Goal: Task Accomplishment & Management: Use online tool/utility

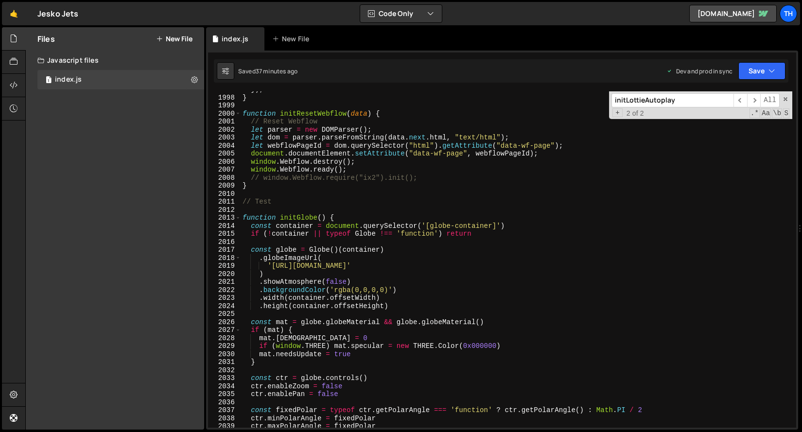
scroll to position [2042, 0]
click at [238, 115] on span at bounding box center [237, 114] width 5 height 8
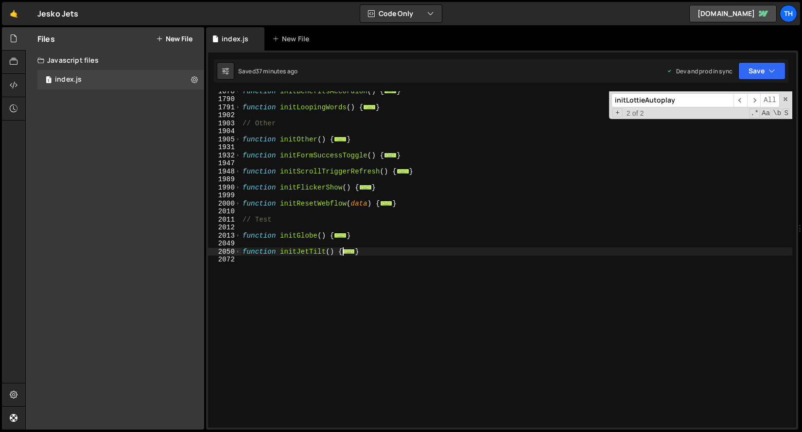
scroll to position [573, 0]
type textarea "}"
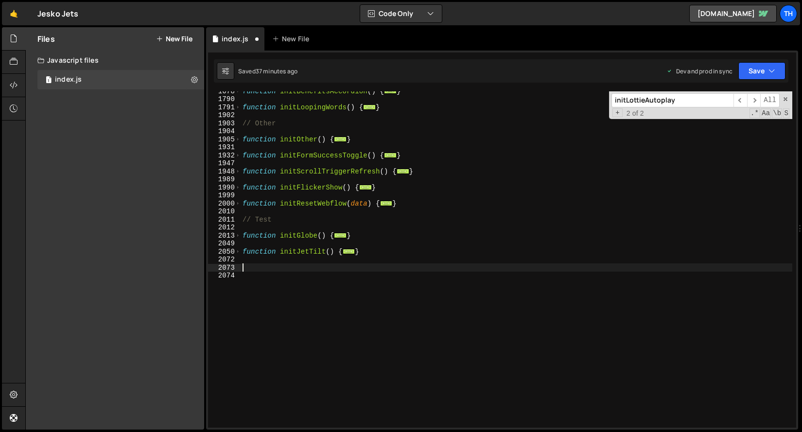
paste textarea "}"
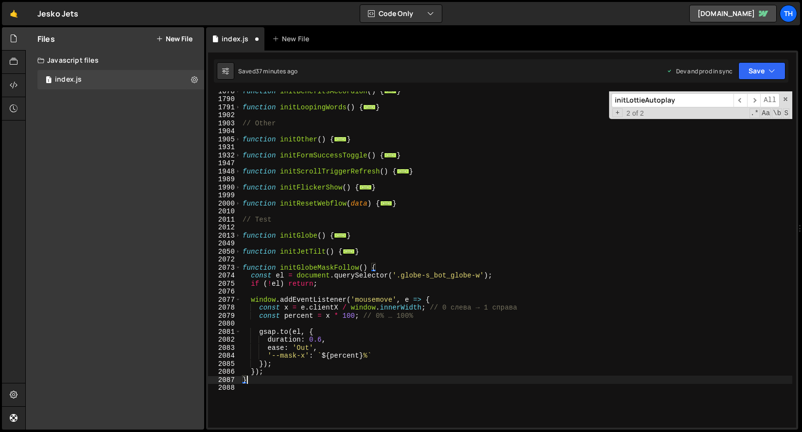
click at [304, 268] on div "function initBenefitsAccordion ( ) { ... } function initLoopingWords ( ) { ... …" at bounding box center [516, 263] width 551 height 352
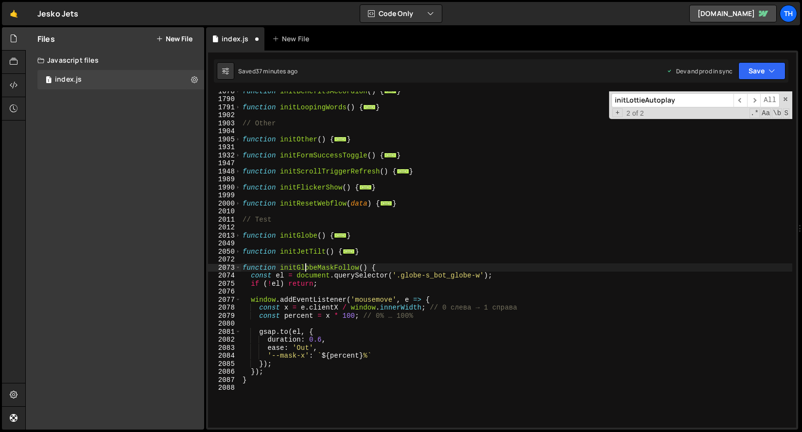
click at [304, 268] on div "function initBenefitsAccordion ( ) { ... } function initLoopingWords ( ) { ... …" at bounding box center [516, 263] width 551 height 352
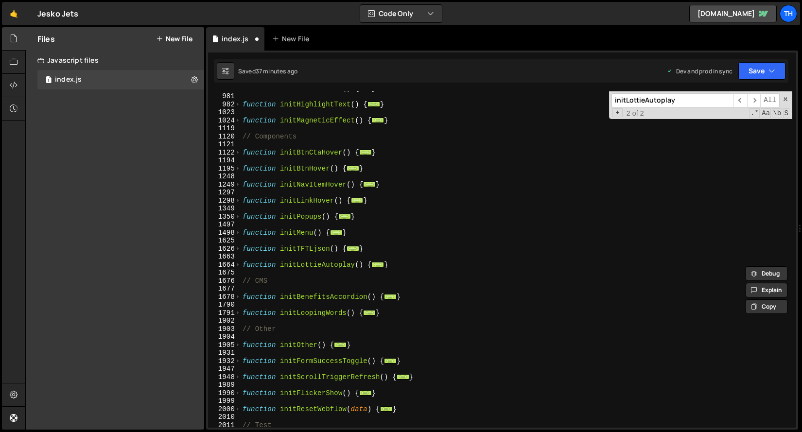
scroll to position [0, 0]
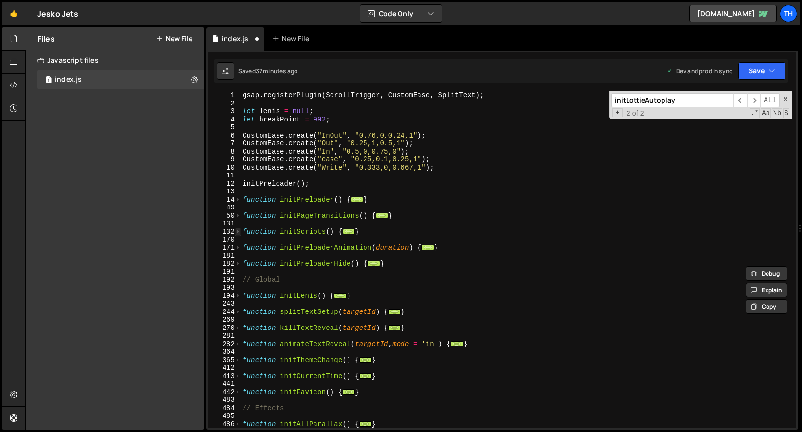
click at [238, 233] on span at bounding box center [237, 232] width 5 height 8
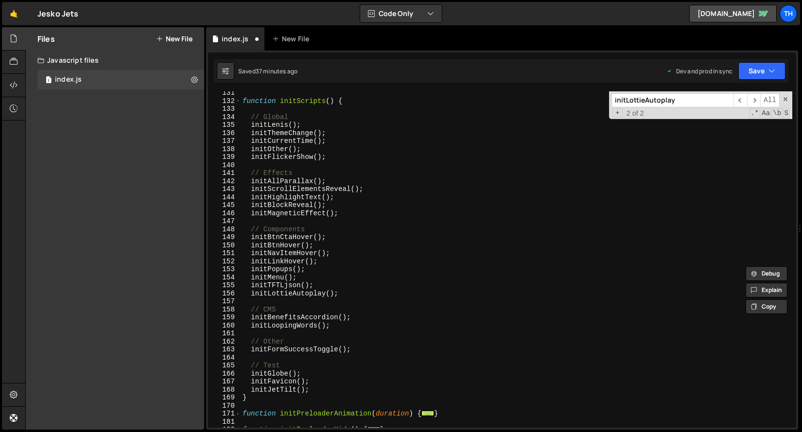
scroll to position [131, 0]
click at [334, 387] on div "function initScripts ( ) { // Global initLenis ( ) ; initThemeChange ( ) ; init…" at bounding box center [516, 265] width 551 height 352
type textarea "initJetTilt();"
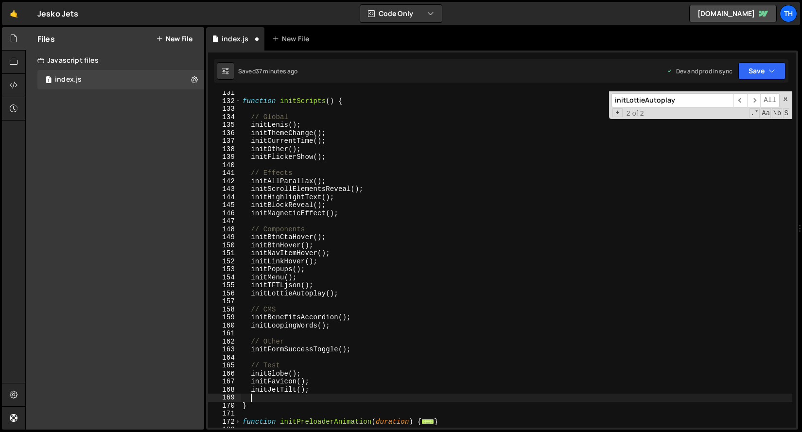
paste textarea "initGlobeMaskFollow"
drag, startPoint x: 298, startPoint y: 388, endPoint x: 310, endPoint y: 388, distance: 11.2
click at [310, 388] on div "function initScripts ( ) { // Global initLenis ( ) ; initThemeChange ( ) ; init…" at bounding box center [516, 265] width 551 height 352
click at [345, 396] on div "function initScripts ( ) { // Global initLenis ( ) ; initThemeChange ( ) ; init…" at bounding box center [516, 265] width 551 height 352
paste textarea "();"
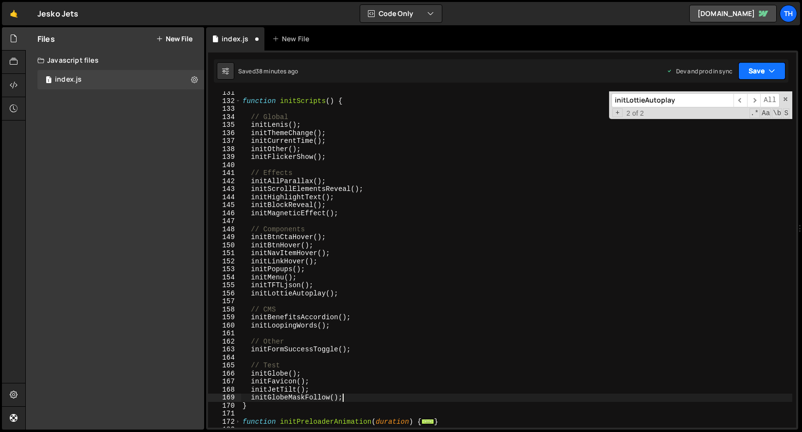
click at [749, 70] on button "Save" at bounding box center [761, 70] width 47 height 17
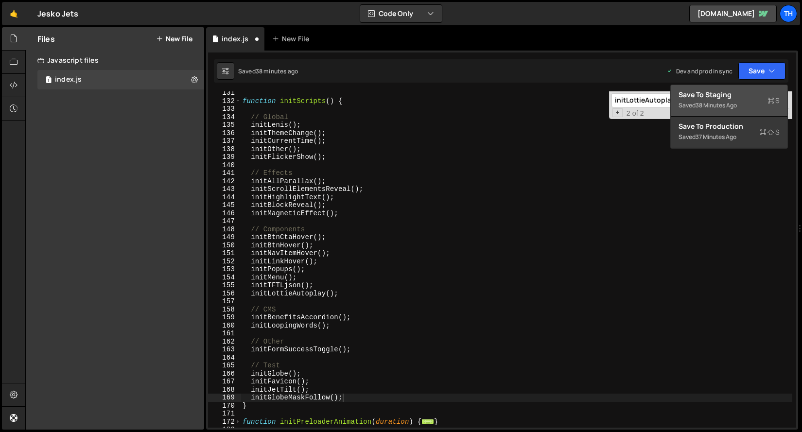
click at [737, 103] on div "38 minutes ago" at bounding box center [715, 105] width 41 height 8
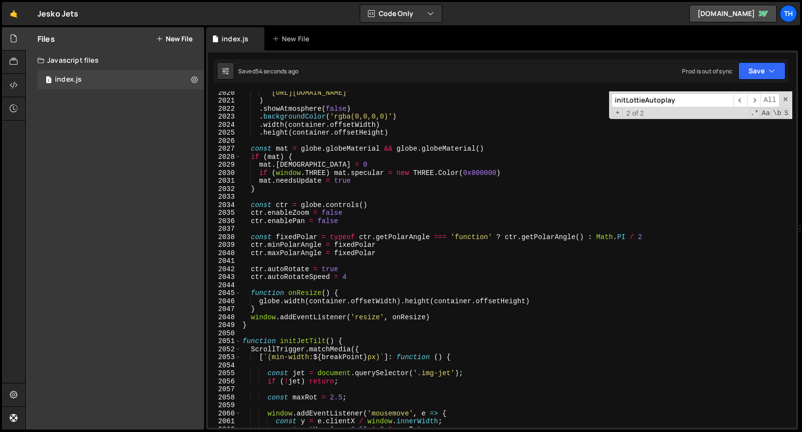
scroll to position [15585, 0]
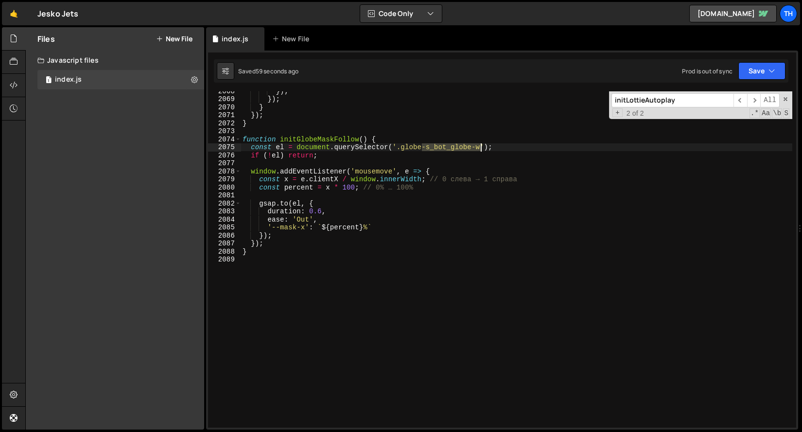
drag, startPoint x: 422, startPoint y: 147, endPoint x: 481, endPoint y: 148, distance: 58.3
click at [481, 148] on div "}) ; }) ; } }) ; } function initGlobeMaskFollow ( ) { const el = document . que…" at bounding box center [516, 263] width 551 height 352
click at [771, 78] on button "Save" at bounding box center [761, 70] width 47 height 17
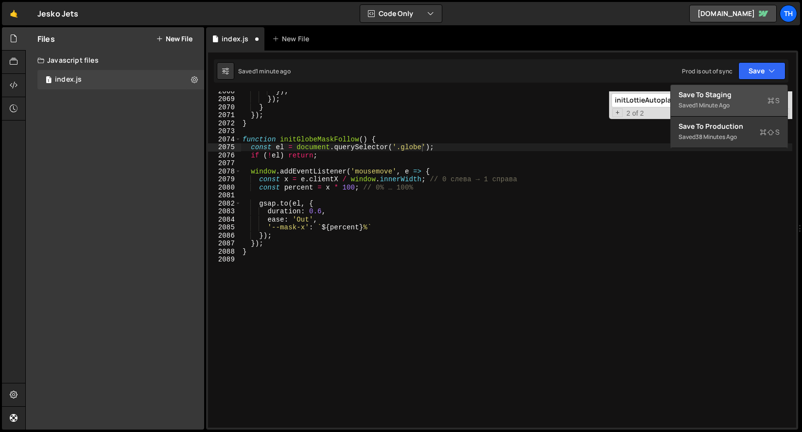
click at [745, 100] on div "Saved 1 minute ago" at bounding box center [728, 106] width 101 height 12
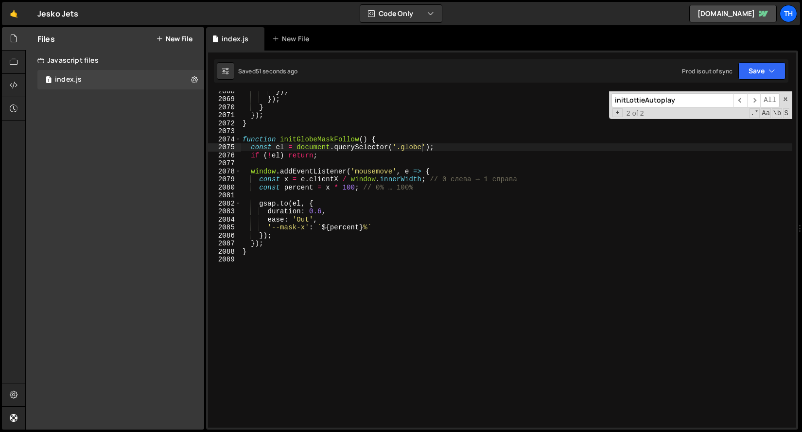
click at [350, 190] on div "}) ; }) ; } }) ; } function initGlobeMaskFollow ( ) { const el = document . que…" at bounding box center [516, 263] width 551 height 352
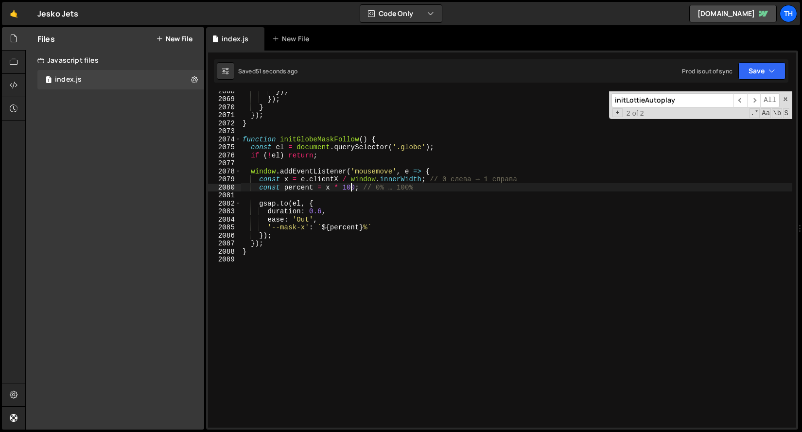
click at [350, 190] on div "}) ; }) ; } }) ; } function initGlobeMaskFollow ( ) { const el = document . que…" at bounding box center [516, 263] width 551 height 352
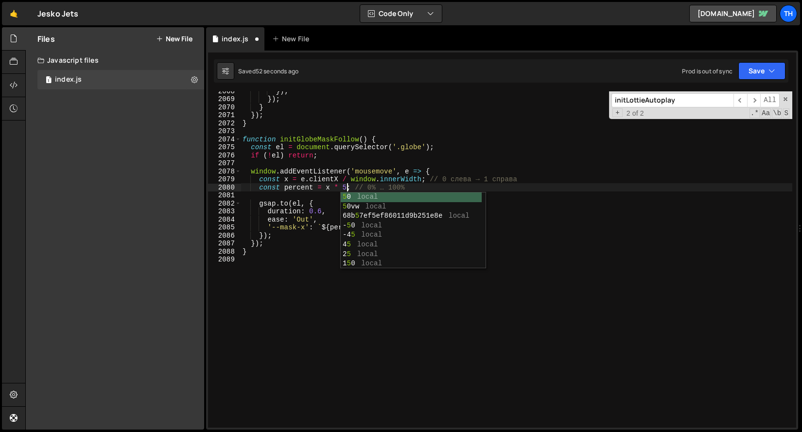
scroll to position [0, 7]
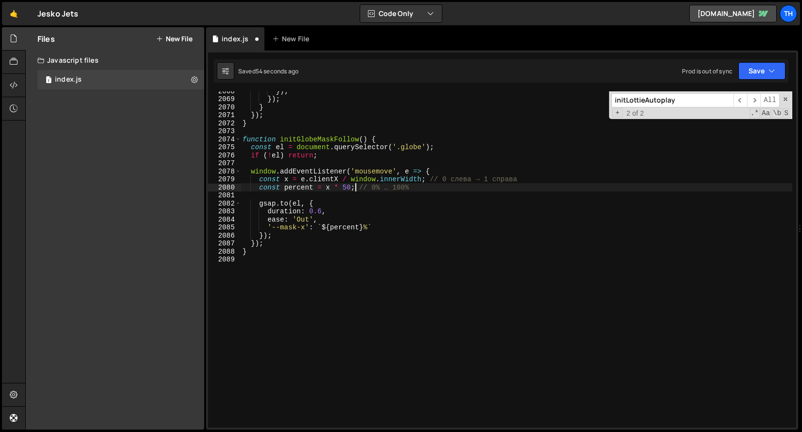
click at [357, 189] on div "}) ; }) ; } }) ; } function initGlobeMaskFollow ( ) { const el = document . que…" at bounding box center [516, 263] width 551 height 352
drag, startPoint x: 356, startPoint y: 188, endPoint x: 427, endPoint y: 187, distance: 70.9
click at [427, 187] on div "}) ; }) ; } }) ; } function initGlobeMaskFollow ( ) { const el = document . que…" at bounding box center [516, 263] width 551 height 352
drag, startPoint x: 427, startPoint y: 179, endPoint x: 525, endPoint y: 179, distance: 98.2
click at [525, 179] on div "}) ; }) ; } }) ; } function initGlobeMaskFollow ( ) { const el = document . que…" at bounding box center [516, 263] width 551 height 352
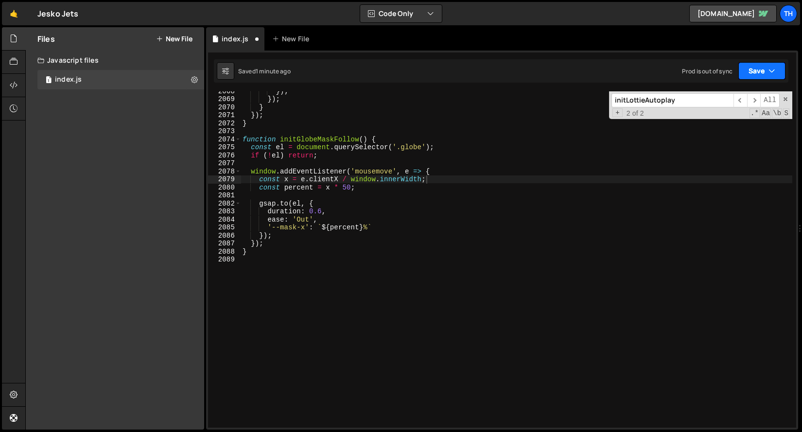
click at [745, 70] on button "Save" at bounding box center [761, 70] width 47 height 17
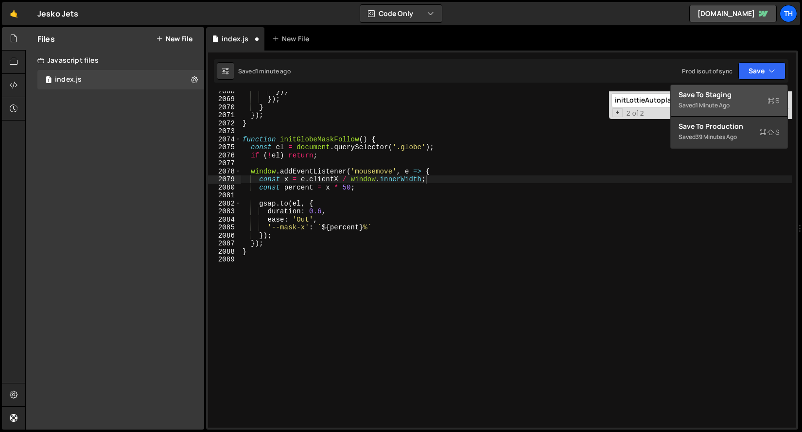
click at [725, 97] on div "Save to Staging S" at bounding box center [728, 95] width 101 height 10
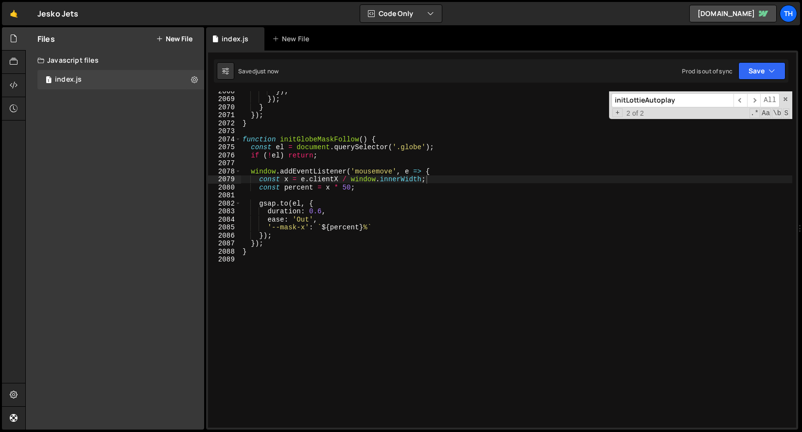
click at [294, 237] on div "}) ; }) ; } }) ; } function initGlobeMaskFollow ( ) { const el = document . que…" at bounding box center [516, 263] width 551 height 352
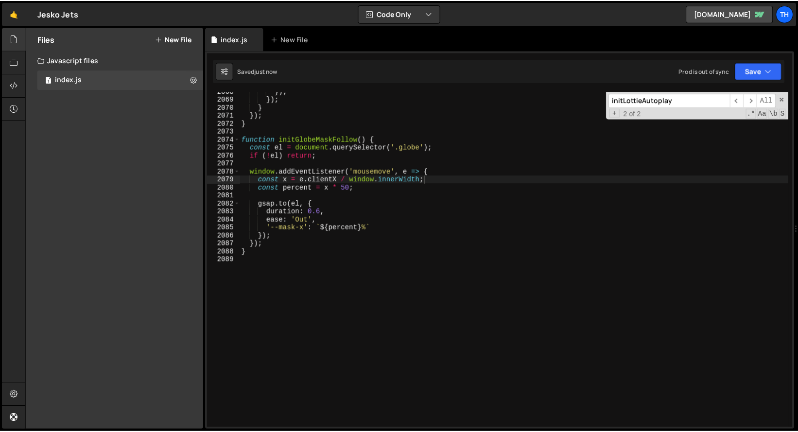
scroll to position [0, 1]
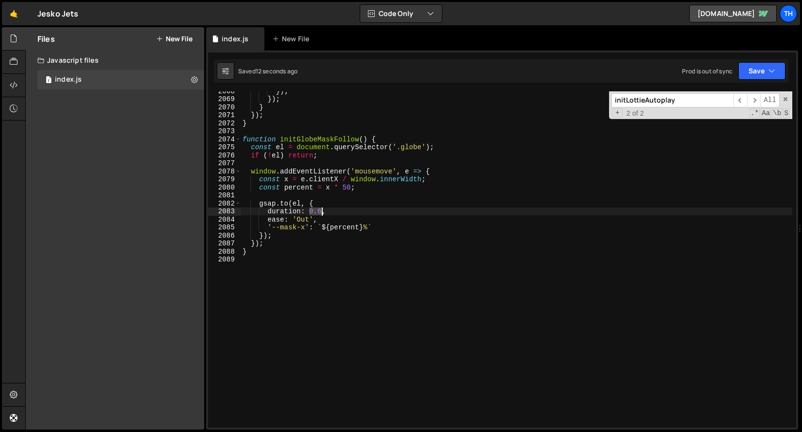
drag, startPoint x: 309, startPoint y: 213, endPoint x: 321, endPoint y: 211, distance: 12.2
click at [321, 211] on div "}) ; }) ; } }) ; } function initGlobeMaskFollow ( ) { const el = document . que…" at bounding box center [516, 263] width 551 height 352
type textarea "duration: 0.6,"
click at [774, 71] on icon "button" at bounding box center [771, 71] width 7 height 10
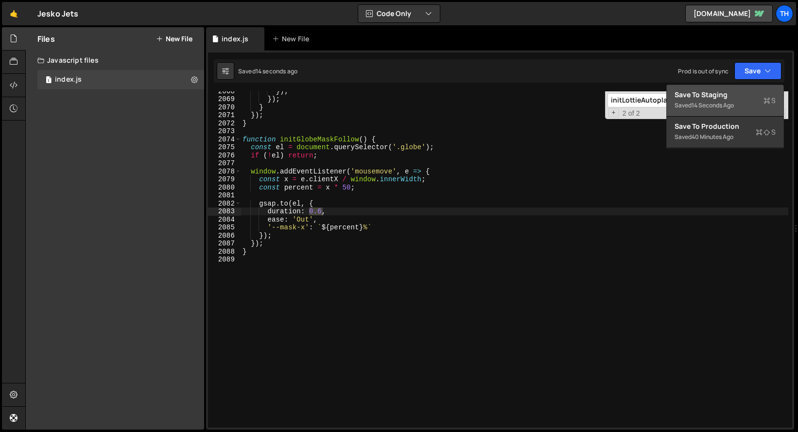
click at [746, 94] on div "Save to Staging S" at bounding box center [724, 95] width 101 height 10
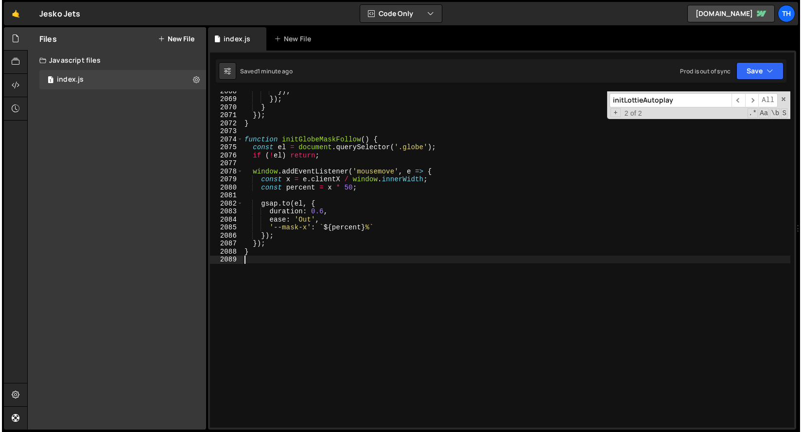
scroll to position [0, 0]
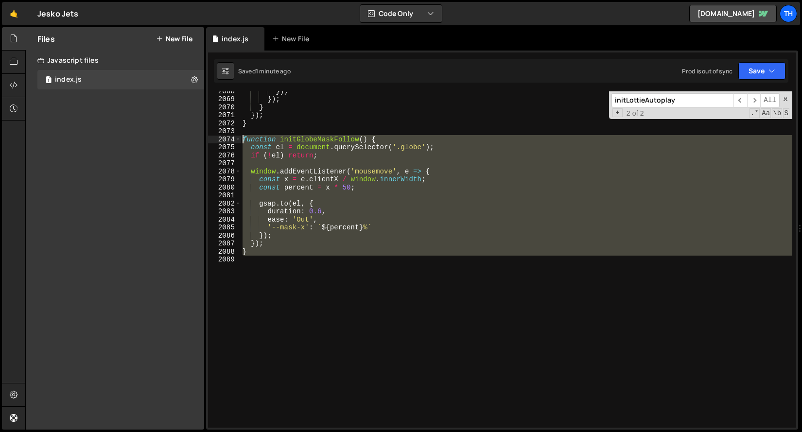
drag, startPoint x: 252, startPoint y: 259, endPoint x: 185, endPoint y: 138, distance: 138.6
click at [185, 138] on div "Files New File Javascript files 1 index.js 0 CSS files Copy share link Edit Fil…" at bounding box center [413, 228] width 776 height 403
paste textarea "}"
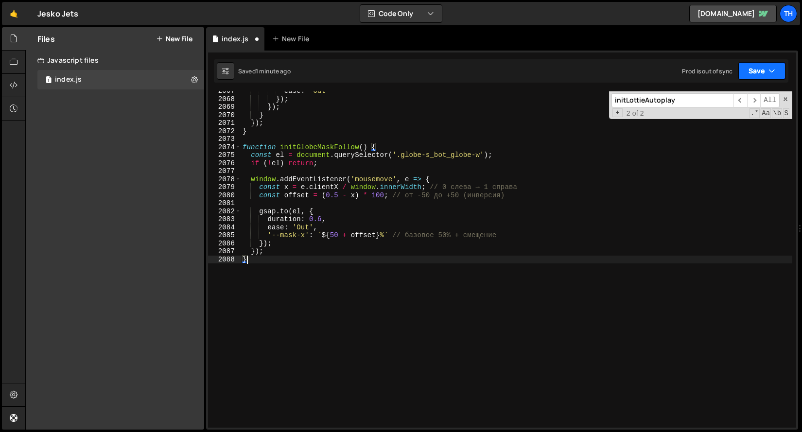
click at [747, 68] on button "Save" at bounding box center [761, 70] width 47 height 17
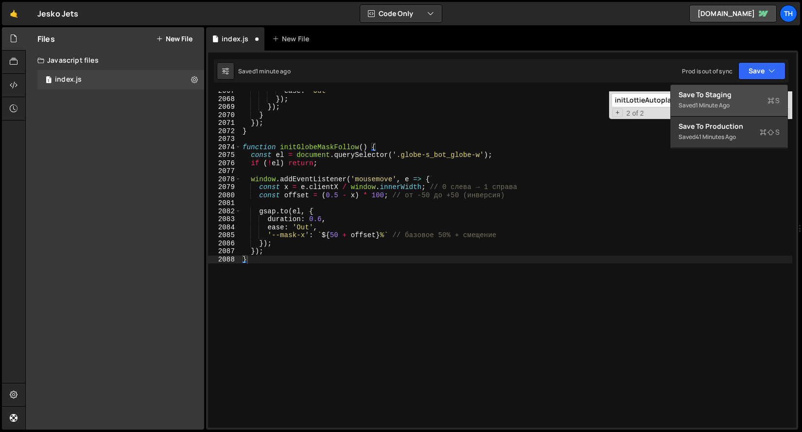
click at [738, 96] on div "Save to Staging S" at bounding box center [728, 95] width 101 height 10
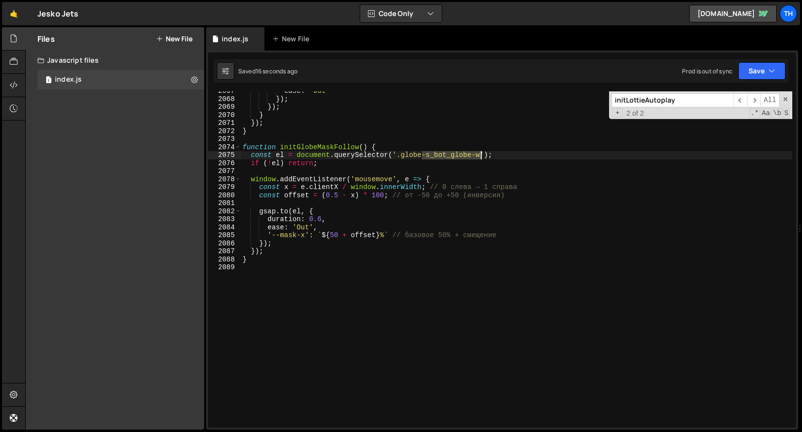
drag, startPoint x: 422, startPoint y: 155, endPoint x: 480, endPoint y: 159, distance: 57.5
click at [480, 159] on div "ease : 'Out' }) ; }) ; } }) ; } function initGlobeMaskFollow ( ) { const el = d…" at bounding box center [516, 263] width 551 height 352
click at [756, 70] on button "Save" at bounding box center [761, 70] width 47 height 17
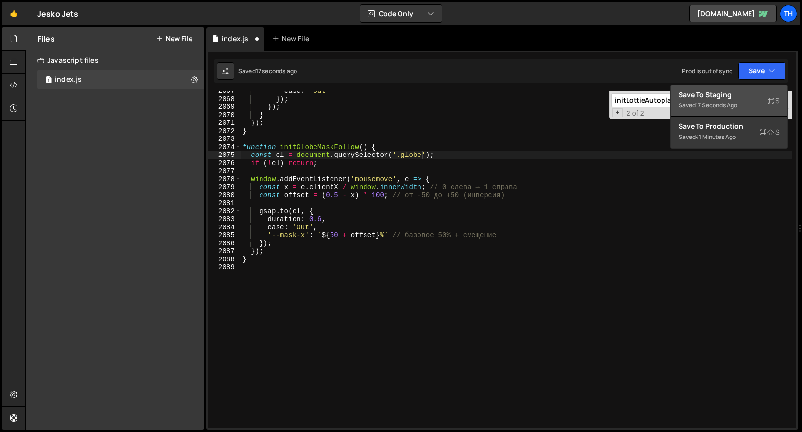
click at [730, 93] on div "Save to Staging S" at bounding box center [728, 95] width 101 height 10
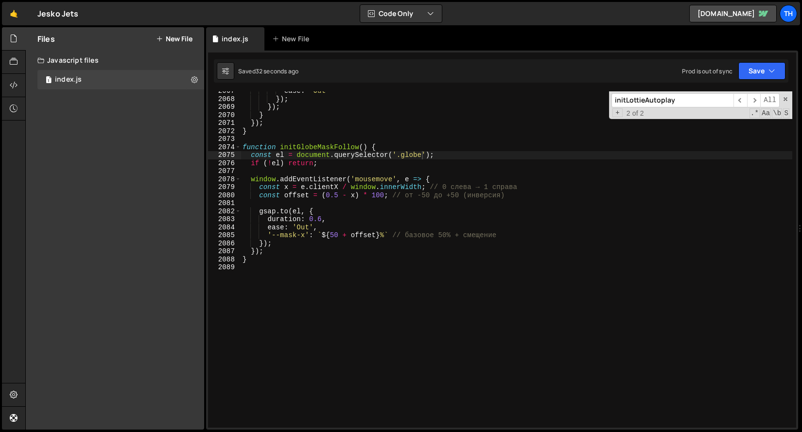
click at [367, 249] on div "ease : 'Out' }) ; }) ; } }) ; } function initGlobeMaskFollow ( ) { const el = d…" at bounding box center [516, 263] width 551 height 352
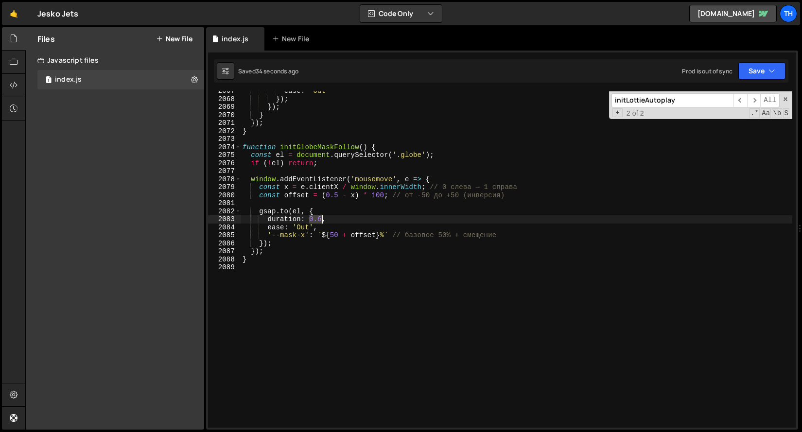
drag, startPoint x: 310, startPoint y: 218, endPoint x: 323, endPoint y: 218, distance: 12.1
click at [323, 218] on div "ease : 'Out' }) ; }) ; } }) ; } function initGlobeMaskFollow ( ) { const el = d…" at bounding box center [516, 263] width 551 height 352
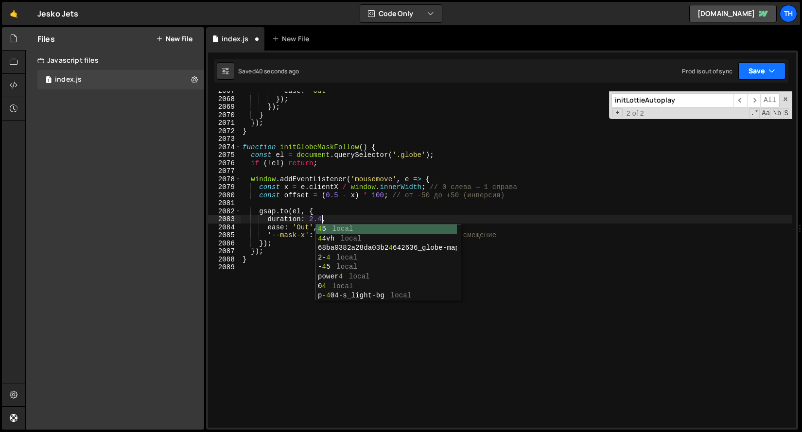
click at [753, 74] on button "Save" at bounding box center [761, 70] width 47 height 17
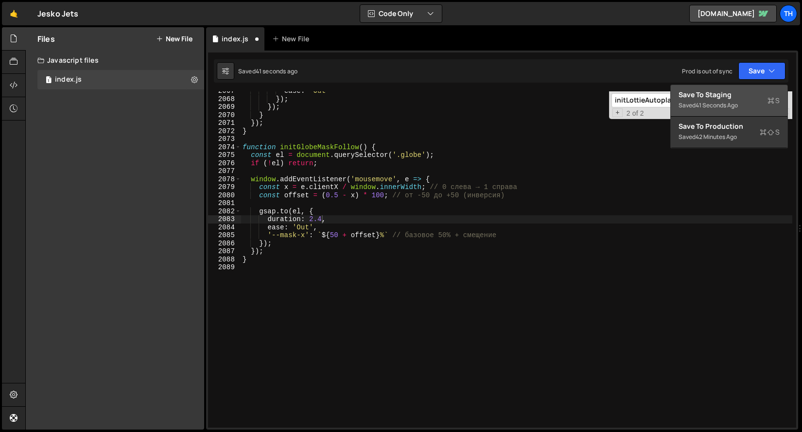
click at [736, 93] on div "Save to Staging S" at bounding box center [728, 95] width 101 height 10
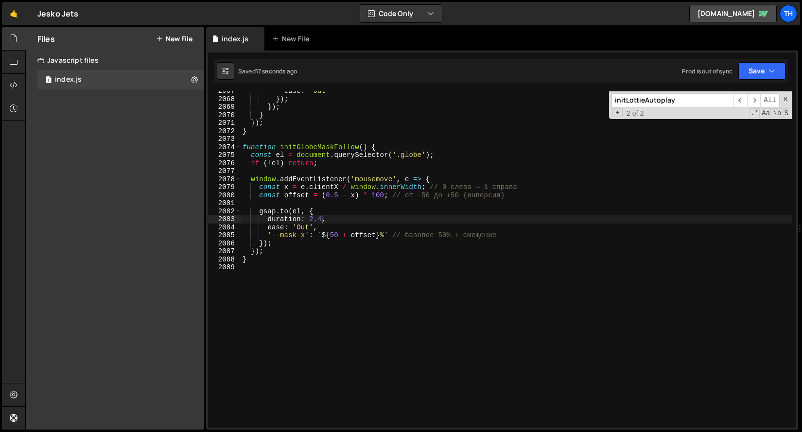
click at [300, 226] on div "ease : 'Out' }) ; }) ; } }) ; } function initGlobeMaskFollow ( ) { const el = d…" at bounding box center [516, 263] width 551 height 352
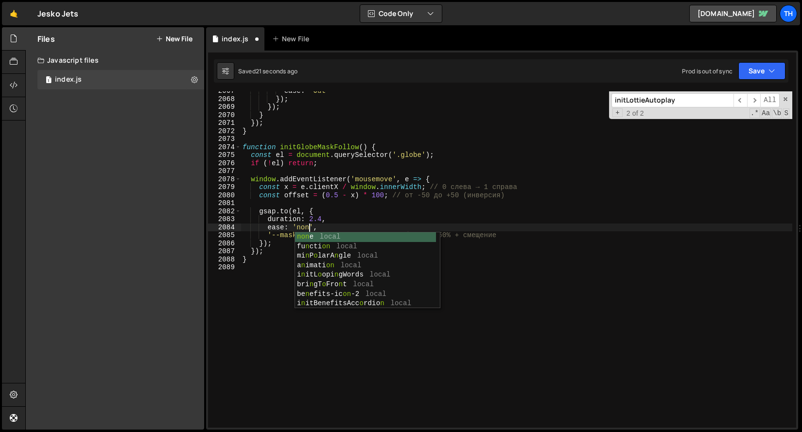
type textarea "ease: 'none',"
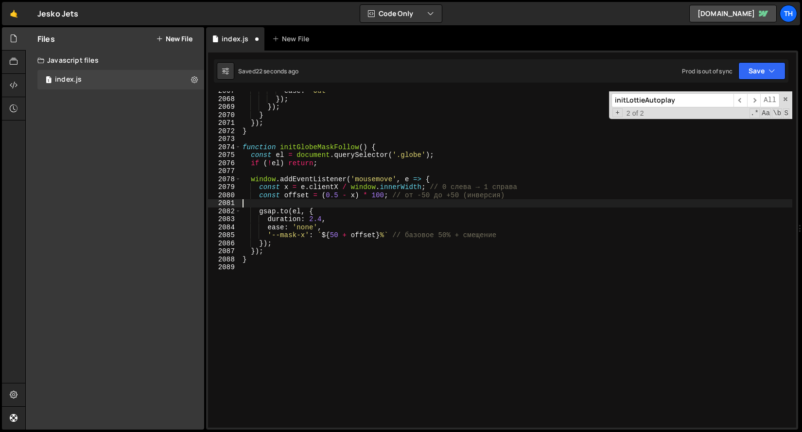
click at [370, 200] on div "ease : 'Out' }) ; }) ; } }) ; } function initGlobeMaskFollow ( ) { const el = d…" at bounding box center [516, 263] width 551 height 352
click at [773, 71] on icon "button" at bounding box center [771, 71] width 7 height 10
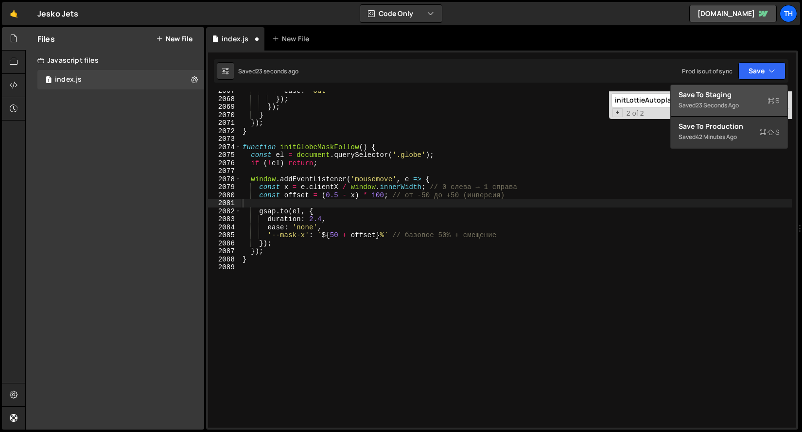
click at [762, 91] on div "Save to Staging S" at bounding box center [728, 95] width 101 height 10
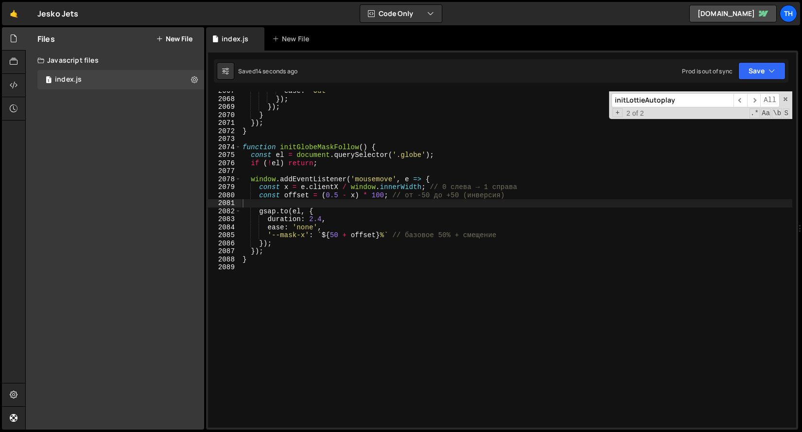
click at [313, 219] on div "ease : 'Out' }) ; }) ; } }) ; } function initGlobeMaskFollow ( ) { const el = d…" at bounding box center [516, 263] width 551 height 352
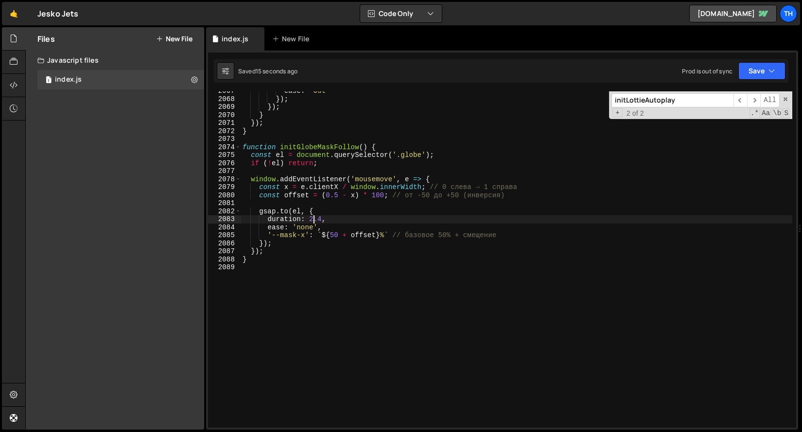
click at [310, 219] on div "ease : 'Out' }) ; }) ; } }) ; } function initGlobeMaskFollow ( ) { const el = d…" at bounding box center [516, 263] width 551 height 352
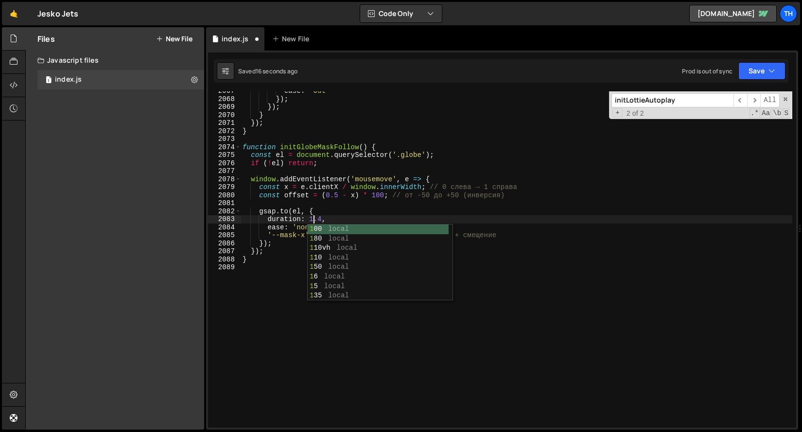
scroll to position [0, 4]
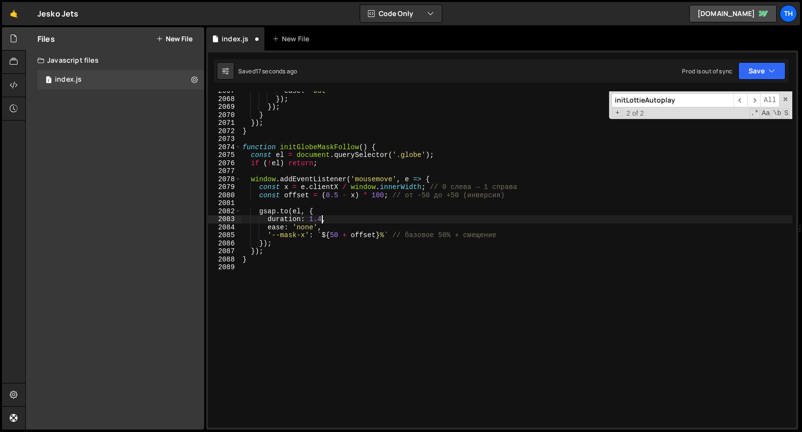
click at [321, 220] on div "ease : 'Out' }) ; }) ; } }) ; } function initGlobeMaskFollow ( ) { const el = d…" at bounding box center [516, 263] width 551 height 352
click at [321, 221] on div "ease : 'Out' }) ; }) ; } }) ; } function initGlobeMaskFollow ( ) { const el = d…" at bounding box center [516, 263] width 551 height 352
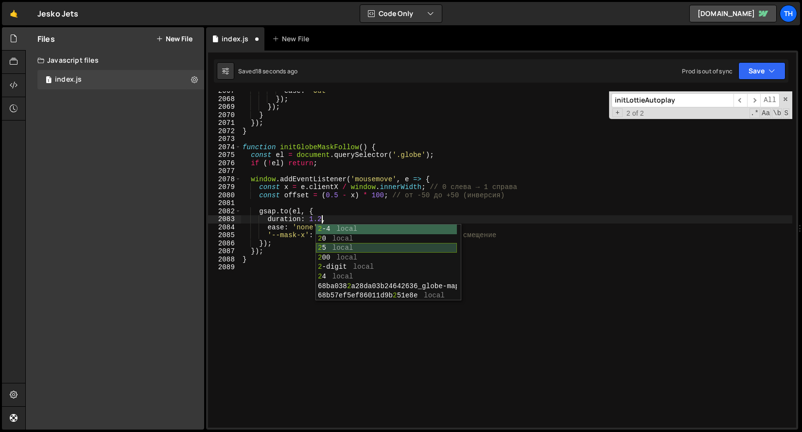
scroll to position [0, 5]
drag, startPoint x: 749, startPoint y: 71, endPoint x: 745, endPoint y: 83, distance: 12.5
click at [749, 71] on button "Save" at bounding box center [761, 70] width 47 height 17
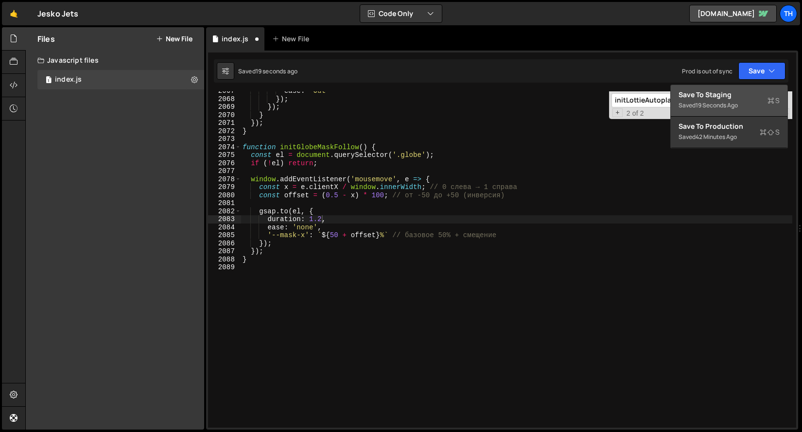
click at [735, 98] on div "Save to Staging S" at bounding box center [728, 95] width 101 height 10
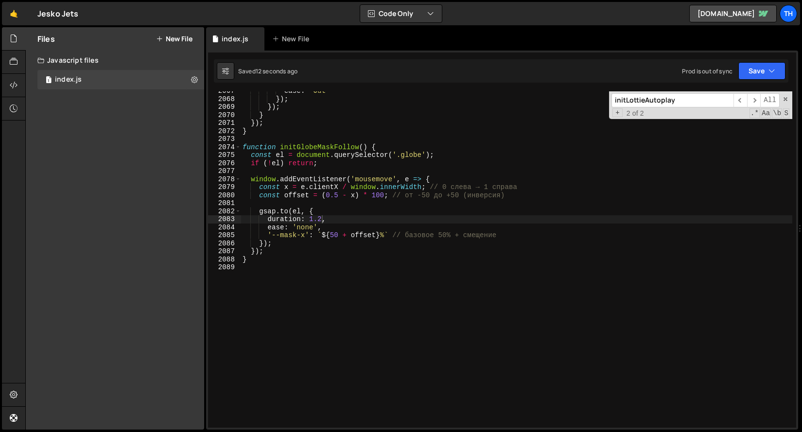
scroll to position [0, 0]
click at [333, 247] on div "ease : 'Out' }) ; }) ; } }) ; } function initGlobeMaskFollow ( ) { const el = d…" at bounding box center [516, 263] width 551 height 352
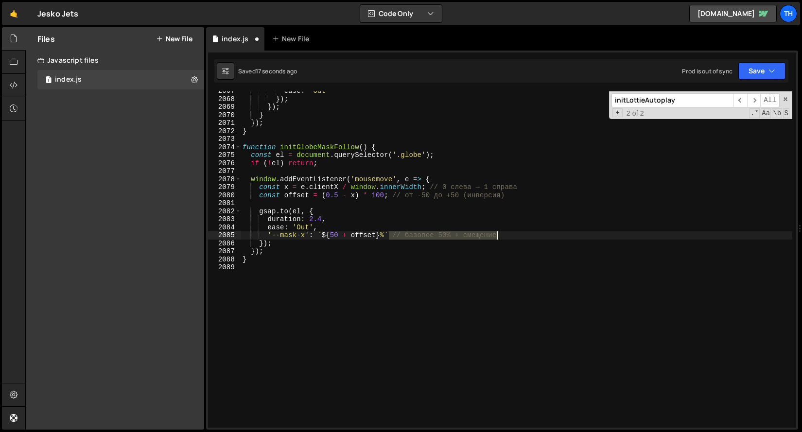
drag, startPoint x: 388, startPoint y: 236, endPoint x: 585, endPoint y: 238, distance: 196.8
click at [585, 238] on div "ease : 'Out' }) ; }) ; } }) ; } function initGlobeMaskFollow ( ) { const el = d…" at bounding box center [516, 263] width 551 height 352
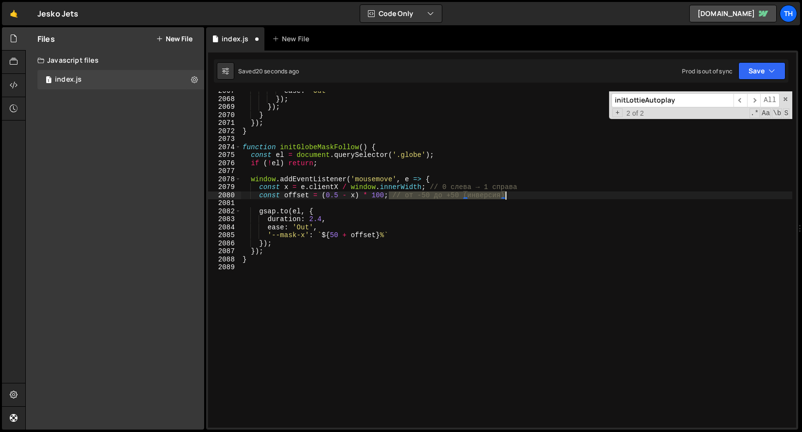
drag, startPoint x: 390, startPoint y: 196, endPoint x: 542, endPoint y: 196, distance: 152.6
click at [542, 196] on div "ease : 'Out' }) ; }) ; } }) ; } function initGlobeMaskFollow ( ) { const el = d…" at bounding box center [516, 263] width 551 height 352
drag, startPoint x: 427, startPoint y: 188, endPoint x: 546, endPoint y: 189, distance: 119.1
click at [546, 189] on div "ease : 'Out' }) ; }) ; } }) ; } function initGlobeMaskFollow ( ) { const el = d…" at bounding box center [516, 263] width 551 height 352
click at [760, 68] on button "Save" at bounding box center [761, 70] width 47 height 17
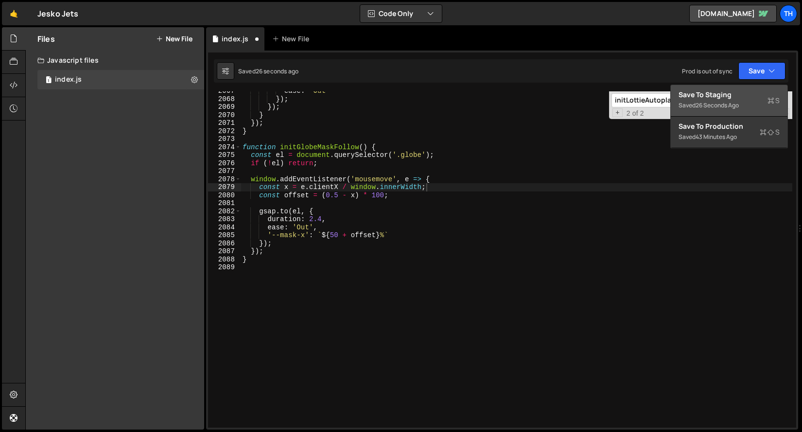
click at [745, 92] on div "Save to Staging S" at bounding box center [728, 95] width 101 height 10
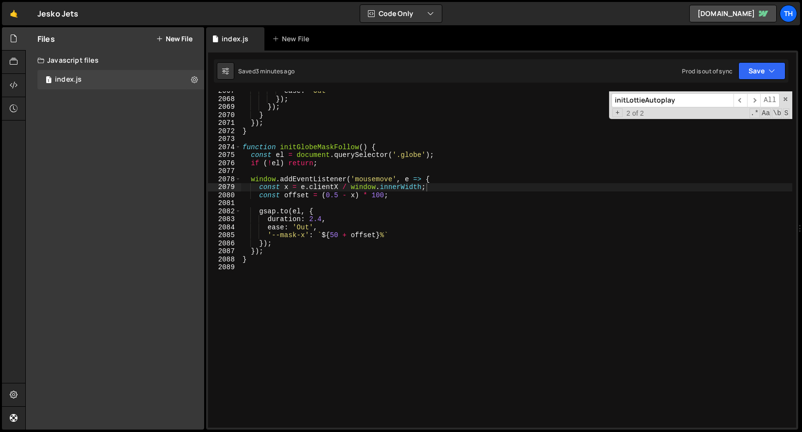
drag, startPoint x: 296, startPoint y: 226, endPoint x: 301, endPoint y: 231, distance: 7.6
click at [296, 226] on div "ease : 'Out' }) ; }) ; } }) ; } function initGlobeMaskFollow ( ) { const el = d…" at bounding box center [516, 263] width 551 height 352
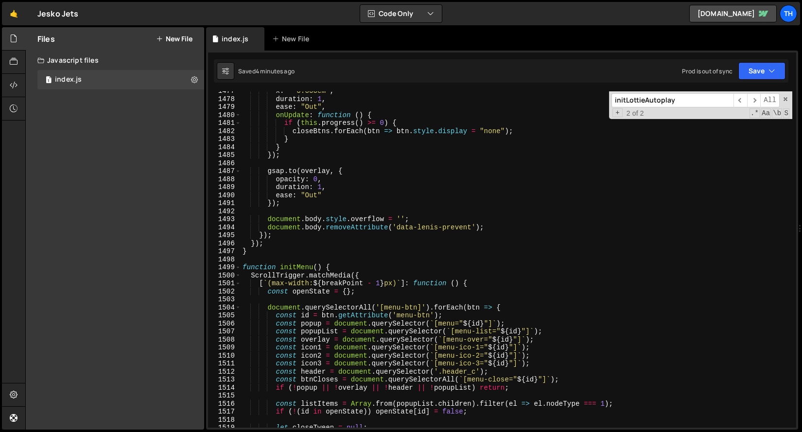
scroll to position [11168, 0]
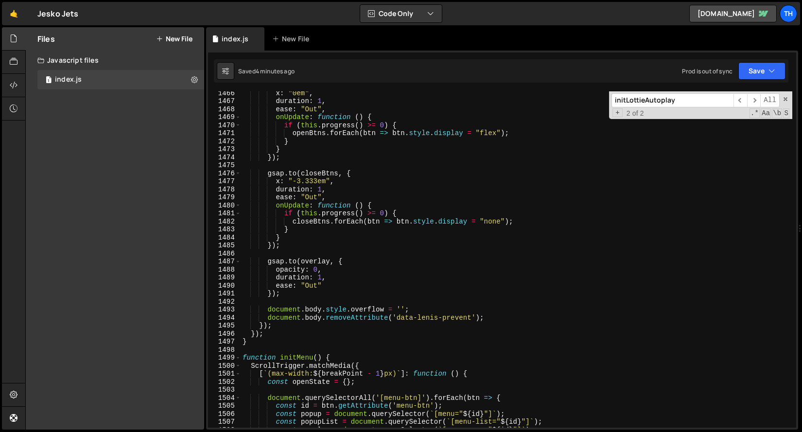
click at [238, 357] on span at bounding box center [237, 358] width 5 height 8
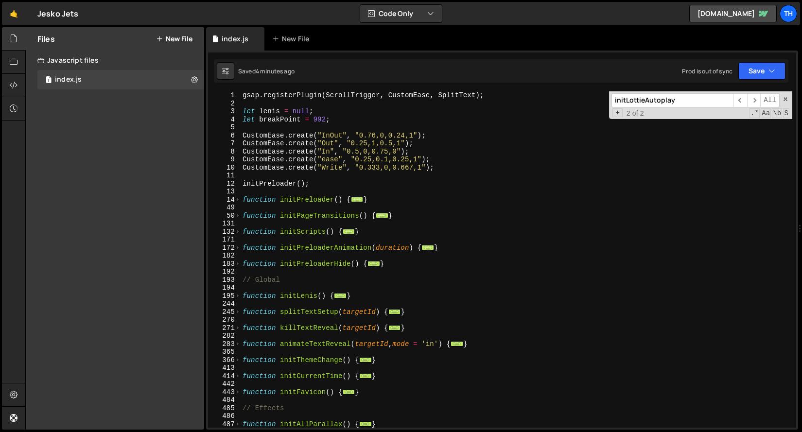
scroll to position [3, 0]
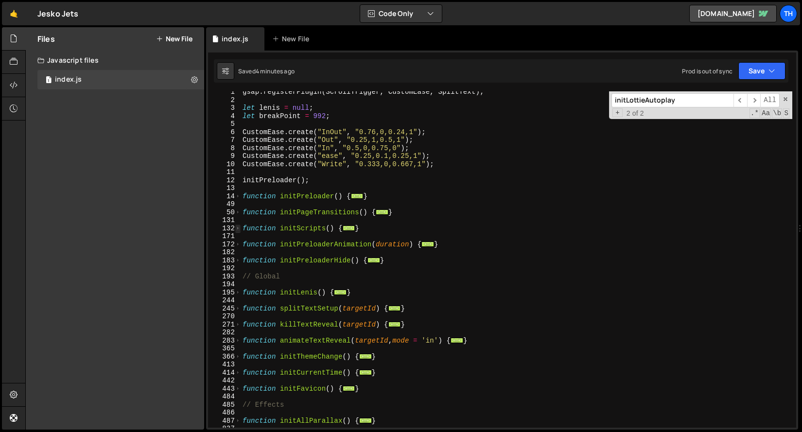
click at [238, 230] on span at bounding box center [237, 228] width 5 height 8
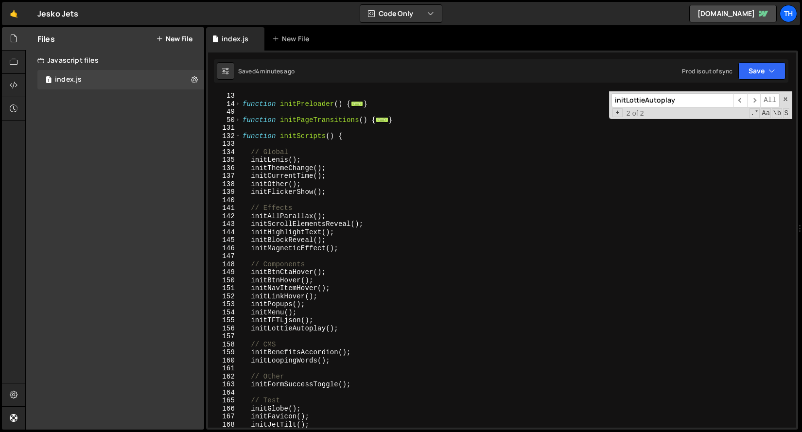
scroll to position [126, 0]
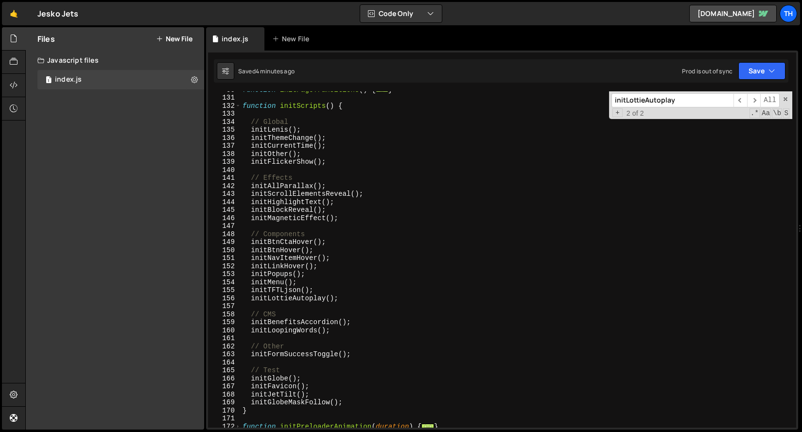
click at [253, 403] on div "function initPageTransitions ( ) { ... } function initScripts ( ) { // Global i…" at bounding box center [516, 262] width 551 height 352
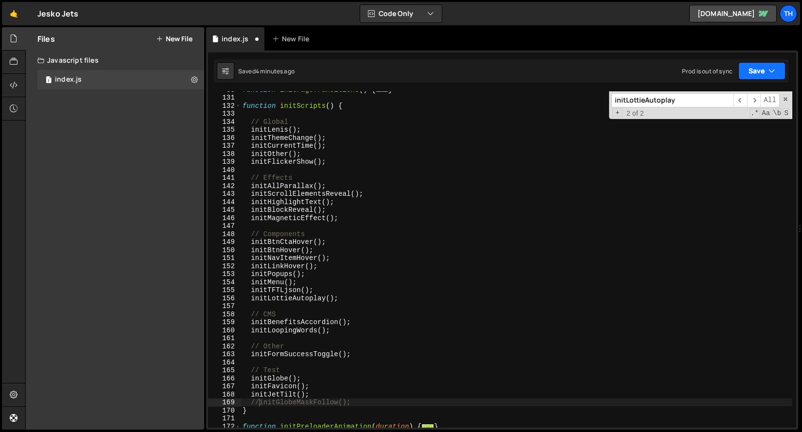
click at [762, 69] on button "Save" at bounding box center [761, 70] width 47 height 17
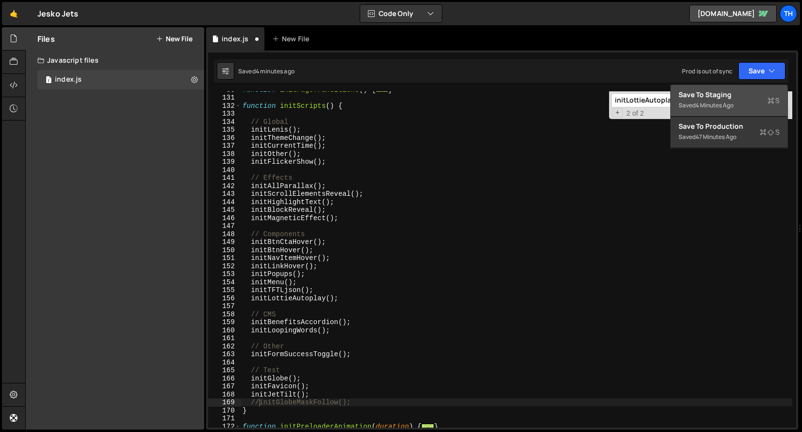
click at [738, 109] on div "Saved 4 minutes ago" at bounding box center [728, 106] width 101 height 12
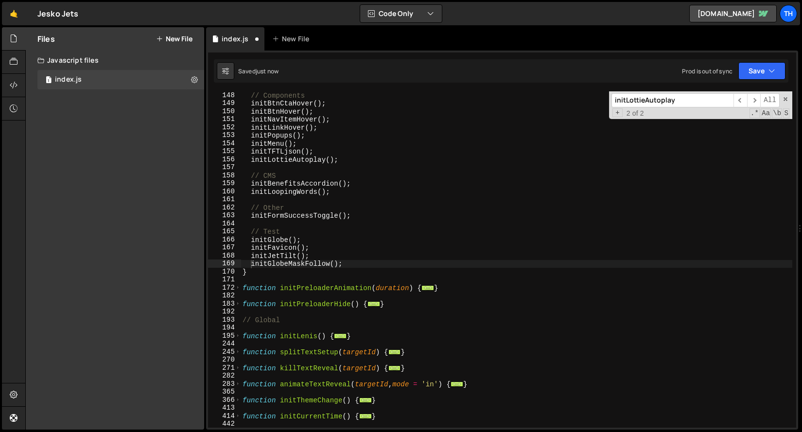
scroll to position [265, 0]
click at [250, 245] on div "// Components initBtnCtaHover ( ) ; initBtnHover ( ) ; initNavItemHover ( ) ; i…" at bounding box center [516, 267] width 551 height 352
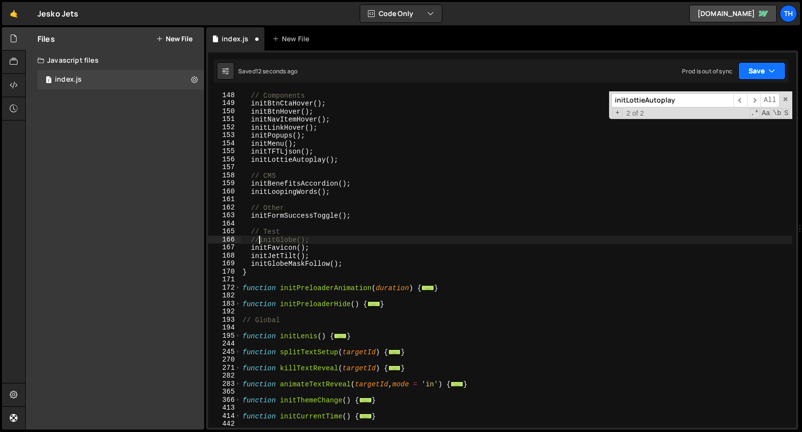
click at [759, 73] on button "Save" at bounding box center [761, 70] width 47 height 17
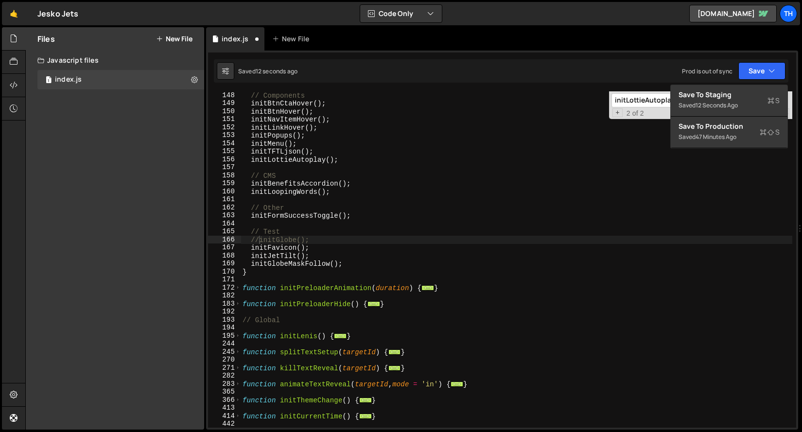
click at [749, 81] on div "Saved 12 seconds ago Prod is out of sync Upgrade to Edit Save Save to Staging S…" at bounding box center [501, 70] width 574 height 23
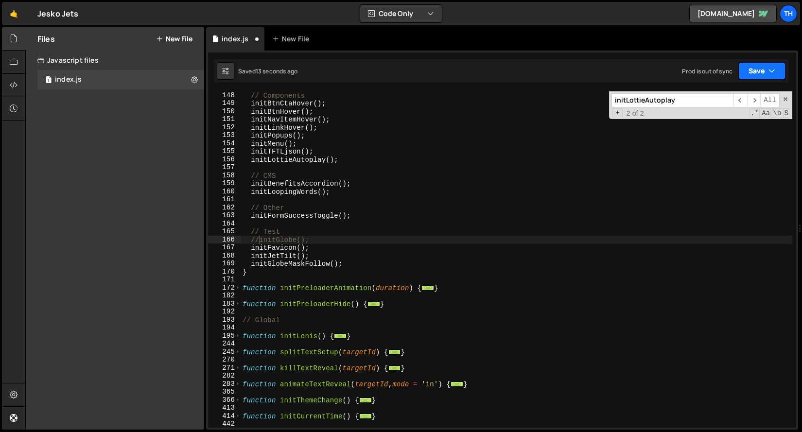
click at [750, 77] on button "Save" at bounding box center [761, 70] width 47 height 17
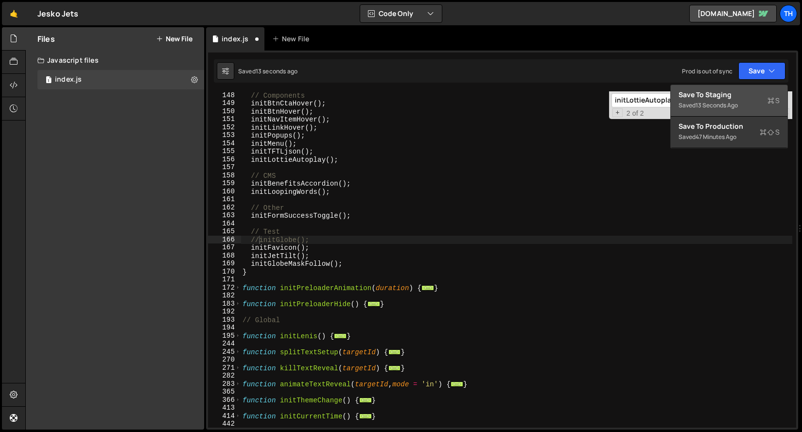
click at [745, 97] on div "Save to Staging S" at bounding box center [728, 95] width 101 height 10
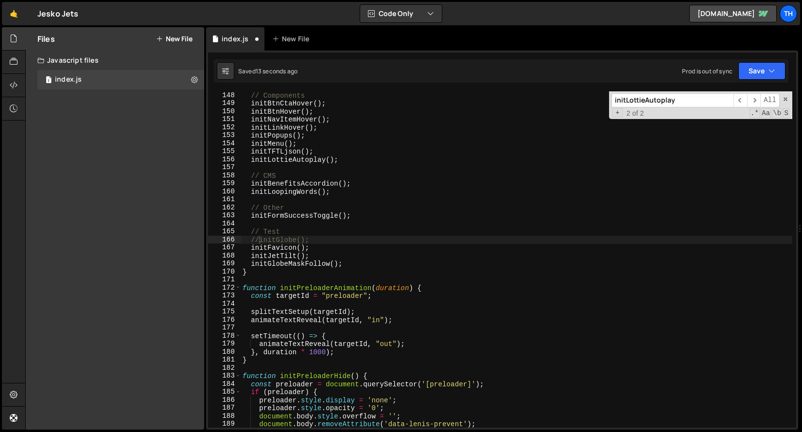
scroll to position [1120, 0]
click at [270, 241] on div "// Components initBtnCtaHover ( ) ; initBtnHover ( ) ; initNavItemHover ( ) ; i…" at bounding box center [516, 267] width 551 height 352
click at [260, 241] on div "// Components initBtnCtaHover ( ) ; initBtnHover ( ) ; initNavItemHover ( ) ; i…" at bounding box center [516, 267] width 551 height 352
drag, startPoint x: 259, startPoint y: 241, endPoint x: 248, endPoint y: 241, distance: 11.2
click at [248, 241] on div "// Components initBtnCtaHover ( ) ; initBtnHover ( ) ; initNavItemHover ( ) ; i…" at bounding box center [516, 267] width 551 height 352
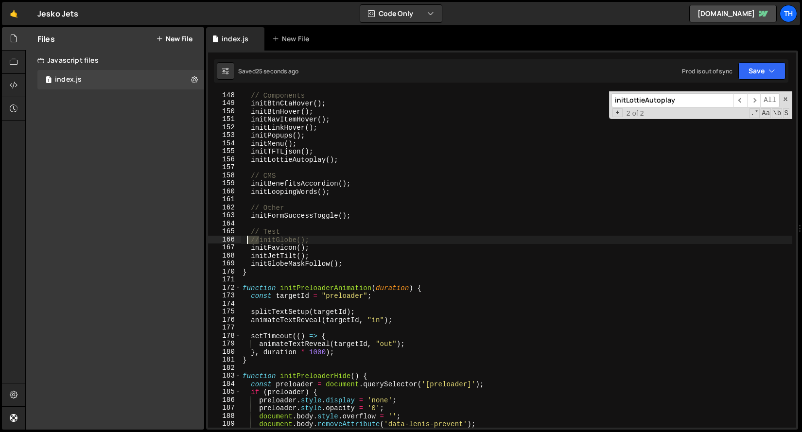
click at [248, 241] on div "// Components initBtnCtaHover ( ) ; initBtnHover ( ) ; initNavItemHover ( ) ; i…" at bounding box center [516, 259] width 551 height 336
click at [258, 249] on div "// Components initBtnCtaHover ( ) ; initBtnHover ( ) ; initNavItemHover ( ) ; i…" at bounding box center [516, 267] width 551 height 352
drag, startPoint x: 251, startPoint y: 241, endPoint x: 258, endPoint y: 241, distance: 7.8
click at [258, 241] on div "// Components initBtnCtaHover ( ) ; initBtnHover ( ) ; initNavItemHover ( ) ; i…" at bounding box center [516, 267] width 551 height 352
type textarea "//initGlobe();"
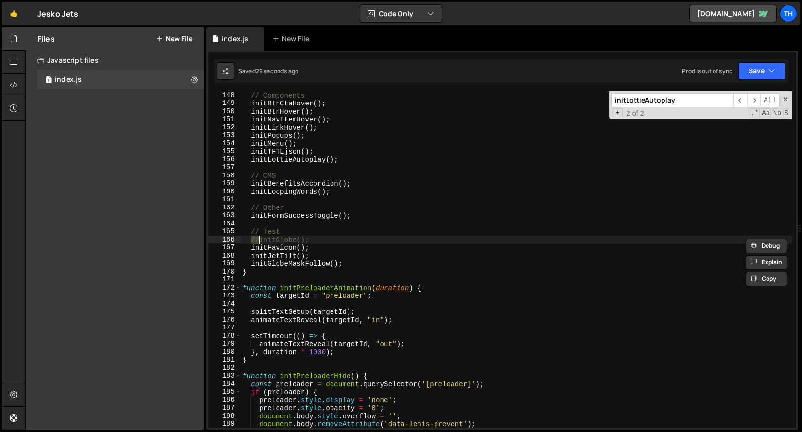
click at [273, 240] on div "// Components initBtnCtaHover ( ) ; initBtnHover ( ) ; initNavItemHover ( ) ; i…" at bounding box center [516, 267] width 551 height 352
drag, startPoint x: 261, startPoint y: 240, endPoint x: 319, endPoint y: 236, distance: 58.0
click at [319, 236] on div "// Components initBtnCtaHover ( ) ; initBtnHover ( ) ; initNavItemHover ( ) ; i…" at bounding box center [516, 267] width 551 height 352
click at [255, 241] on div "// Components initBtnCtaHover ( ) ; initBtnHover ( ) ; initNavItemHover ( ) ; i…" at bounding box center [516, 267] width 551 height 352
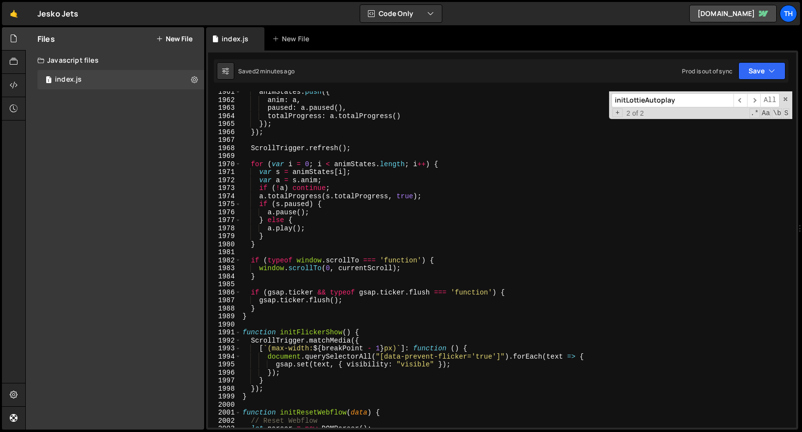
scroll to position [15585, 0]
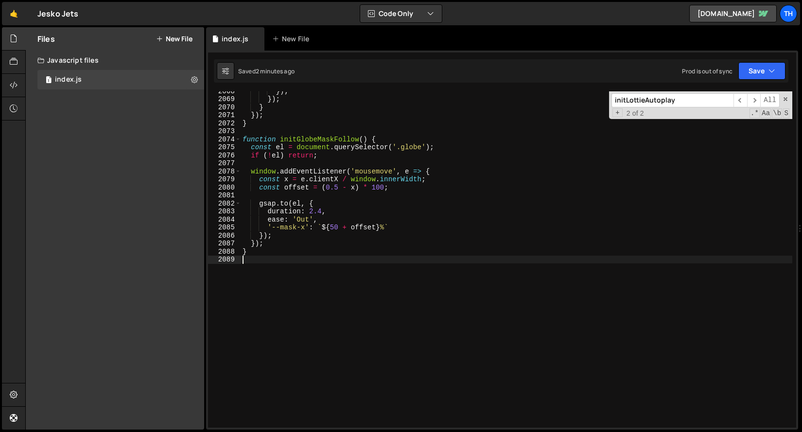
click at [315, 292] on div "}) ; }) ; } }) ; } function initGlobeMaskFollow ( ) { const el = document . que…" at bounding box center [516, 263] width 551 height 352
paste textarea "}"
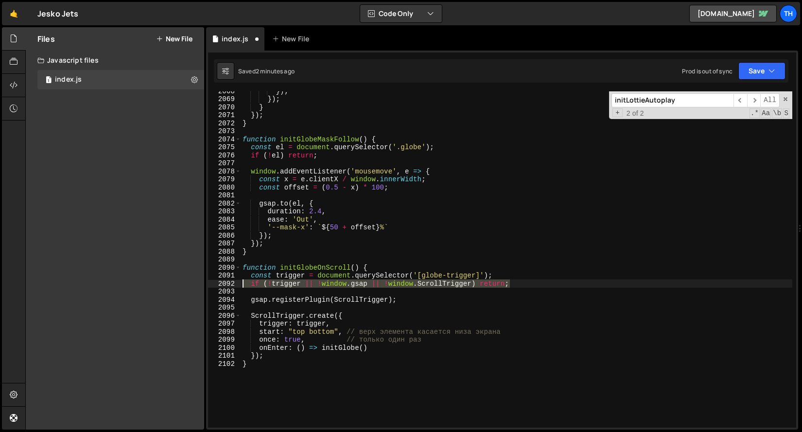
drag, startPoint x: 529, startPoint y: 285, endPoint x: 175, endPoint y: 280, distance: 353.8
click at [175, 280] on div "Files New File Javascript files 1 index.js 0 CSS files Copy share link Edit Fil…" at bounding box center [413, 228] width 776 height 403
type textarea "if (!trigger || !window.gsap || !window.ScrollTrigger) return;"
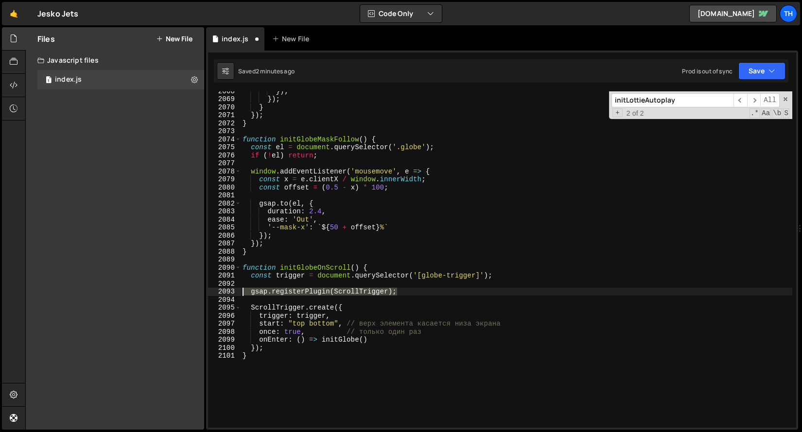
drag, startPoint x: 412, startPoint y: 291, endPoint x: 188, endPoint y: 293, distance: 224.0
click at [188, 293] on div "Files New File Javascript files 1 index.js 0 CSS files Copy share link Edit Fil…" at bounding box center [413, 228] width 776 height 403
type textarea "gsap.registerPlugin(ScrollTrigger);"
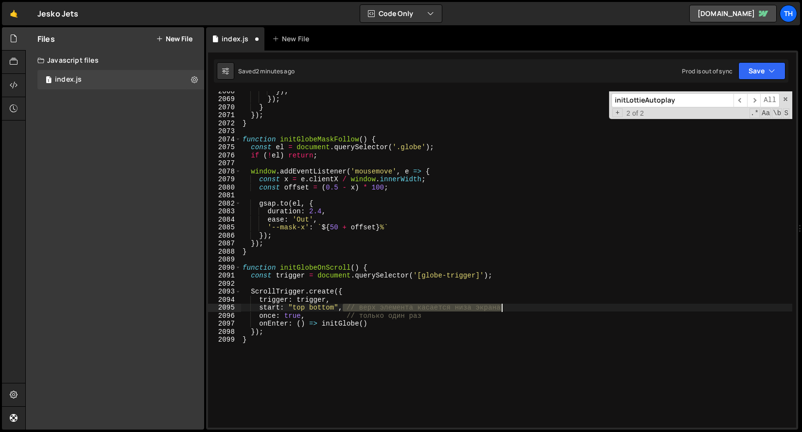
drag, startPoint x: 344, startPoint y: 308, endPoint x: 520, endPoint y: 309, distance: 175.4
click at [520, 309] on div "}) ; }) ; } }) ; } function initGlobeMaskFollow ( ) { const el = document . que…" at bounding box center [516, 263] width 551 height 352
drag, startPoint x: 427, startPoint y: 319, endPoint x: 305, endPoint y: 314, distance: 122.5
click at [305, 314] on div "}) ; }) ; } }) ; } function initGlobeMaskFollow ( ) { const el = document . que…" at bounding box center [516, 263] width 551 height 352
click at [765, 72] on button "Save" at bounding box center [761, 70] width 47 height 17
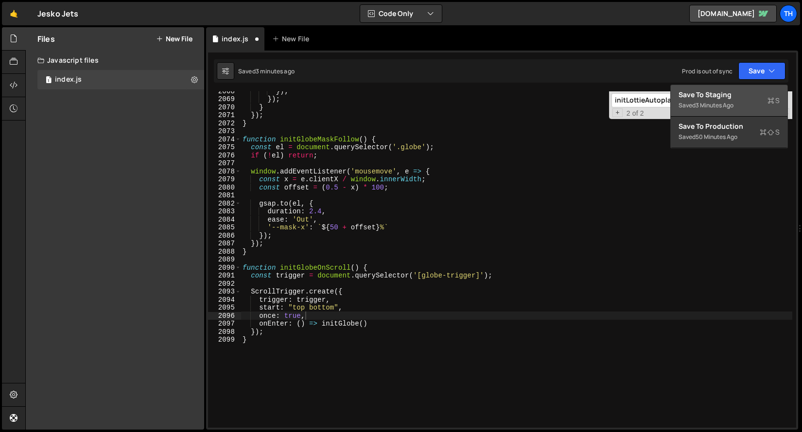
click at [757, 90] on div "Save to Staging S" at bounding box center [728, 95] width 101 height 10
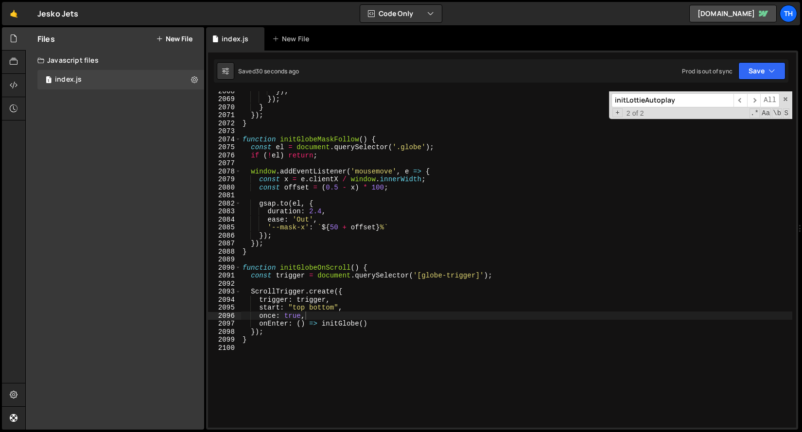
click at [326, 277] on div "}) ; }) ; } }) ; } function initGlobeMaskFollow ( ) { const el = document . que…" at bounding box center [516, 263] width 551 height 352
click at [325, 270] on div "}) ; }) ; } }) ; } function initGlobeMaskFollow ( ) { const el = document . que…" at bounding box center [516, 263] width 551 height 352
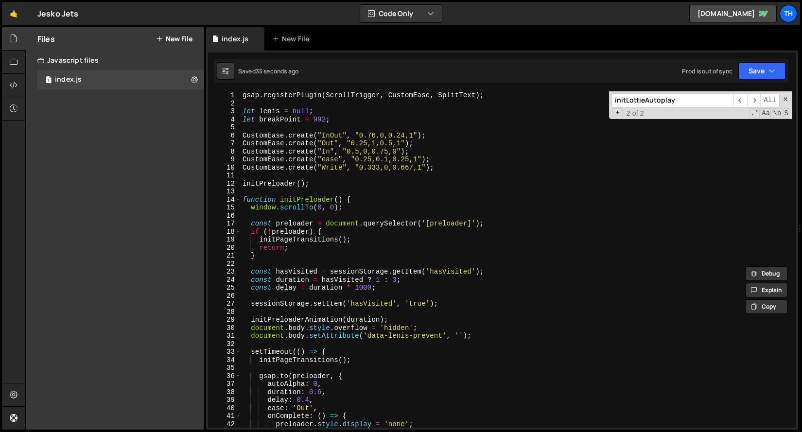
click at [234, 197] on div "14" at bounding box center [224, 200] width 33 height 8
type textarea "function initPreloader() { window.scrollTo(0, 0);"
click at [245, 173] on div "gsap . registerPlugin ( ScrollTrigger , CustomEase , SplitText ) ; let [PERSON_…" at bounding box center [516, 267] width 551 height 352
click at [238, 197] on span at bounding box center [237, 200] width 5 height 8
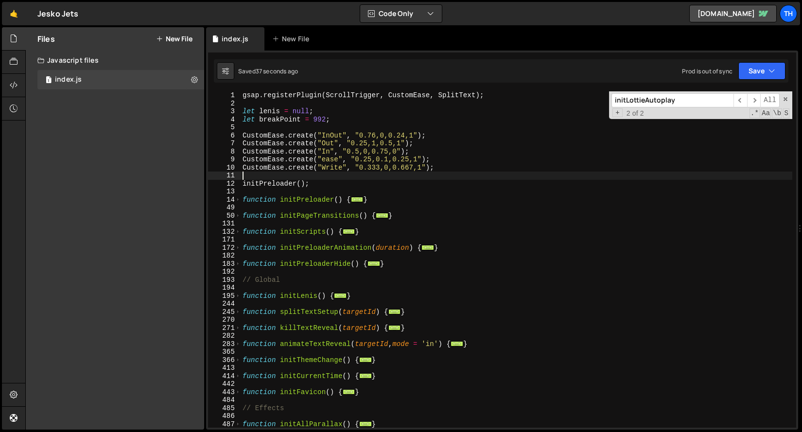
click at [241, 231] on div "gsap . registerPlugin ( ScrollTrigger , CustomEase , SplitText ) ; let [PERSON_…" at bounding box center [516, 267] width 551 height 352
click at [238, 234] on span at bounding box center [237, 232] width 5 height 8
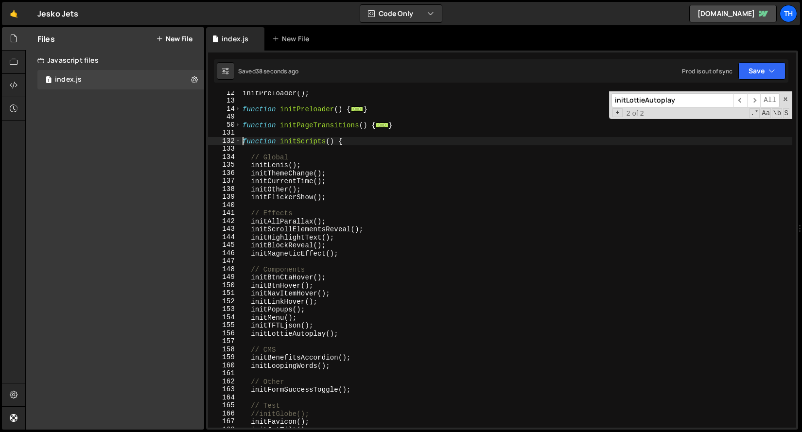
scroll to position [150, 0]
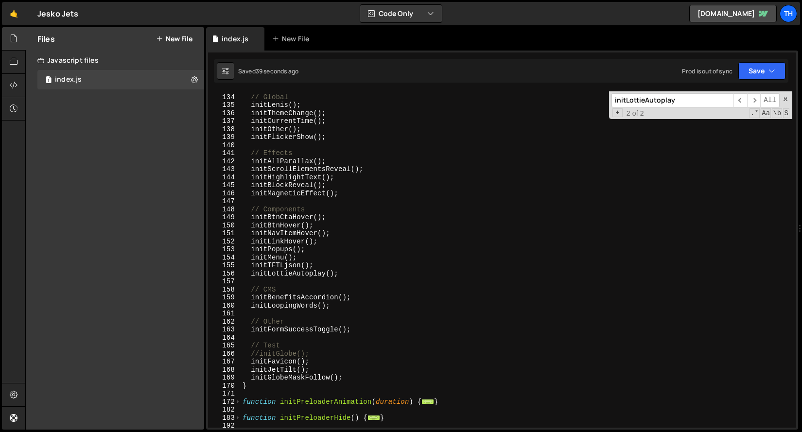
click at [346, 379] on div "// Global initLenis ( ) ; initThemeChange ( ) ; initCurrentTime ( ) ; initOther…" at bounding box center [516, 261] width 551 height 352
type textarea "initGlobeMaskFollow();"
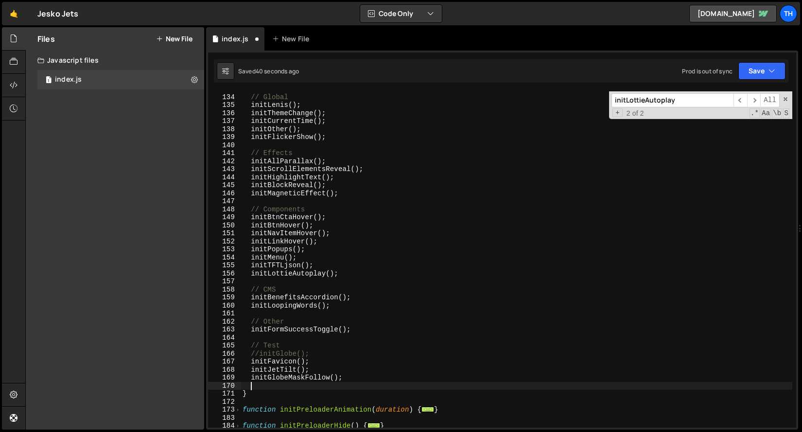
paste textarea "initGlobeOnScroll"
drag, startPoint x: 331, startPoint y: 375, endPoint x: 348, endPoint y: 377, distance: 17.1
click at [348, 377] on div "// Global initLenis ( ) ; initThemeChange ( ) ; initCurrentTime ( ) ; initOther…" at bounding box center [516, 261] width 551 height 352
drag, startPoint x: 339, startPoint y: 381, endPoint x: 361, endPoint y: 381, distance: 22.4
click at [339, 381] on div "// Global initLenis ( ) ; initThemeChange ( ) ; initCurrentTime ( ) ; initOther…" at bounding box center [516, 259] width 551 height 336
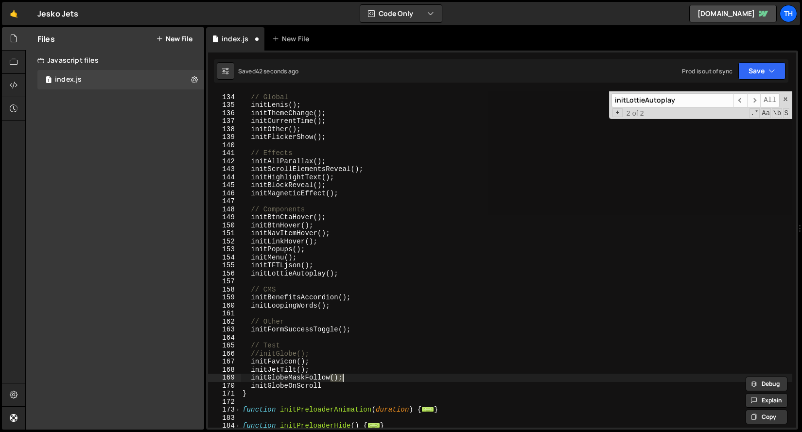
paste textarea "();"
click at [354, 390] on div "// Global initLenis ( ) ; initThemeChange ( ) ; initCurrentTime ( ) ; initOther…" at bounding box center [516, 261] width 551 height 352
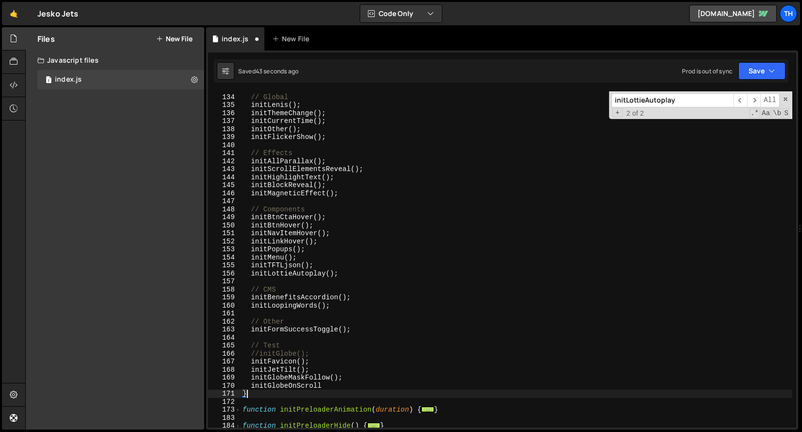
paste textarea "();"
type textarea "}"
click at [345, 399] on div "// Global initLenis ( ) ; initThemeChange ( ) ; initCurrentTime ( ) ; initOther…" at bounding box center [516, 261] width 551 height 352
click at [345, 391] on div "// Global initLenis ( ) ; initThemeChange ( ) ; initCurrentTime ( ) ; initOther…" at bounding box center [516, 261] width 551 height 352
click at [346, 389] on div "// Global initLenis ( ) ; initThemeChange ( ) ; initCurrentTime ( ) ; initOther…" at bounding box center [516, 261] width 551 height 352
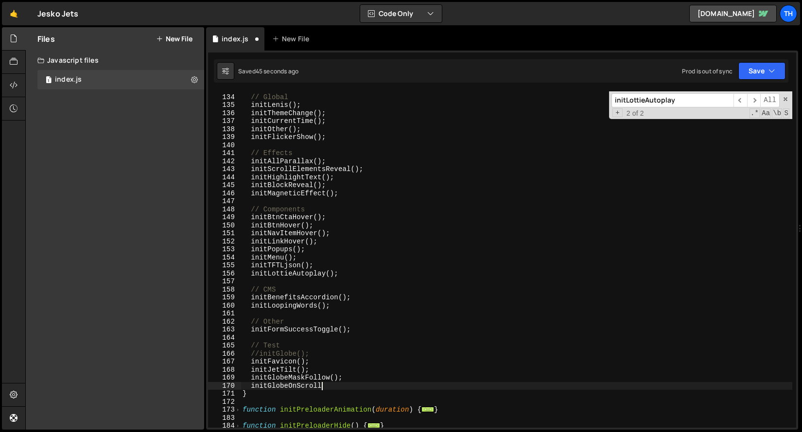
paste textarea "();"
click at [768, 81] on div "Saved 46 seconds ago Prod is out of sync Upgrade to Edit Save Save to Staging S…" at bounding box center [501, 70] width 574 height 23
click at [768, 80] on div "Saved 46 seconds ago Prod is out of sync Upgrade to Edit Save Save to Staging S…" at bounding box center [501, 70] width 574 height 23
click at [768, 67] on icon "button" at bounding box center [771, 71] width 7 height 10
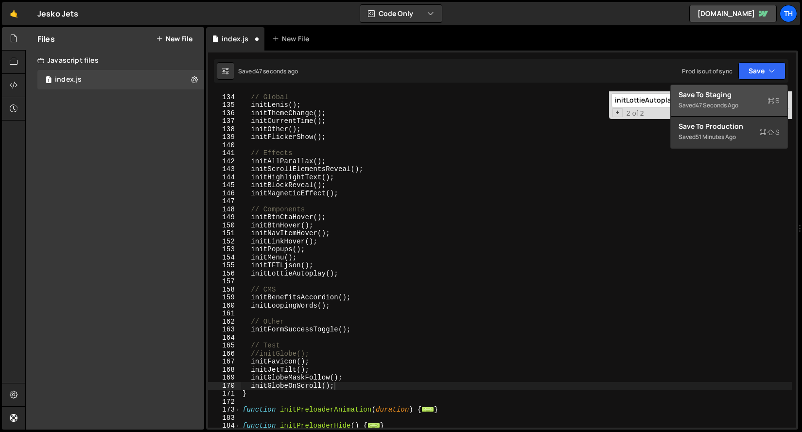
click at [748, 89] on button "Save to Staging S Saved 47 seconds ago" at bounding box center [729, 101] width 117 height 32
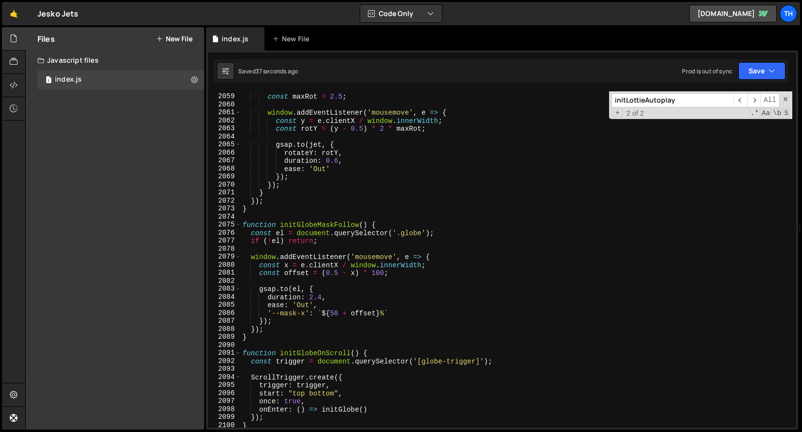
scroll to position [15585, 0]
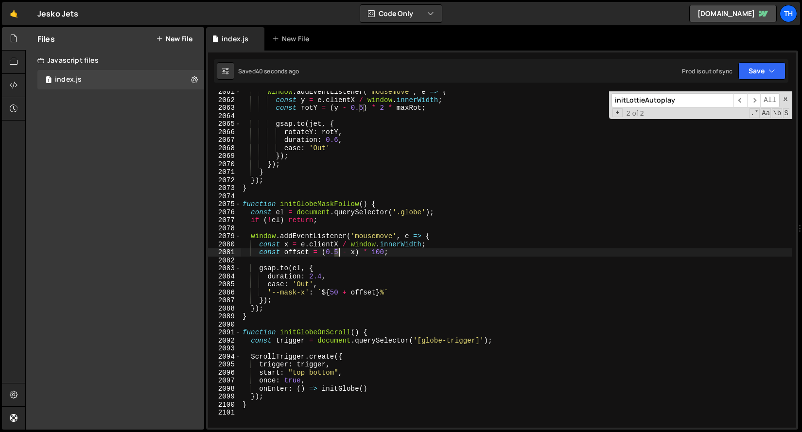
click at [337, 253] on div "window . addEventListener ( 'mousemove' , e => { const y = e . clientX / window…" at bounding box center [516, 264] width 551 height 352
click at [751, 77] on button "Save" at bounding box center [761, 70] width 47 height 17
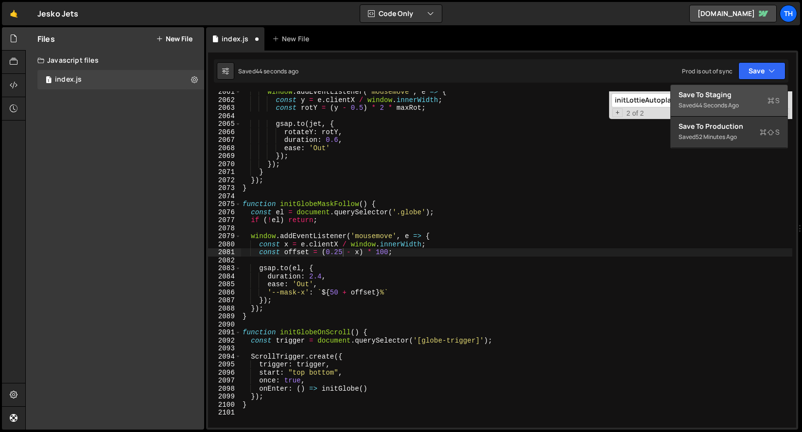
click at [745, 88] on button "Save to Staging S Saved 44 seconds ago" at bounding box center [729, 101] width 117 height 32
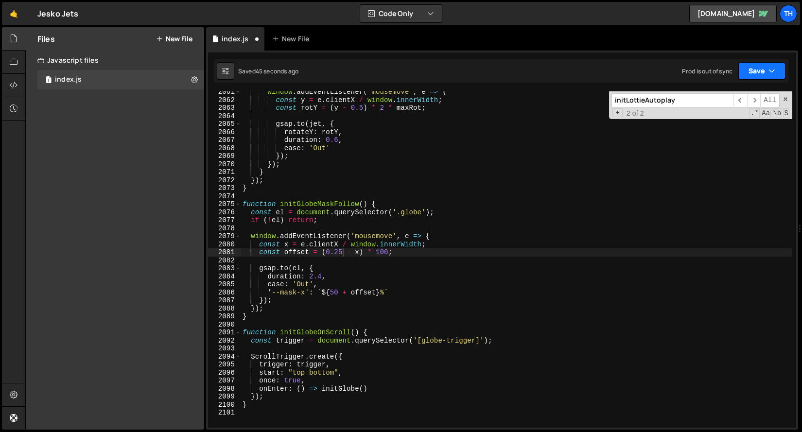
click at [753, 73] on button "Save" at bounding box center [761, 70] width 47 height 17
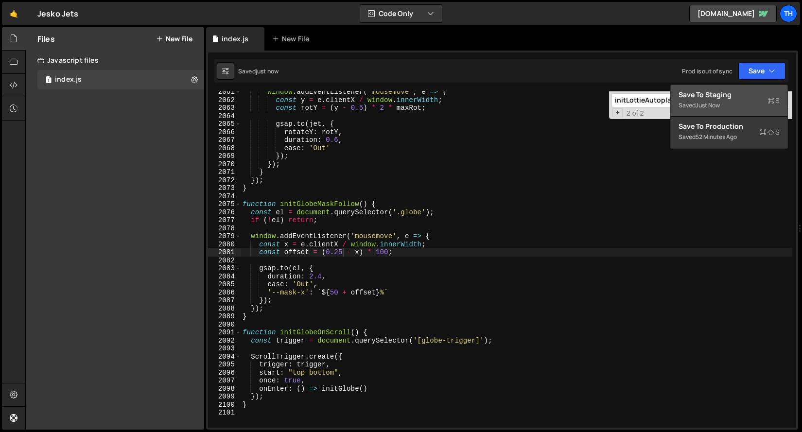
click at [744, 90] on div "Save to Staging S" at bounding box center [728, 95] width 101 height 10
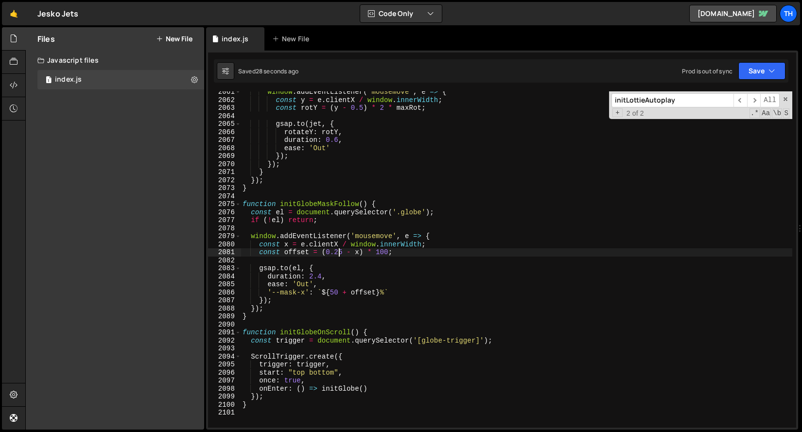
click at [339, 252] on div "window . addEventListener ( 'mousemove' , e => { const y = e . clientX / window…" at bounding box center [516, 264] width 551 height 352
drag, startPoint x: 335, startPoint y: 251, endPoint x: 341, endPoint y: 254, distance: 6.3
click at [341, 254] on div "window . addEventListener ( 'mousemove' , e => { const y = e . clientX / window…" at bounding box center [516, 264] width 551 height 352
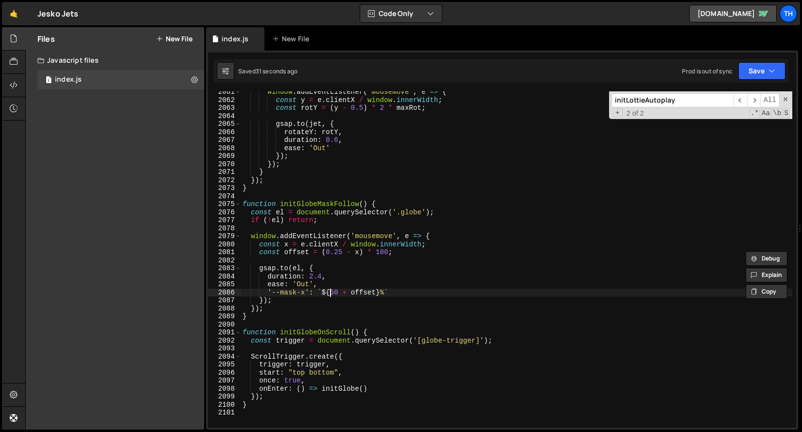
click at [329, 289] on div "window . addEventListener ( 'mousemove' , e => { const y = e . clientX / window…" at bounding box center [516, 264] width 551 height 352
click at [331, 293] on div "window . addEventListener ( 'mousemove' , e => { const y = e . clientX / window…" at bounding box center [516, 264] width 551 height 352
click at [335, 291] on div "window . addEventListener ( 'mousemove' , e => { const y = e . clientX / window…" at bounding box center [516, 259] width 551 height 336
click at [335, 291] on div "window . addEventListener ( 'mousemove' , e => { const y = e . clientX / window…" at bounding box center [516, 264] width 551 height 352
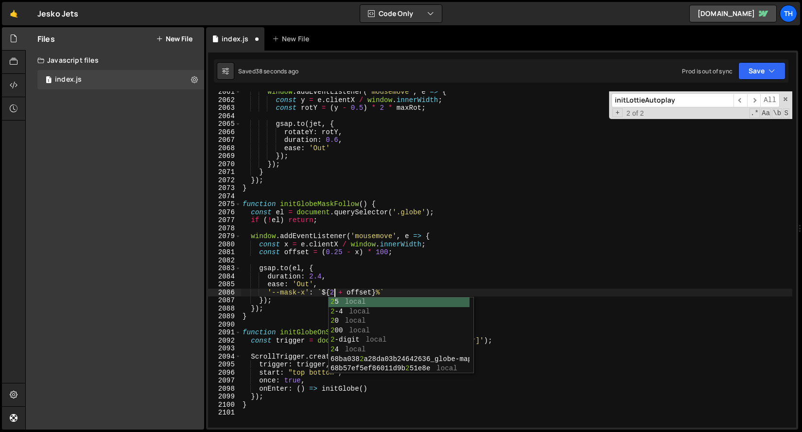
scroll to position [0, 6]
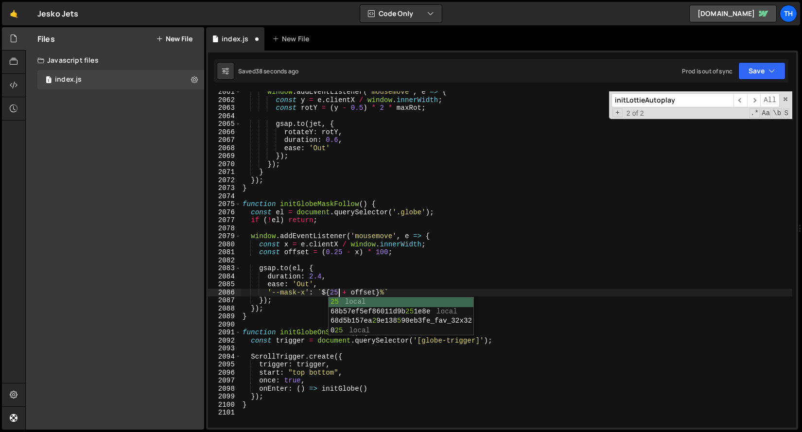
click at [354, 248] on div "window . addEventListener ( 'mousemove' , e => { const y = e . clientX / window…" at bounding box center [516, 264] width 551 height 352
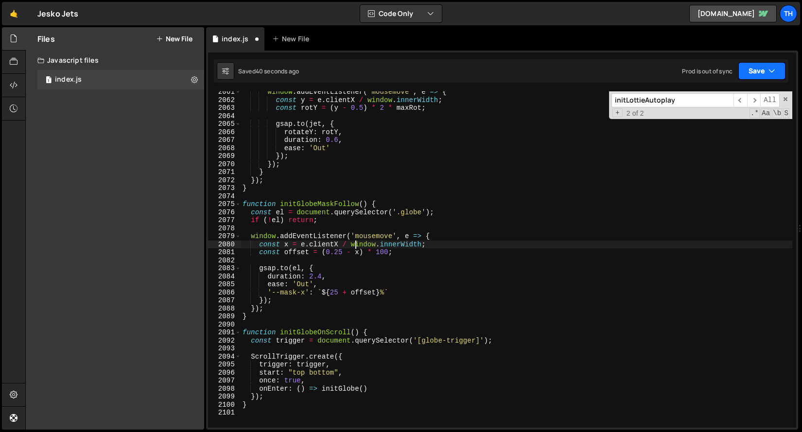
click at [748, 70] on button "Save" at bounding box center [761, 70] width 47 height 17
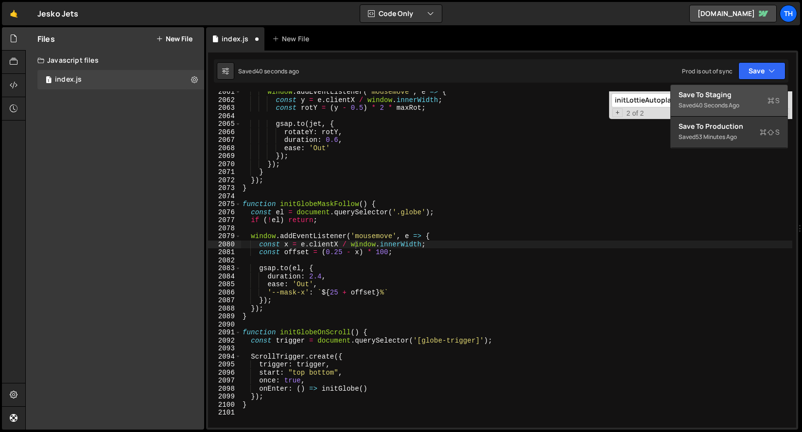
click at [743, 97] on div "Save to Staging S" at bounding box center [728, 95] width 101 height 10
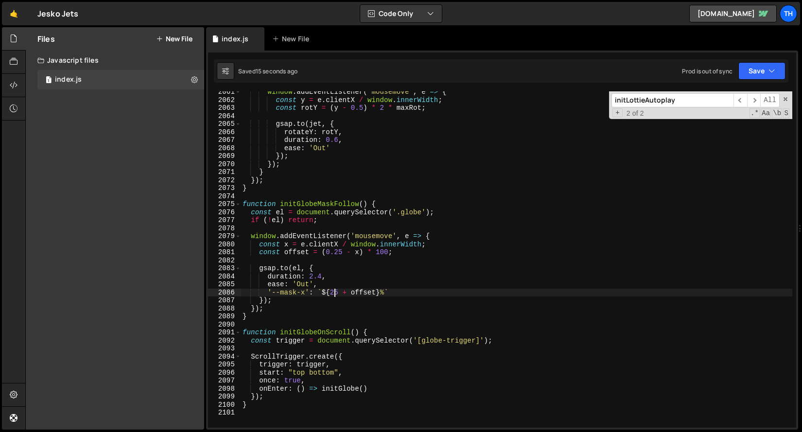
click at [335, 291] on div "window . addEventListener ( 'mousemove' , e => { const y = e . clientX / window…" at bounding box center [516, 264] width 551 height 352
type textarea "'--mask-x': `${75 + offset}%`"
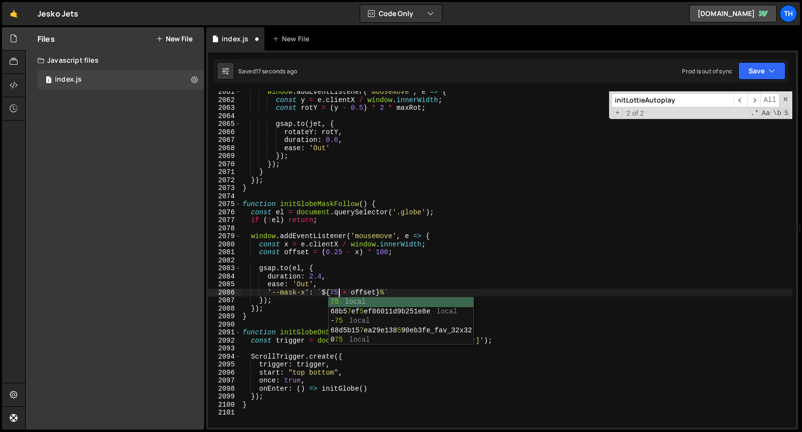
click at [397, 231] on div "window . addEventListener ( 'mousemove' , e => { const y = e . clientX / window…" at bounding box center [516, 264] width 551 height 352
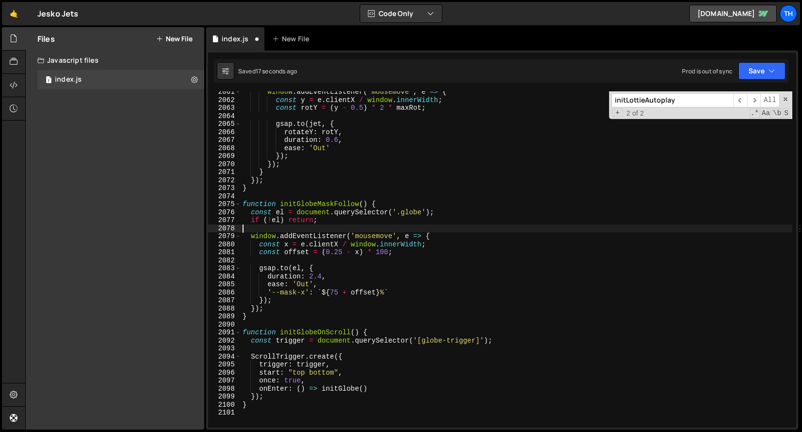
scroll to position [0, 0]
click at [776, 75] on button "Save" at bounding box center [761, 70] width 47 height 17
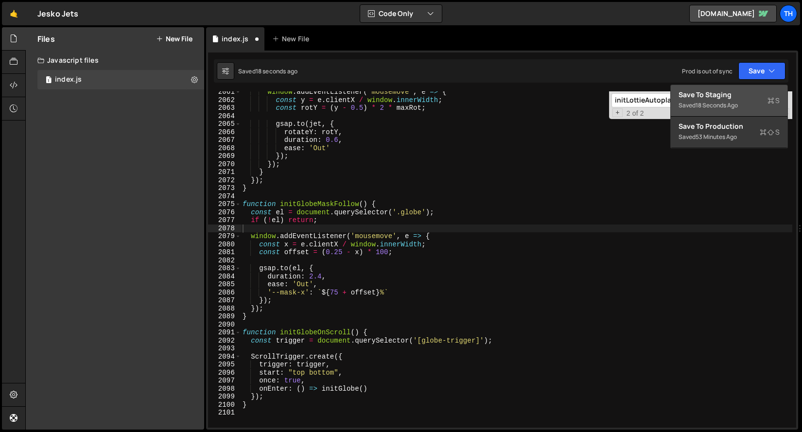
click at [760, 90] on div "Save to Staging S" at bounding box center [728, 95] width 101 height 10
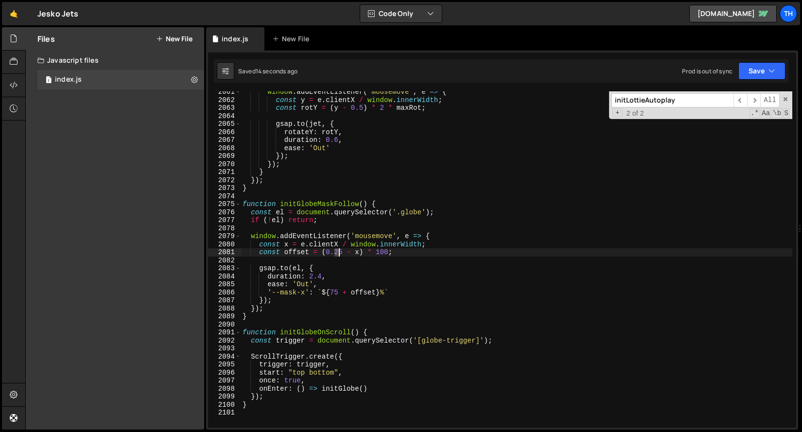
click at [338, 253] on div "window . addEventListener ( 'mousemove' , e => { const y = e . clientX / window…" at bounding box center [516, 264] width 551 height 352
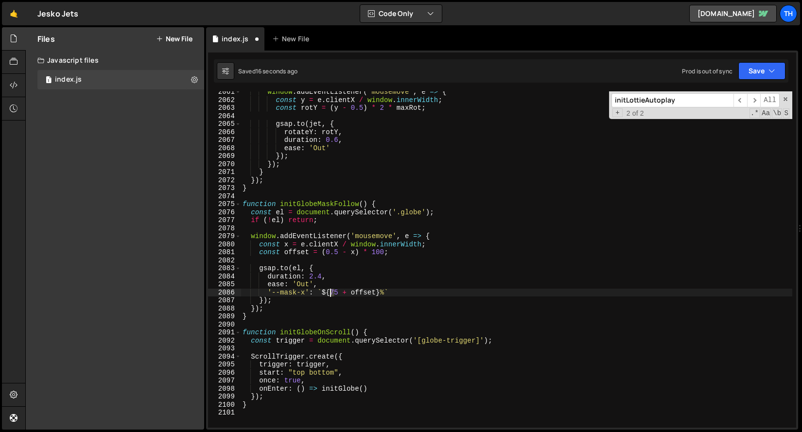
click at [331, 294] on div "window . addEventListener ( 'mousemove' , e => { const y = e . clientX / window…" at bounding box center [516, 264] width 551 height 352
drag, startPoint x: 335, startPoint y: 292, endPoint x: 344, endPoint y: 306, distance: 16.6
click at [335, 292] on div "window . addEventListener ( 'mousemove' , e => { const y = e . clientX / window…" at bounding box center [516, 264] width 551 height 352
click at [255, 311] on div "window . addEventListener ( 'mousemove' , e => { const y = e . clientX / window…" at bounding box center [516, 264] width 551 height 352
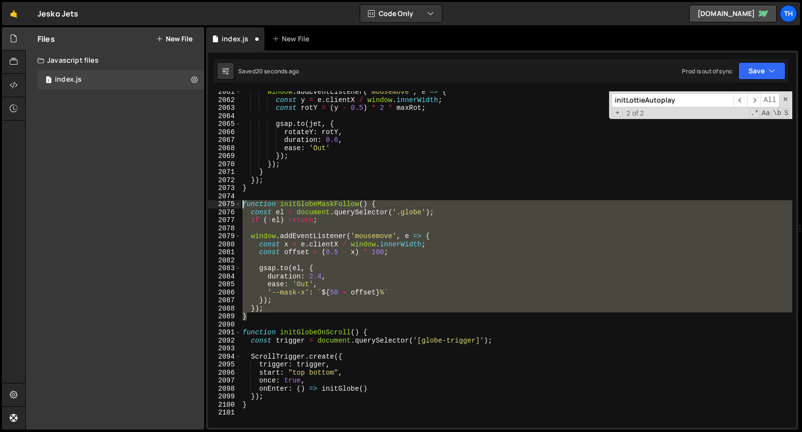
drag, startPoint x: 243, startPoint y: 307, endPoint x: 193, endPoint y: 208, distance: 110.6
click at [193, 208] on div "Files New File Javascript files 1 index.js 0 CSS files Copy share link Edit Fil…" at bounding box center [413, 228] width 776 height 403
paste textarea "}"
click at [379, 256] on div "window . addEventListener ( 'mousemove' , e => { const y = e . clientX / window…" at bounding box center [516, 259] width 551 height 336
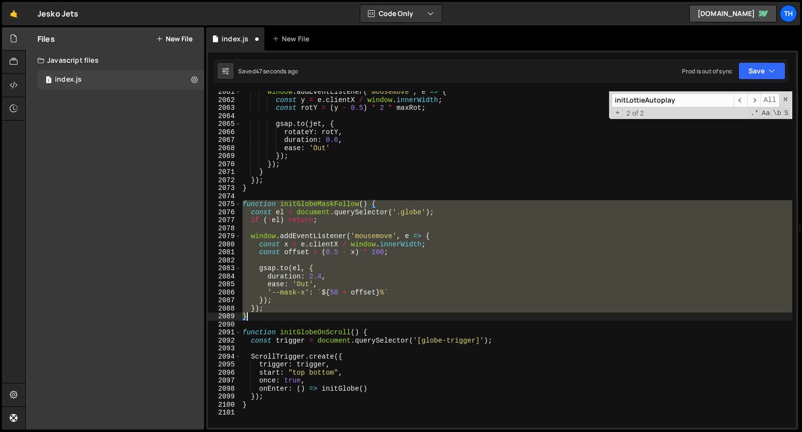
click at [379, 256] on div "window . addEventListener ( 'mousemove' , e => { const y = e . clientX / window…" at bounding box center [516, 264] width 551 height 352
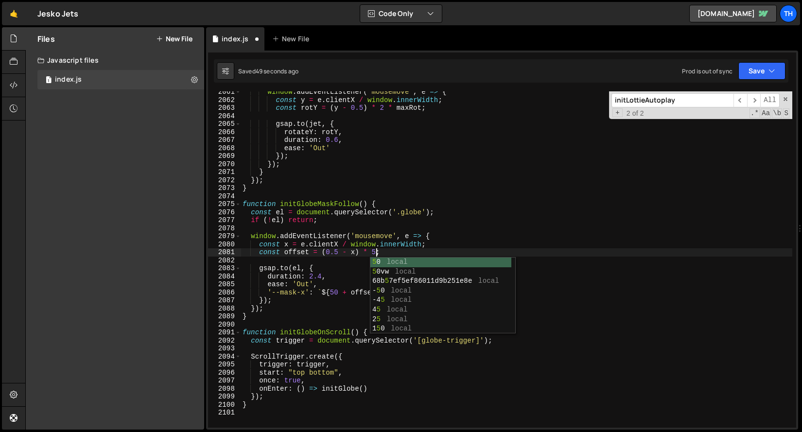
scroll to position [0, 9]
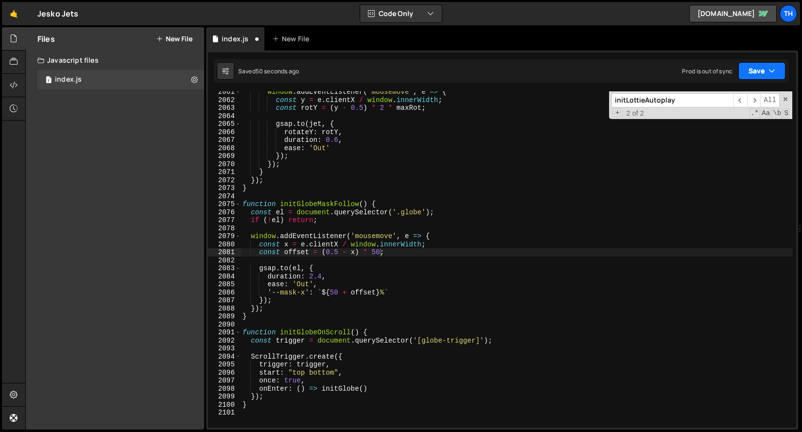
click at [763, 68] on button "Save" at bounding box center [761, 70] width 47 height 17
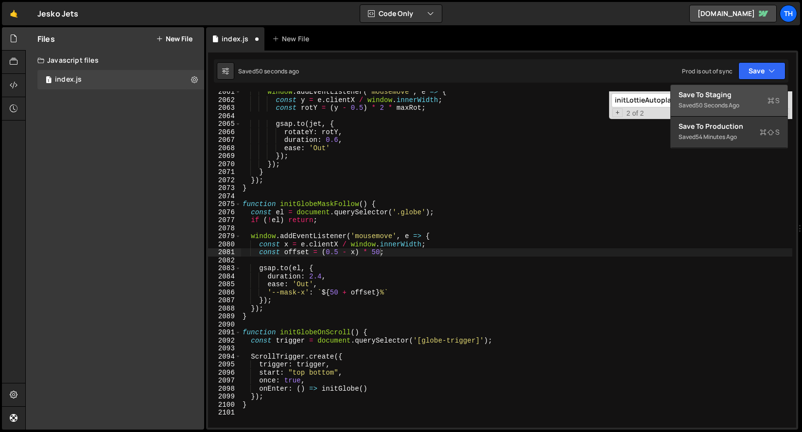
click at [749, 92] on div "Save to Staging S" at bounding box center [728, 95] width 101 height 10
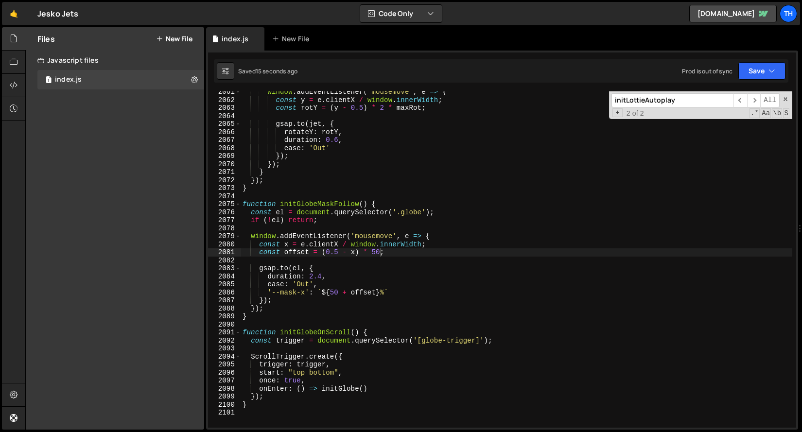
click at [375, 251] on div "window . addEventListener ( 'mousemove' , e => { const y = e . clientX / window…" at bounding box center [516, 264] width 551 height 352
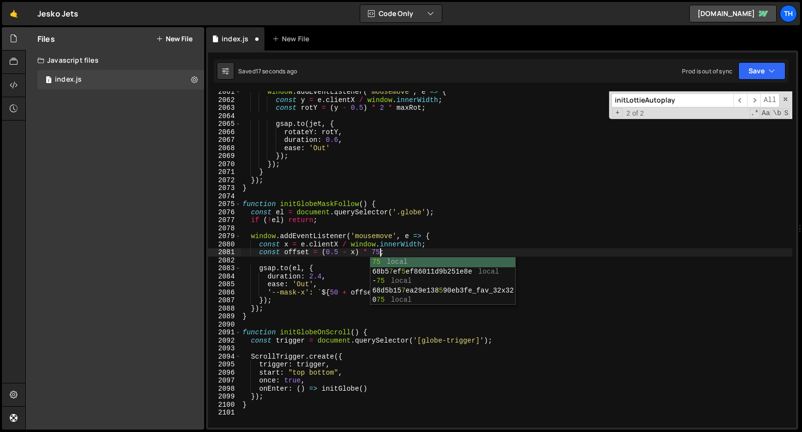
click at [412, 217] on div "window . addEventListener ( 'mousemove' , e => { const y = e . clientX / window…" at bounding box center [516, 264] width 551 height 352
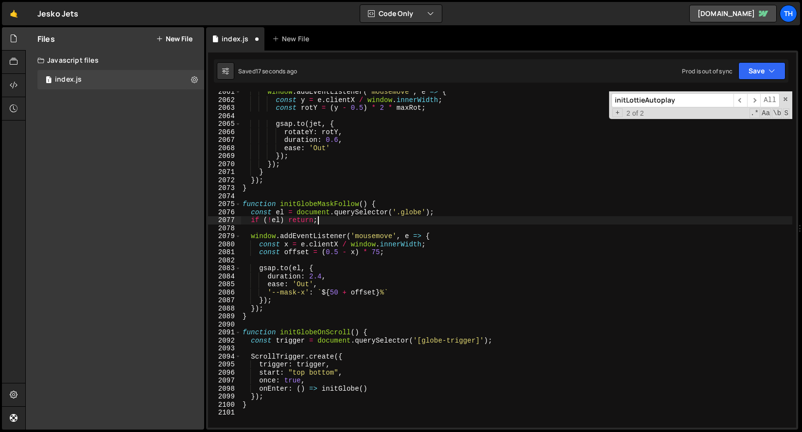
scroll to position [0, 5]
click at [755, 78] on button "Save" at bounding box center [761, 70] width 47 height 17
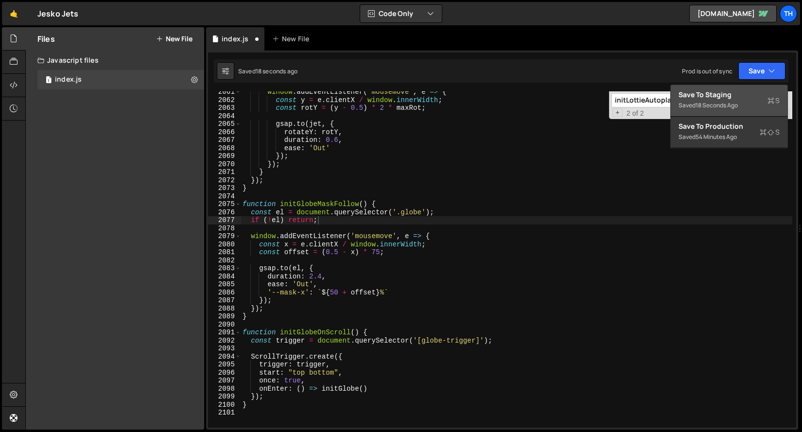
click at [747, 88] on button "Save to Staging S Saved 18 seconds ago" at bounding box center [729, 101] width 117 height 32
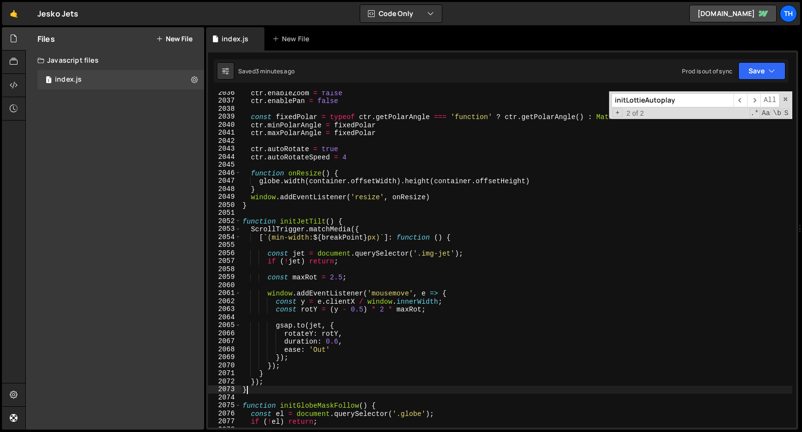
scroll to position [0, 0]
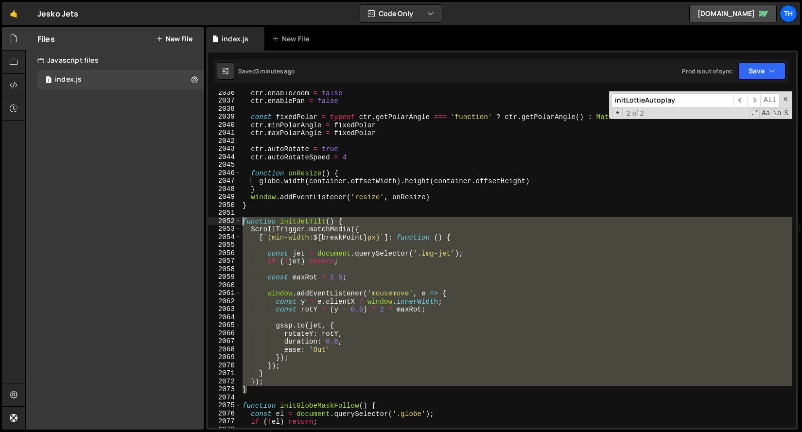
drag, startPoint x: 264, startPoint y: 390, endPoint x: 167, endPoint y: 221, distance: 194.8
click at [167, 221] on div "Files New File Javascript files 1 index.js 0 CSS files Copy share link Edit Fil…" at bounding box center [413, 228] width 776 height 403
type textarea "function initJetTilt() { ScrollTrigger.matchMedia({"
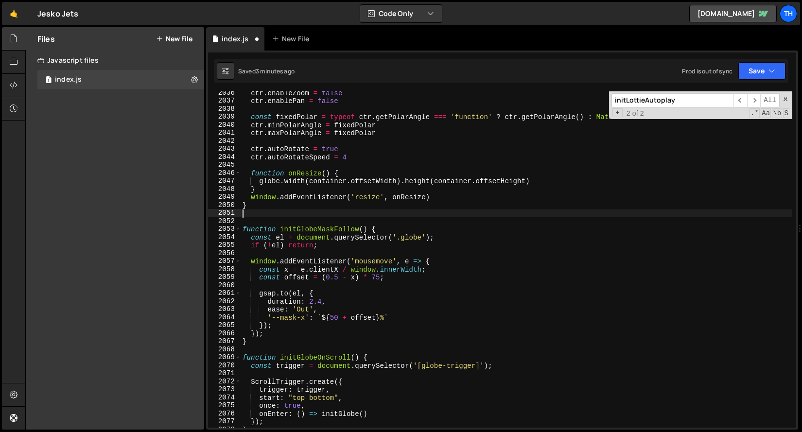
type textarea "}"
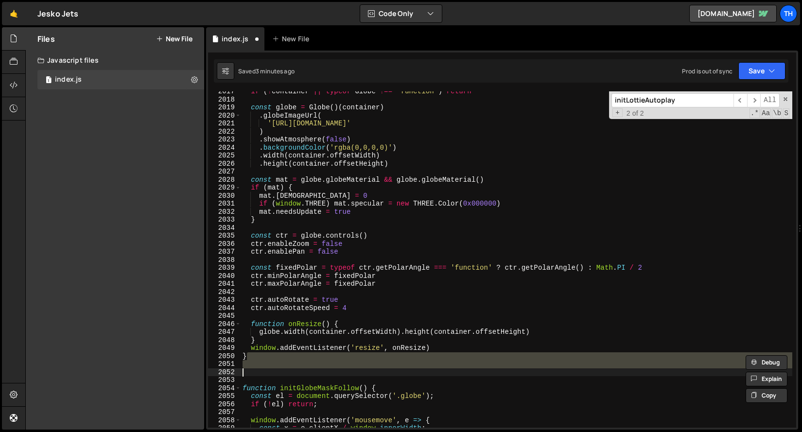
type textarea "}); }"
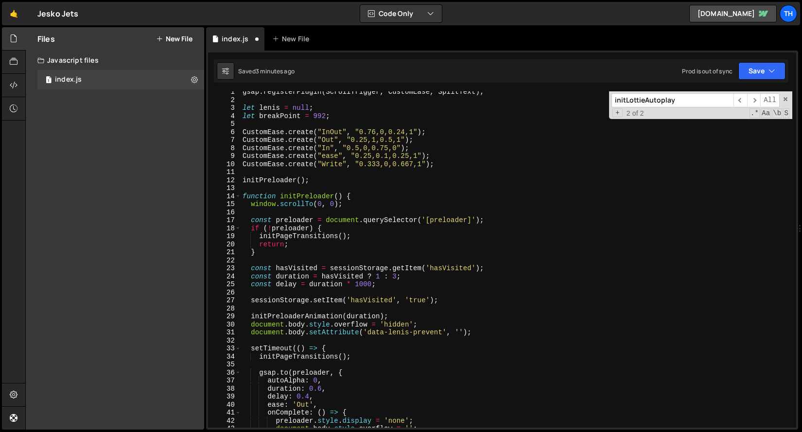
scroll to position [3, 0]
click at [236, 198] on span at bounding box center [237, 196] width 5 height 8
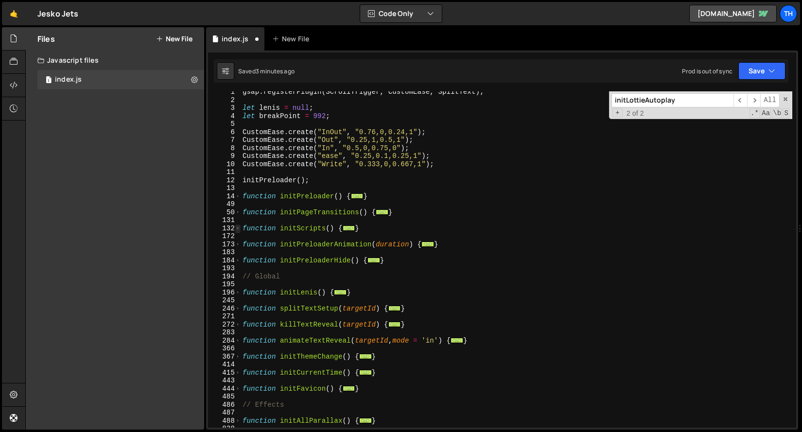
click at [238, 225] on span at bounding box center [237, 228] width 5 height 8
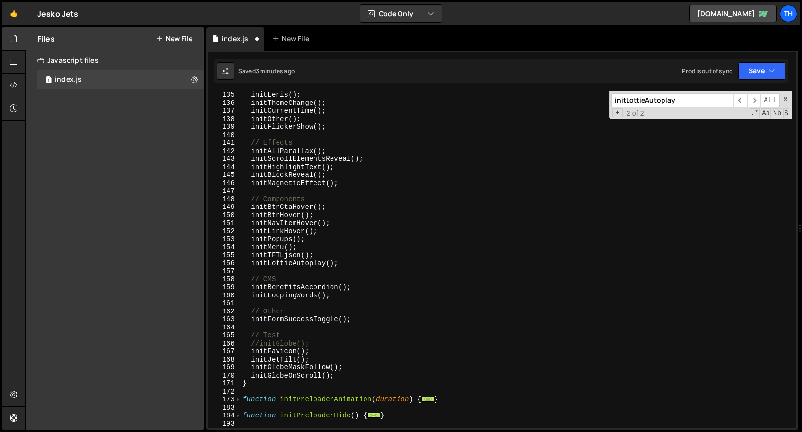
scroll to position [161, 0]
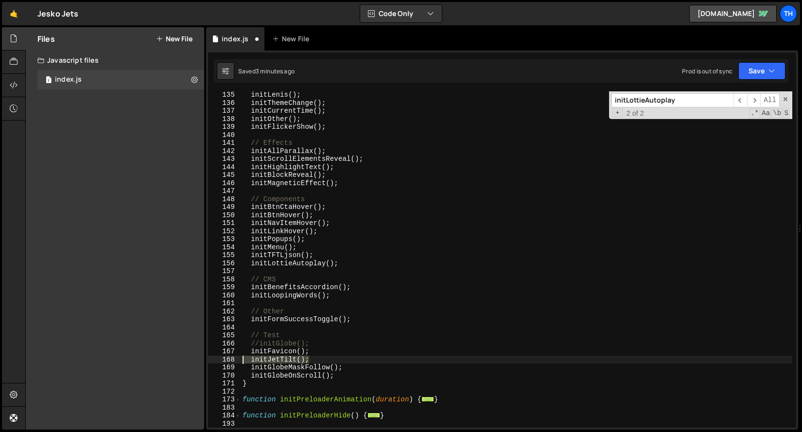
drag, startPoint x: 296, startPoint y: 361, endPoint x: 183, endPoint y: 360, distance: 112.7
click at [183, 360] on div "Files New File Javascript files 1 index.js 0 CSS files Copy share link Edit Fil…" at bounding box center [413, 228] width 776 height 403
type textarea "initJetTilt();"
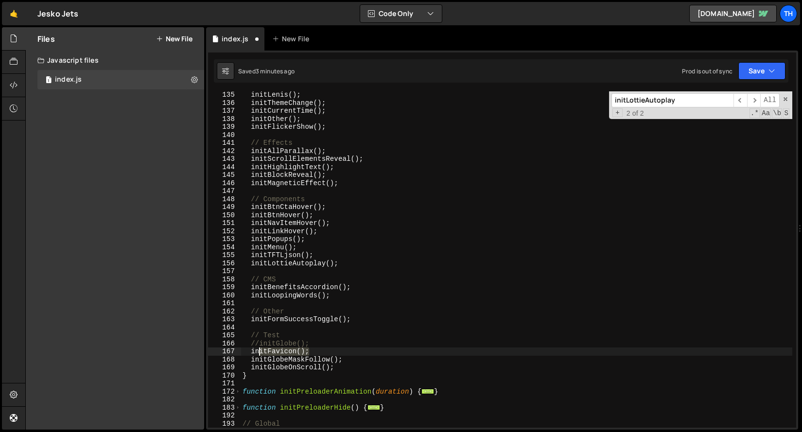
drag, startPoint x: 312, startPoint y: 352, endPoint x: 257, endPoint y: 355, distance: 55.0
click at [258, 355] on div "initLenis ( ) ; initThemeChange ( ) ; initCurrentTime ( ) ; initOther ( ) ; ini…" at bounding box center [516, 267] width 551 height 352
click at [251, 355] on div "initLenis ( ) ; initThemeChange ( ) ; initCurrentTime ( ) ; initOther ( ) ; ini…" at bounding box center [516, 267] width 551 height 352
click at [319, 338] on div "initLenis ( ) ; initThemeChange ( ) ; initCurrentTime ( ) ; initOther ( ) ; ini…" at bounding box center [516, 267] width 551 height 352
click at [320, 352] on div "initLenis ( ) ; initThemeChange ( ) ; initCurrentTime ( ) ; initOther ( ) ; ini…" at bounding box center [516, 267] width 551 height 352
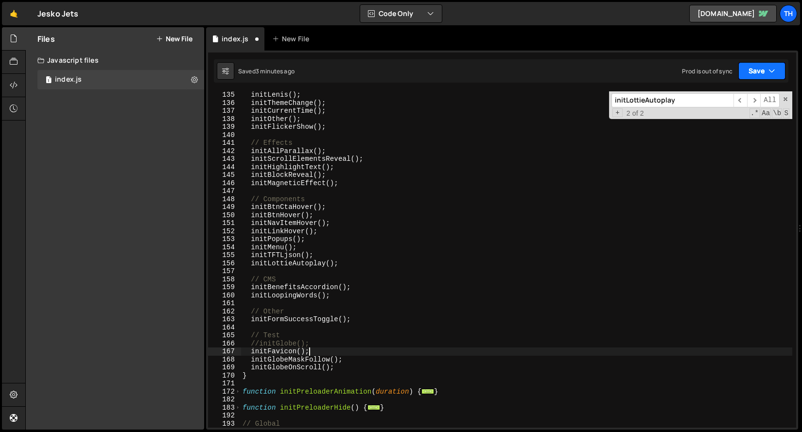
click at [768, 68] on icon "button" at bounding box center [771, 71] width 7 height 10
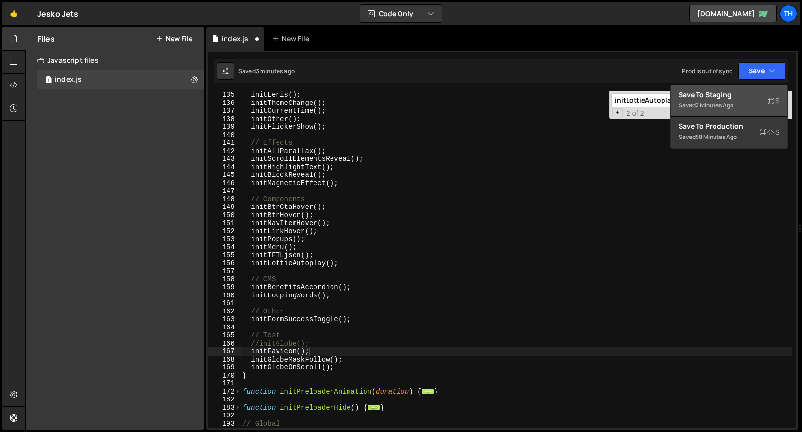
click at [736, 97] on div "Save to Staging S" at bounding box center [728, 95] width 101 height 10
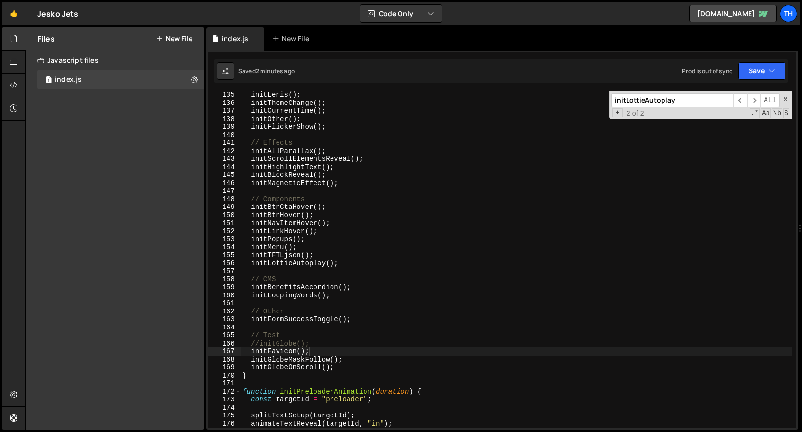
click at [261, 342] on div "initLenis ( ) ; initThemeChange ( ) ; initCurrentTime ( ) ; initOther ( ) ; ini…" at bounding box center [516, 267] width 551 height 352
drag, startPoint x: 260, startPoint y: 344, endPoint x: 252, endPoint y: 346, distance: 8.6
click at [252, 346] on div "initLenis ( ) ; initThemeChange ( ) ; initCurrentTime ( ) ; initOther ( ) ; ini…" at bounding box center [516, 267] width 551 height 352
click at [260, 367] on div "initLenis ( ) ; initThemeChange ( ) ; initCurrentTime ( ) ; initOther ( ) ; ini…" at bounding box center [516, 267] width 551 height 352
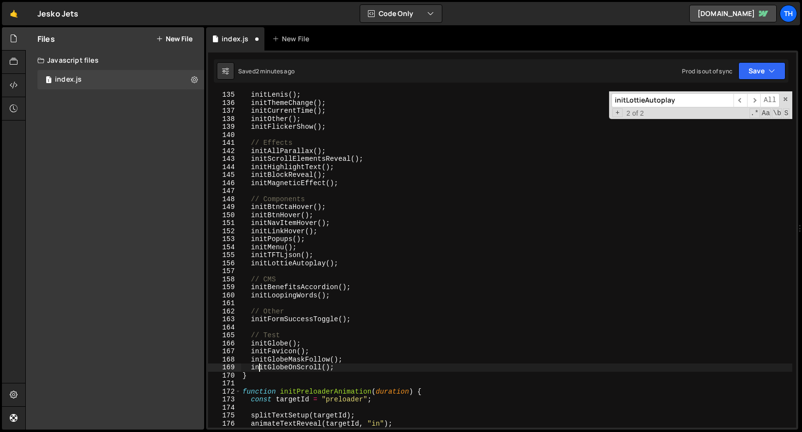
click at [253, 368] on div "initLenis ( ) ; initThemeChange ( ) ; initCurrentTime ( ) ; initOther ( ) ; ini…" at bounding box center [516, 267] width 551 height 352
paste textarea "//"
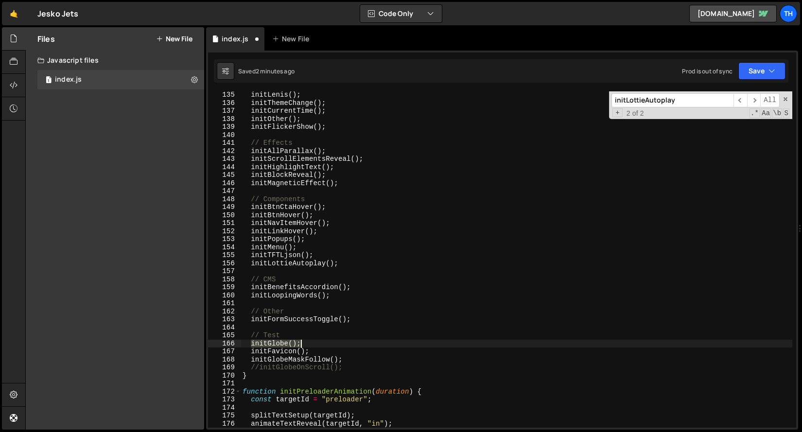
drag, startPoint x: 251, startPoint y: 345, endPoint x: 323, endPoint y: 344, distance: 71.9
click at [323, 344] on div "initLenis ( ) ; initThemeChange ( ) ; initCurrentTime ( ) ; initOther ( ) ; ini…" at bounding box center [516, 267] width 551 height 352
type textarea "initGlobe();"
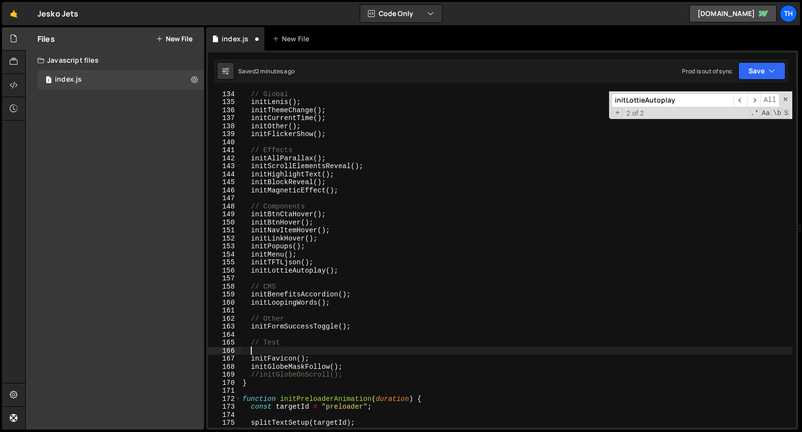
scroll to position [977, 0]
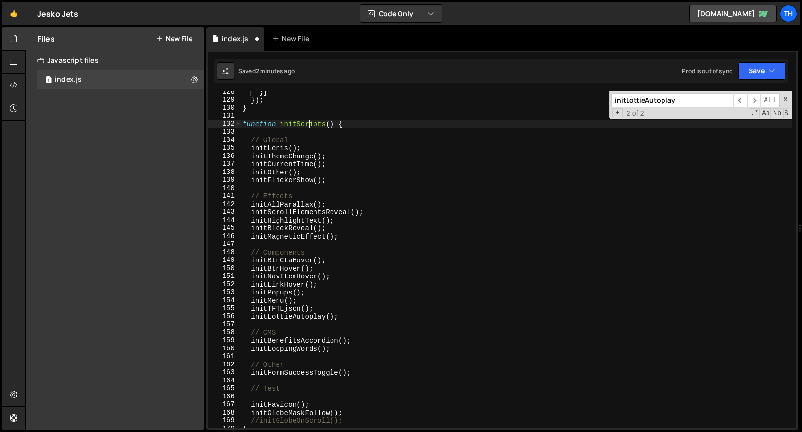
click at [310, 127] on div "}] }) ; } function initScripts ( ) { // Global initLenis ( ) ; initThemeChange …" at bounding box center [516, 264] width 551 height 352
type textarea "function initScripts() {"
click at [307, 133] on div "}] }) ; } function initScripts ( ) { // Global initLenis ( ) ; initThemeChange …" at bounding box center [516, 264] width 551 height 352
paste textarea "initGlobe();"
click at [752, 73] on button "Save" at bounding box center [761, 70] width 47 height 17
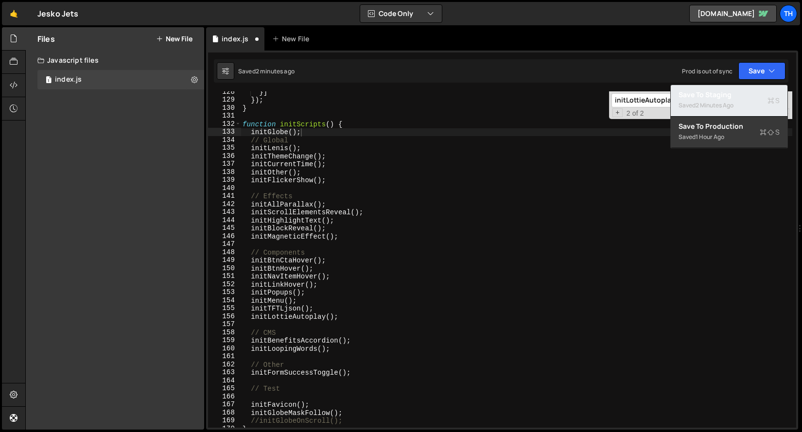
click at [743, 92] on div "Save to Staging S" at bounding box center [728, 95] width 101 height 10
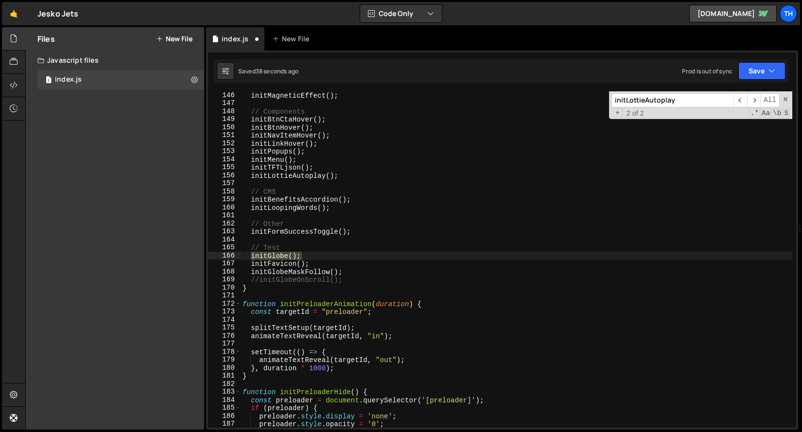
scroll to position [1112, 0]
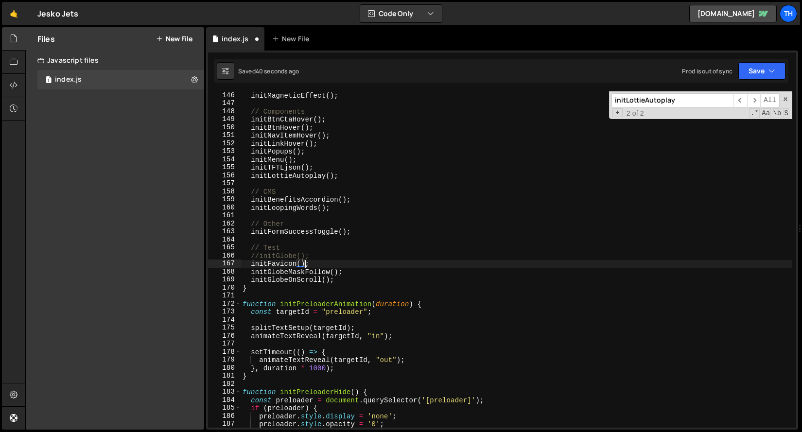
click at [305, 263] on div "initMagneticEffect ( ) ; // Components initBtnCtaHover ( ) ; initBtnHover ( ) ;…" at bounding box center [516, 267] width 551 height 352
click at [768, 80] on div "Saved 42 seconds ago Prod is out of sync Upgrade to Edit Save Save to Staging S…" at bounding box center [501, 70] width 574 height 23
click at [767, 80] on div "Saved 43 seconds ago Prod is out of sync Upgrade to Edit Save Save to Staging S…" at bounding box center [501, 70] width 574 height 23
click at [767, 78] on button "Save" at bounding box center [761, 70] width 47 height 17
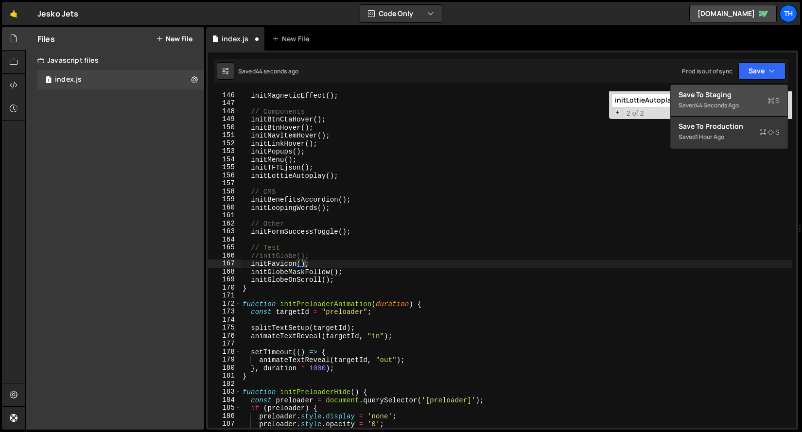
click at [755, 98] on div "Save to Staging S" at bounding box center [728, 95] width 101 height 10
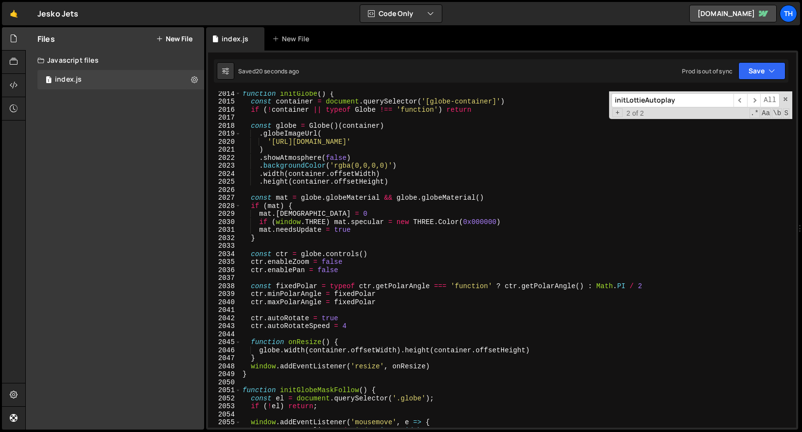
scroll to position [15283, 0]
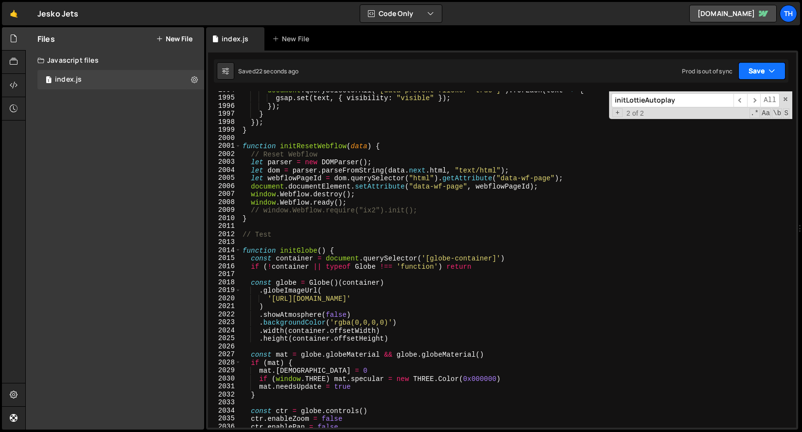
click at [759, 78] on button "Save" at bounding box center [761, 70] width 47 height 17
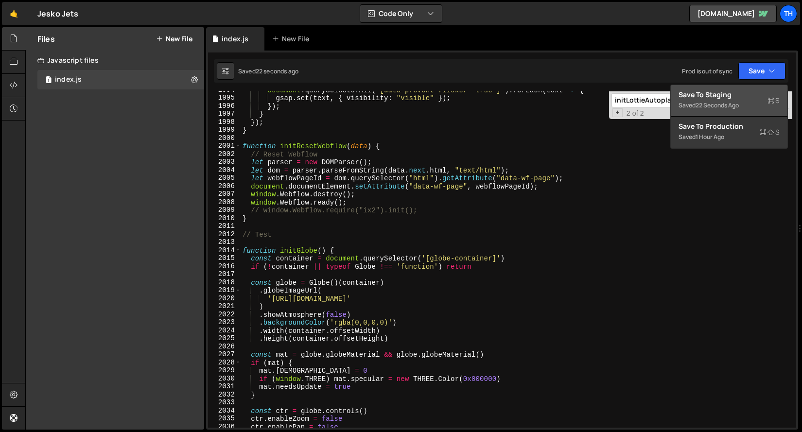
click at [753, 98] on div "Save to Staging S" at bounding box center [728, 95] width 101 height 10
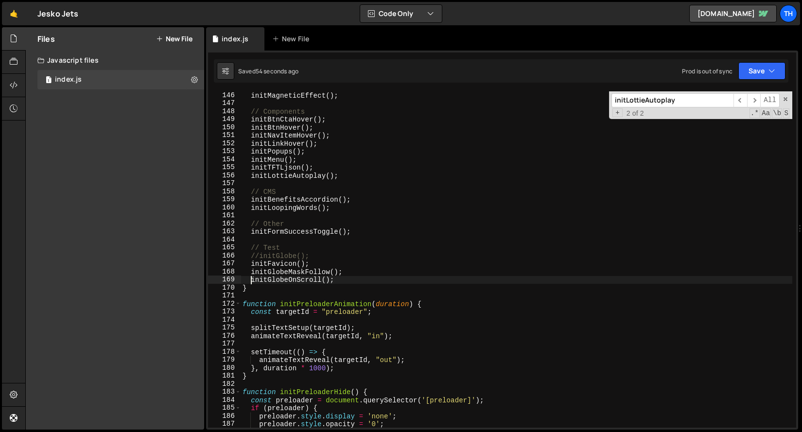
click at [252, 278] on div "initMagneticEffect ( ) ; // Components initBtnCtaHover ( ) ; initBtnHover ( ) ;…" at bounding box center [516, 267] width 551 height 352
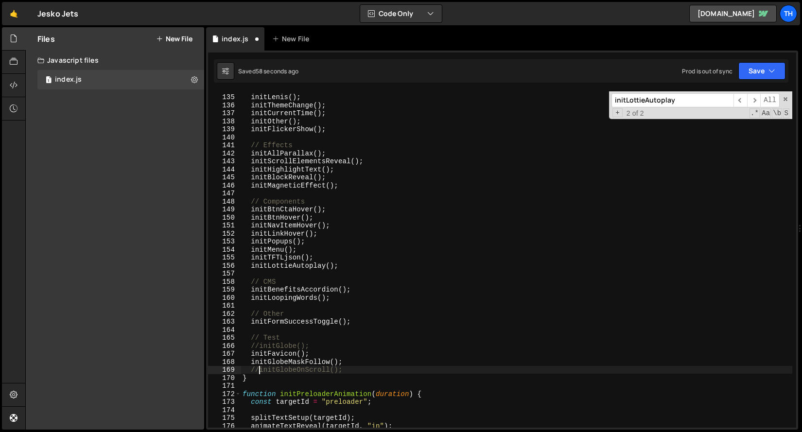
scroll to position [1025, 0]
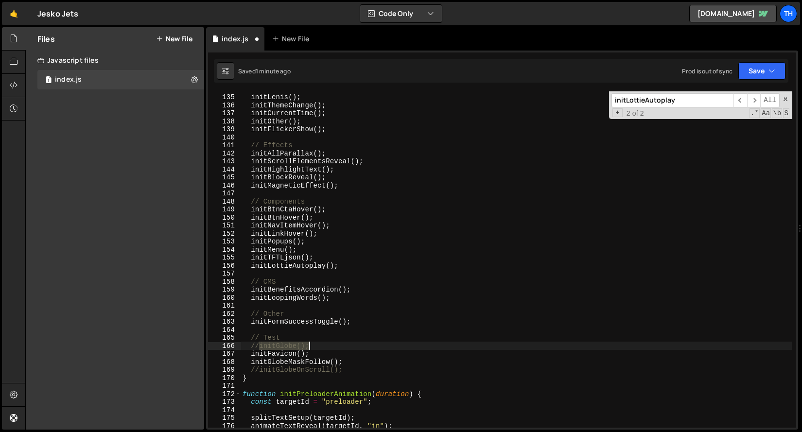
drag, startPoint x: 258, startPoint y: 348, endPoint x: 327, endPoint y: 346, distance: 68.1
click at [327, 346] on div "// Global initLenis ( ) ; initThemeChange ( ) ; initCurrentTime ( ) ; initOther…" at bounding box center [516, 261] width 551 height 352
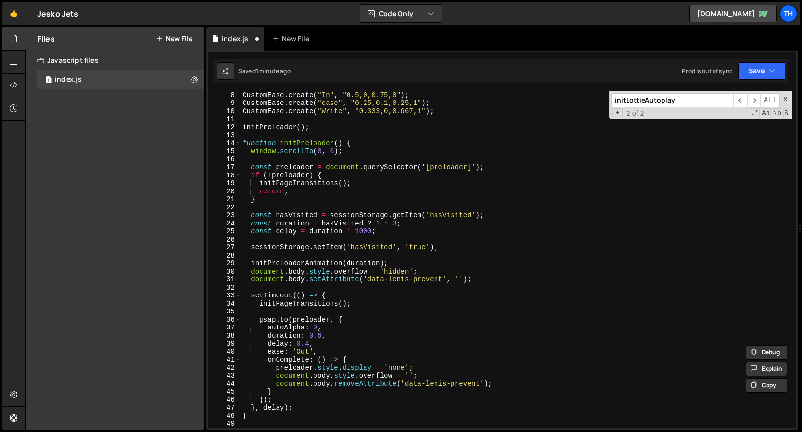
scroll to position [54, 0]
click at [354, 183] on div "CustomEase . create ( "In" , "0.5,0,0.75,0" ) ; CustomEase . create ( "ease" , …" at bounding box center [516, 267] width 551 height 352
type textarea "initPageTransitions();"
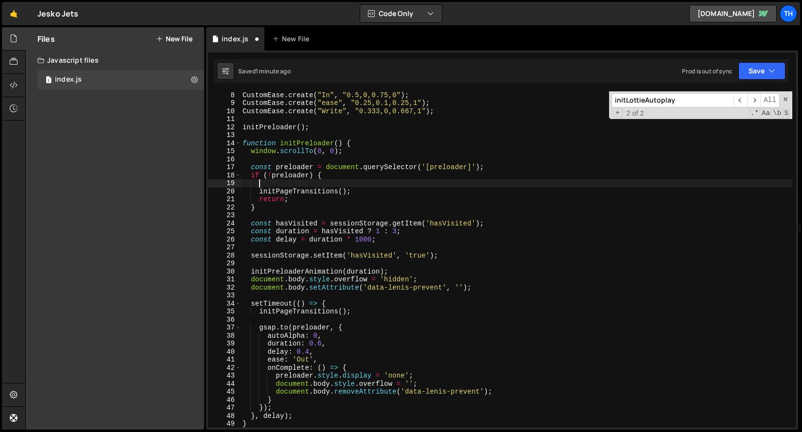
scroll to position [0, 0]
paste textarea "initGlobe();"
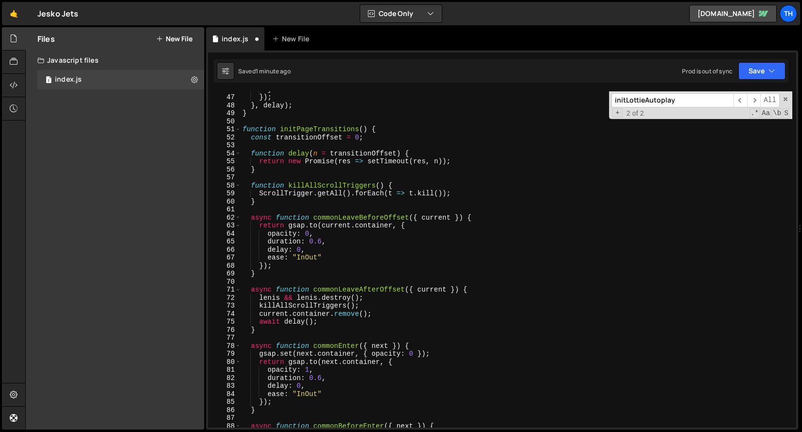
scroll to position [356, 0]
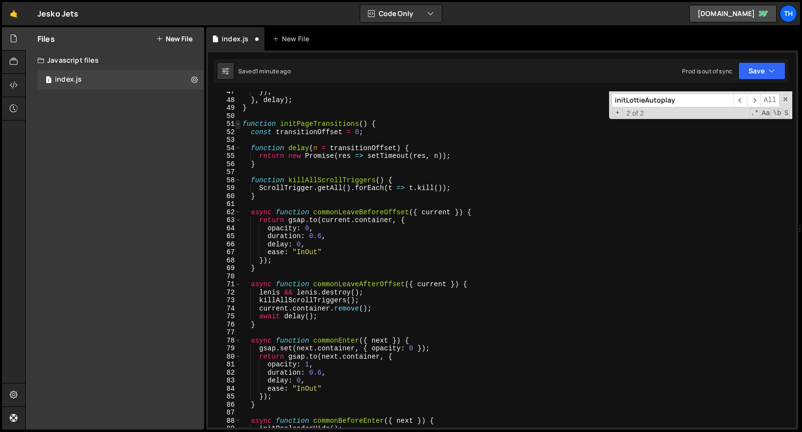
type textarea "initGlobe();"
click at [237, 123] on span at bounding box center [237, 124] width 5 height 8
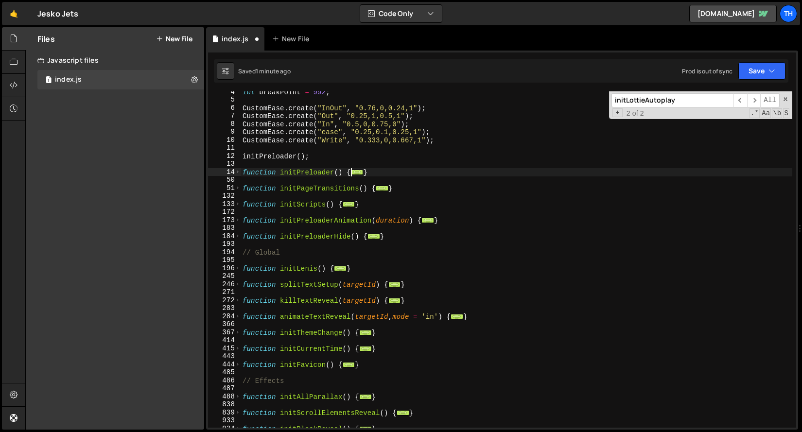
scroll to position [7, 0]
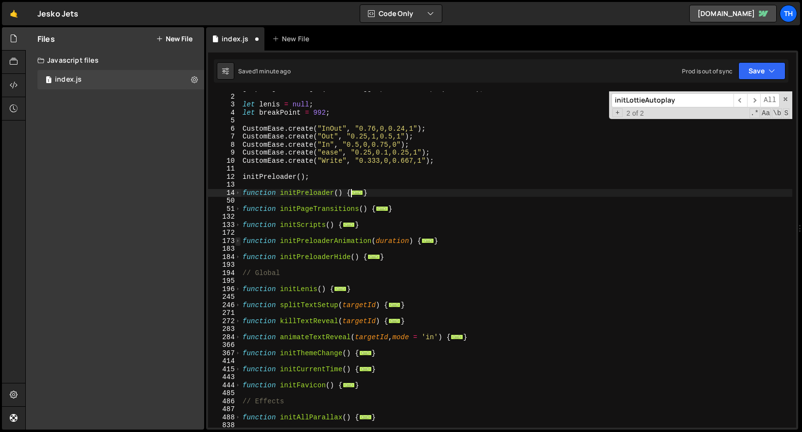
click at [238, 241] on span at bounding box center [237, 241] width 5 height 8
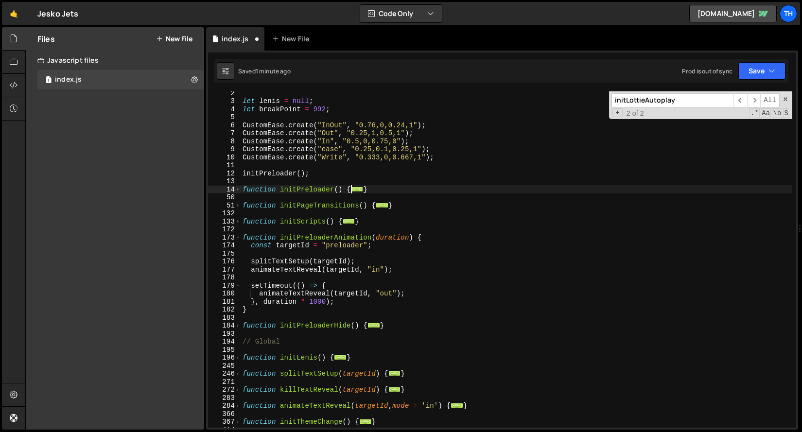
scroll to position [10, 0]
click at [302, 254] on div "let [PERSON_NAME] = null ; let breakPoint = 992 ; CustomEase . create ( "InOut"…" at bounding box center [516, 265] width 551 height 352
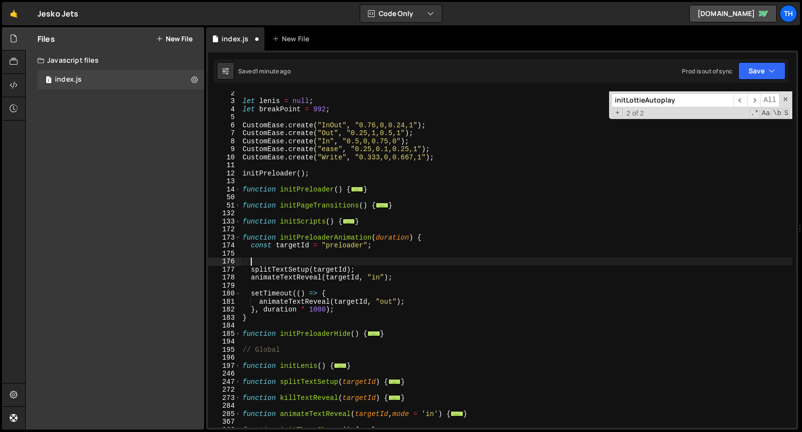
paste textarea "initGlobe();"
type textarea "initGlobe();"
click at [782, 78] on button "Save" at bounding box center [761, 70] width 47 height 17
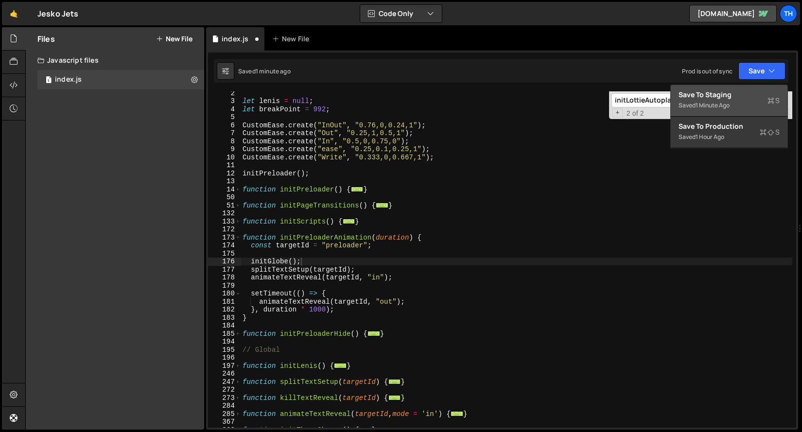
click at [757, 98] on div "Save to Staging S" at bounding box center [728, 95] width 101 height 10
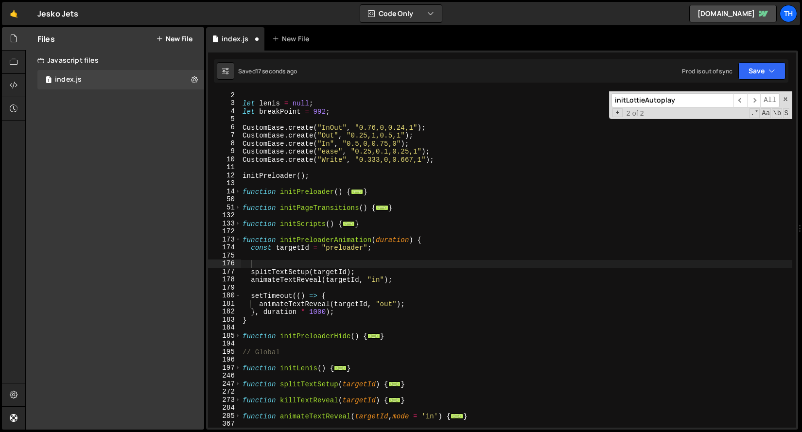
scroll to position [8, 0]
click at [270, 264] on div "let [PERSON_NAME] = null ; let breakPoint = 992 ; CustomEase . create ( "InOut"…" at bounding box center [516, 259] width 551 height 336
click at [253, 264] on div "let [PERSON_NAME] = null ; let breakPoint = 992 ; CustomEase . create ( "InOut"…" at bounding box center [516, 267] width 551 height 352
drag, startPoint x: 252, startPoint y: 263, endPoint x: 317, endPoint y: 260, distance: 65.2
click at [317, 261] on div "let [PERSON_NAME] = null ; let breakPoint = 992 ; CustomEase . create ( "InOut"…" at bounding box center [516, 267] width 551 height 352
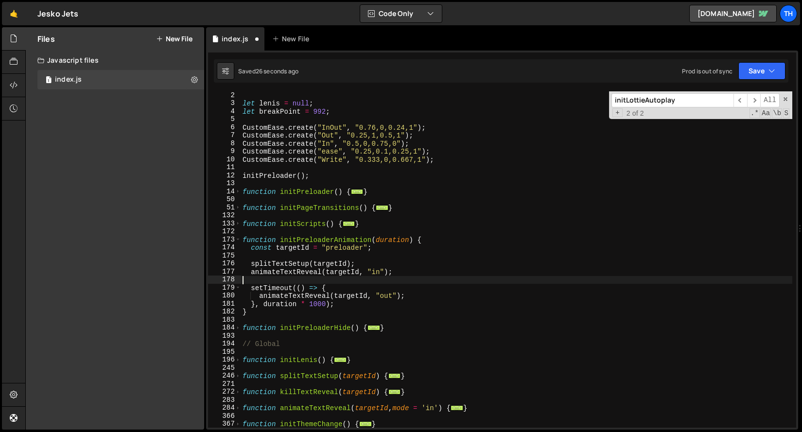
click at [312, 276] on div "let [PERSON_NAME] = null ; let breakPoint = 992 ; CustomEase . create ( "InOut"…" at bounding box center [516, 267] width 551 height 352
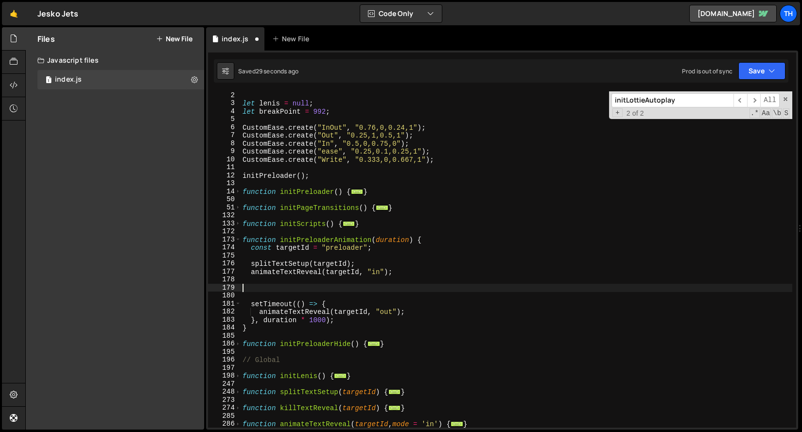
paste textarea "initGlobe();"
drag, startPoint x: 305, startPoint y: 286, endPoint x: 241, endPoint y: 288, distance: 64.2
click at [241, 288] on div "initGlobe(); 2 3 4 5 6 7 8 9 10 11 12 13 14 50 51 132 133 172 173 174 175 176 1…" at bounding box center [502, 259] width 588 height 336
click at [753, 80] on div "Saved 33 seconds ago Prod is out of sync Upgrade to Edit Save Save to Staging S…" at bounding box center [501, 70] width 574 height 23
click at [753, 79] on button "Save" at bounding box center [761, 70] width 47 height 17
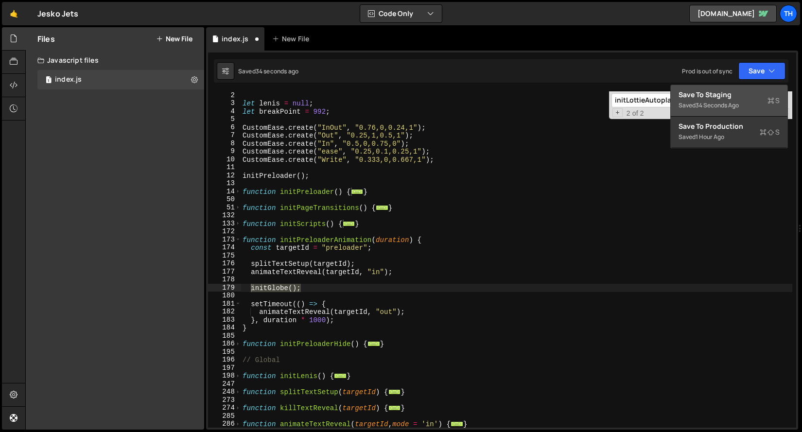
click at [742, 95] on div "Save to Staging S" at bounding box center [728, 95] width 101 height 10
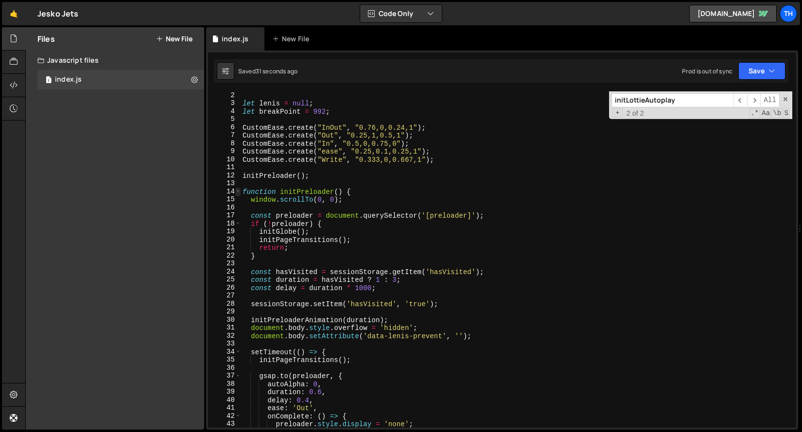
click at [239, 192] on span at bounding box center [237, 192] width 5 height 8
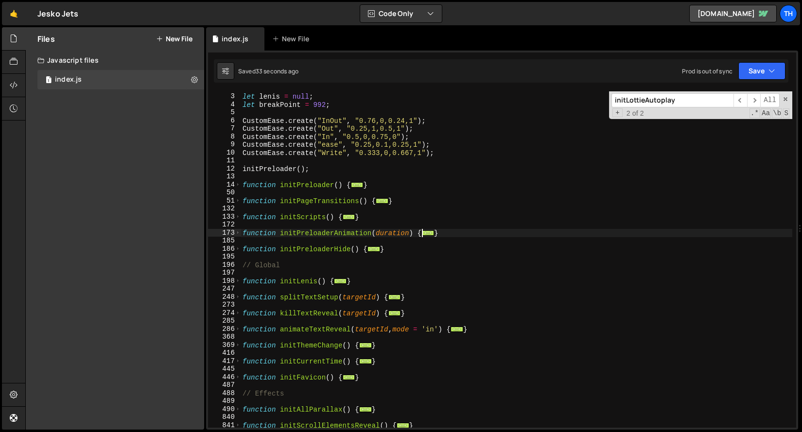
scroll to position [16, 0]
click at [236, 216] on span at bounding box center [237, 216] width 5 height 8
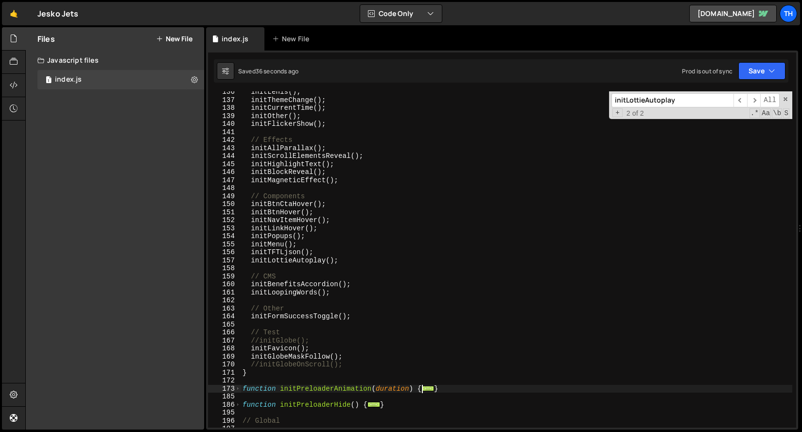
scroll to position [164, 0]
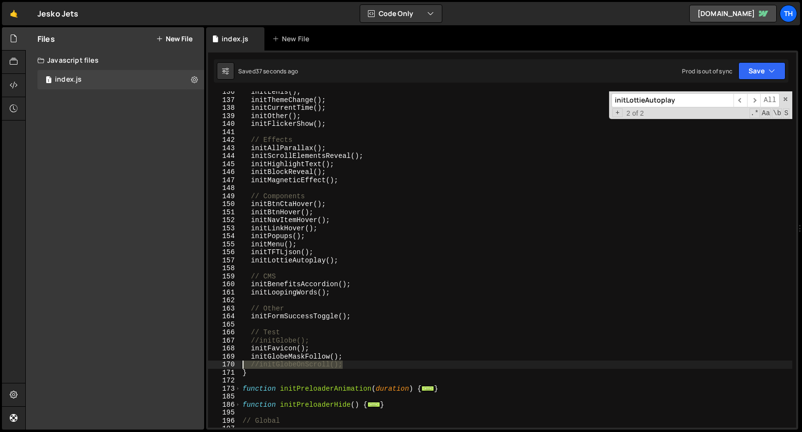
drag, startPoint x: 350, startPoint y: 364, endPoint x: 166, endPoint y: 364, distance: 184.2
click at [166, 364] on div "Files New File Javascript files 1 index.js 0 CSS files Copy share link Edit Fil…" at bounding box center [413, 228] width 776 height 403
type textarea "\"
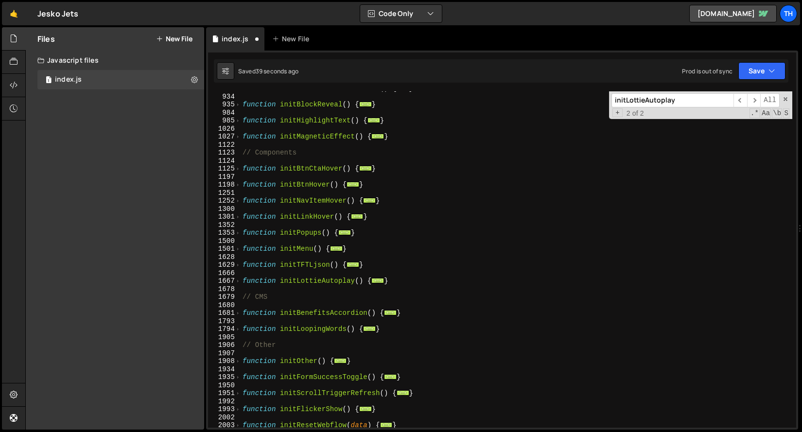
scroll to position [886, 0]
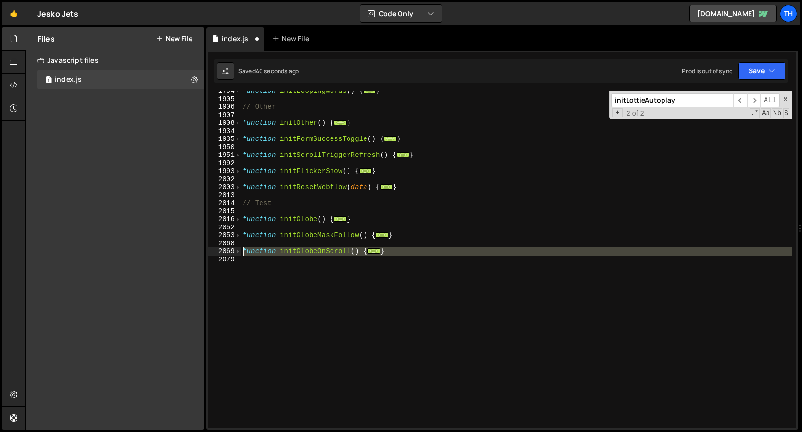
drag, startPoint x: 314, startPoint y: 296, endPoint x: 213, endPoint y: 248, distance: 111.9
click at [213, 248] on div "initGlobeMaskFollow(); 1794 1905 1906 1907 1908 1934 1935 1950 1951 1992 1993 2…" at bounding box center [502, 259] width 588 height 336
type textarea "function initGlobeOnScroll() { const trigger = document.querySelector('[globe-t…"
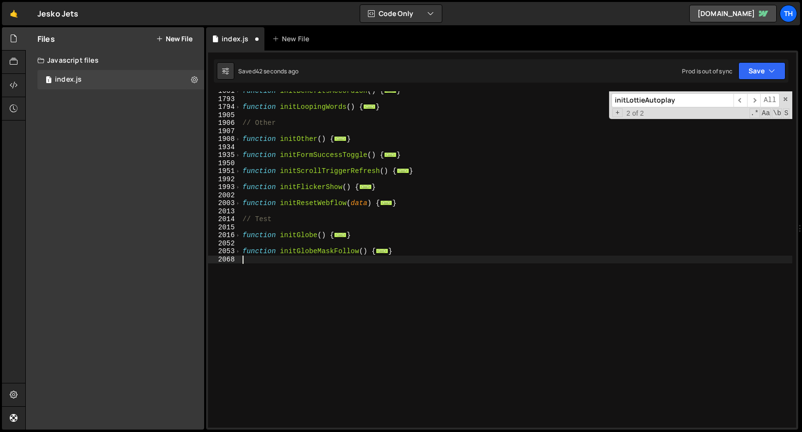
scroll to position [862, 0]
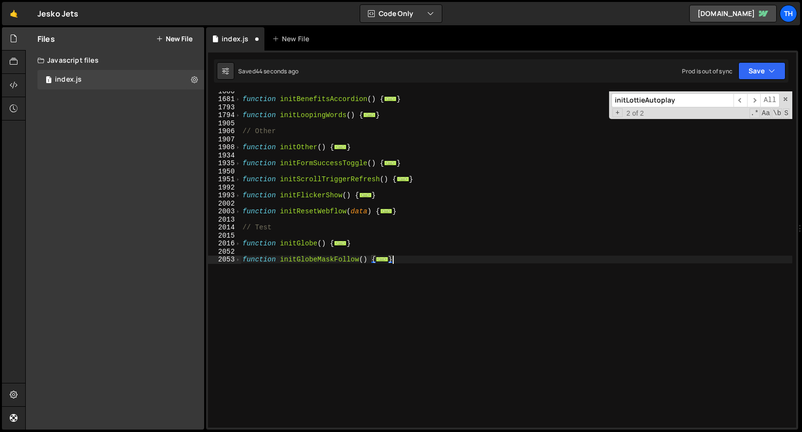
click at [754, 80] on div "Saved 44 seconds ago Prod is out of sync Upgrade to Edit Save Save to Staging S…" at bounding box center [501, 70] width 574 height 23
click at [757, 80] on div "Saved 46 seconds ago Prod is out of sync Upgrade to Edit Save Save to Staging S…" at bounding box center [501, 70] width 574 height 23
click at [757, 78] on button "Save" at bounding box center [761, 70] width 47 height 17
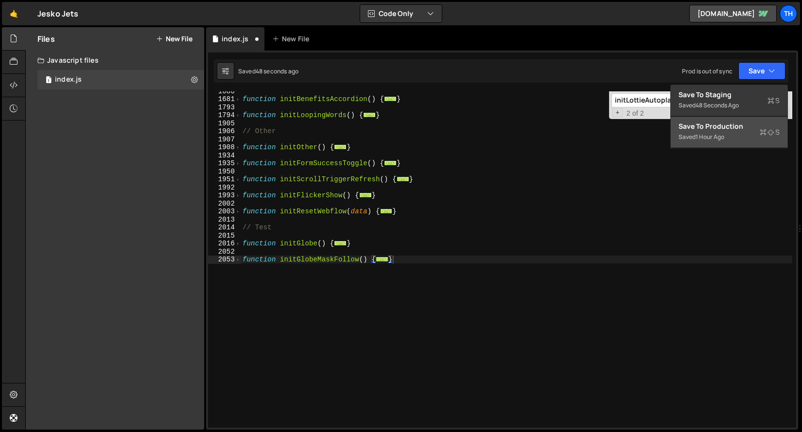
click at [748, 136] on div "Saved 1 hour ago" at bounding box center [728, 137] width 101 height 12
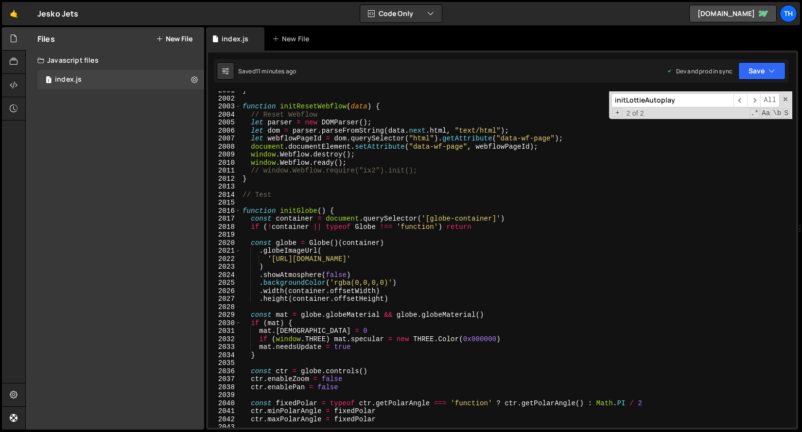
scroll to position [15585, 0]
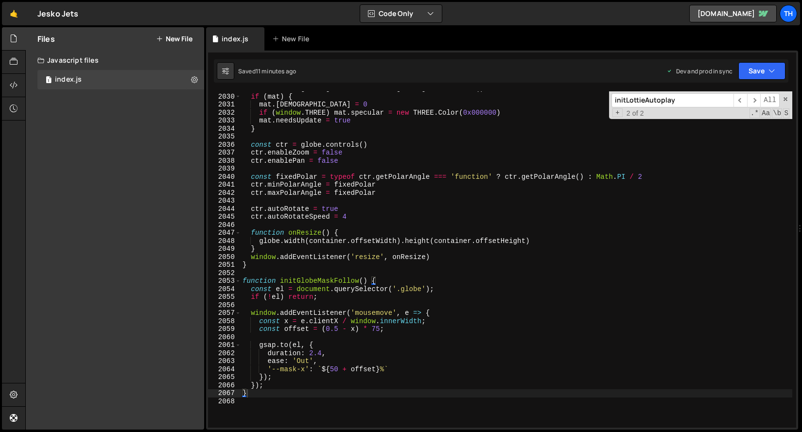
type textarea "function initGlobeMaskFollow() {"
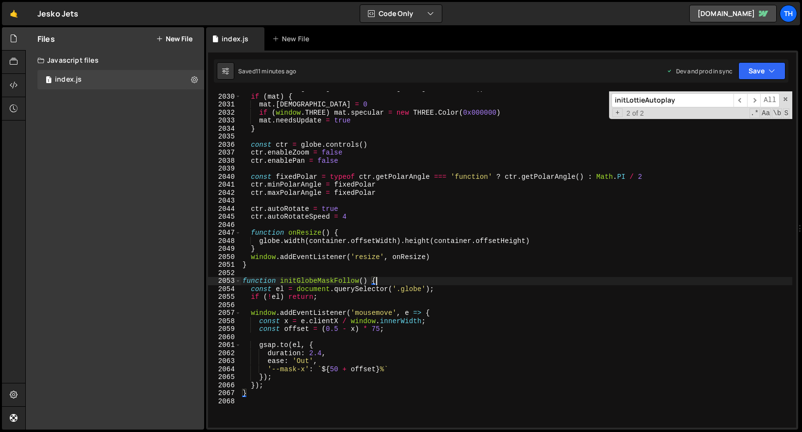
click at [420, 281] on div "const mat = globe . globeMaterial && globe . globeMaterial ( ) if ( mat ) { mat…" at bounding box center [516, 261] width 551 height 352
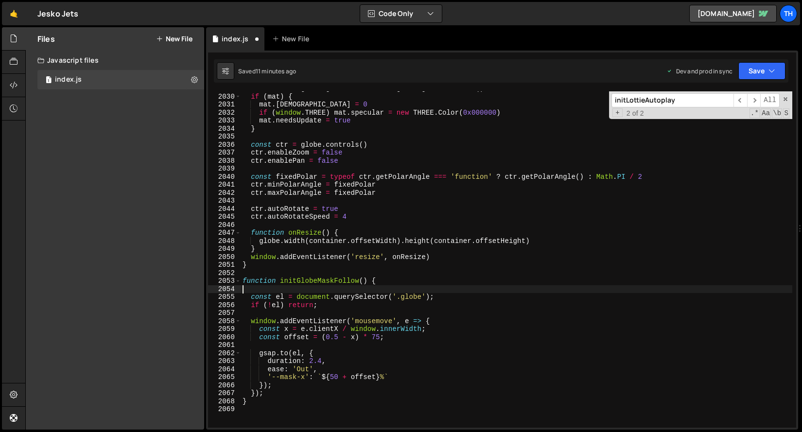
paste textarea "});"
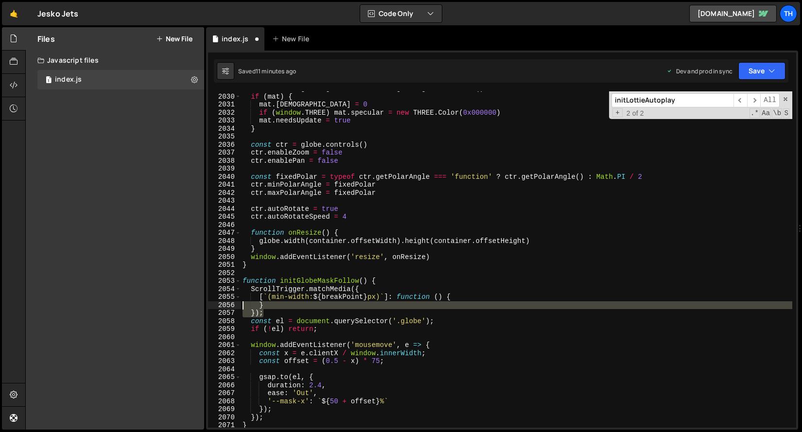
drag, startPoint x: 287, startPoint y: 309, endPoint x: 213, endPoint y: 306, distance: 74.4
click at [213, 306] on div "}); 2029 2030 2031 2032 2033 2034 2035 2036 2037 2038 2039 2040 2041 2042 2043 …" at bounding box center [502, 259] width 588 height 336
type textarea "} });"
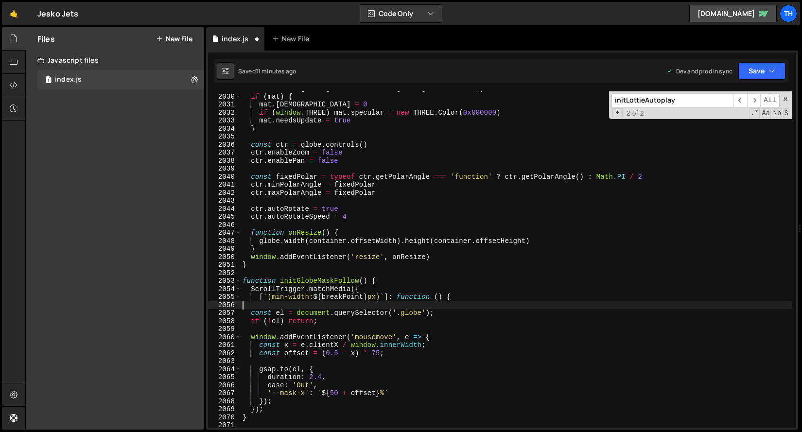
click at [270, 407] on div "const mat = globe . globeMaterial && globe . globeMaterial ( ) if ( mat ) { mat…" at bounding box center [516, 261] width 551 height 352
type textarea "});"
paste textarea "});"
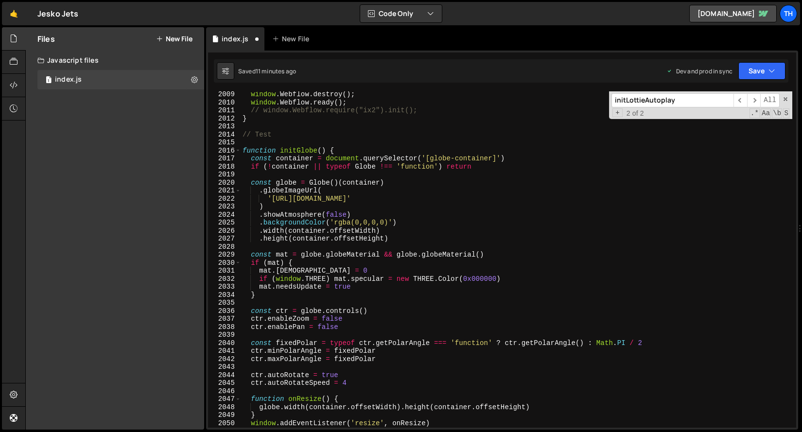
scroll to position [15424, 0]
click at [347, 147] on div "window . Webflow . destroy ( ) ; window . Webflow . ready ( ) ; // window.Webfl…" at bounding box center [516, 266] width 551 height 352
type textarea "function initGlobe() {"
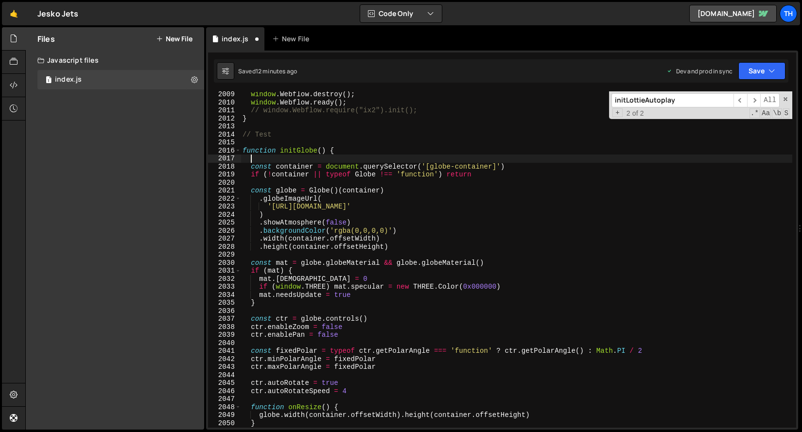
paste textarea "});"
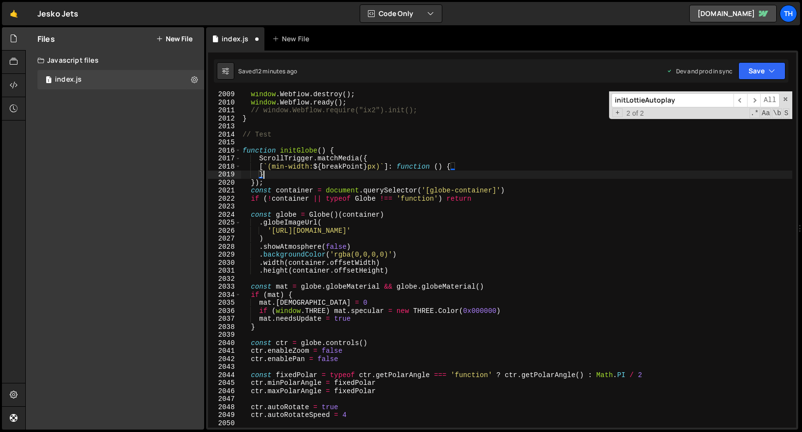
drag, startPoint x: 282, startPoint y: 178, endPoint x: 236, endPoint y: 178, distance: 46.2
click at [236, 178] on div "}); 2009 2010 2011 2012 2013 2014 2015 2016 2017 2018 2019 2020 2021 2022 2023 …" at bounding box center [502, 259] width 588 height 336
click at [275, 177] on div "window . Webflow . destroy ( ) ; window . Webflow . ready ( ) ; // window.Webfl…" at bounding box center [516, 259] width 551 height 336
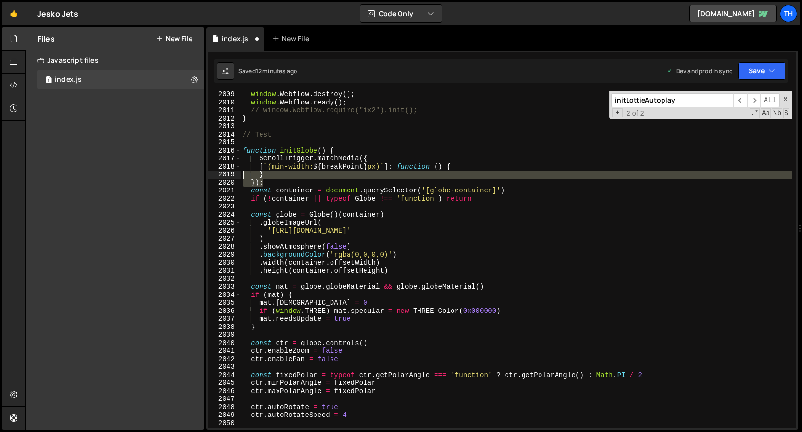
drag, startPoint x: 275, startPoint y: 184, endPoint x: 228, endPoint y: 177, distance: 47.1
click at [228, 177] on div "} 2009 2010 2011 2012 2013 2014 2015 2016 2017 2018 2019 2020 2021 2022 2023 20…" at bounding box center [502, 259] width 588 height 336
type textarea "} });"
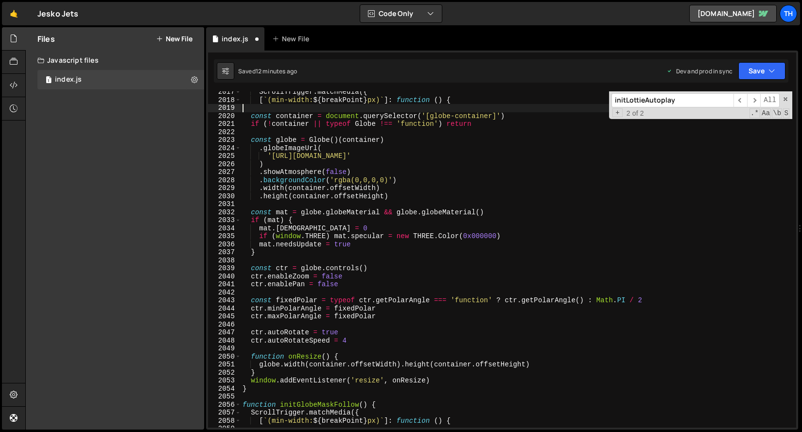
scroll to position [15474, 0]
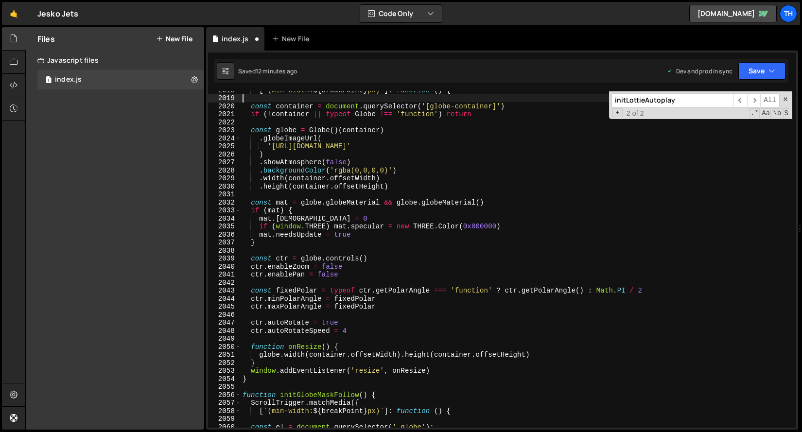
click at [447, 369] on div "[ ` (min-width: ${ breakPoint } px) ` ] : function ( ) { const container = docu…" at bounding box center [516, 262] width 551 height 352
type textarea "window.addEventListener('resize', onResize)"
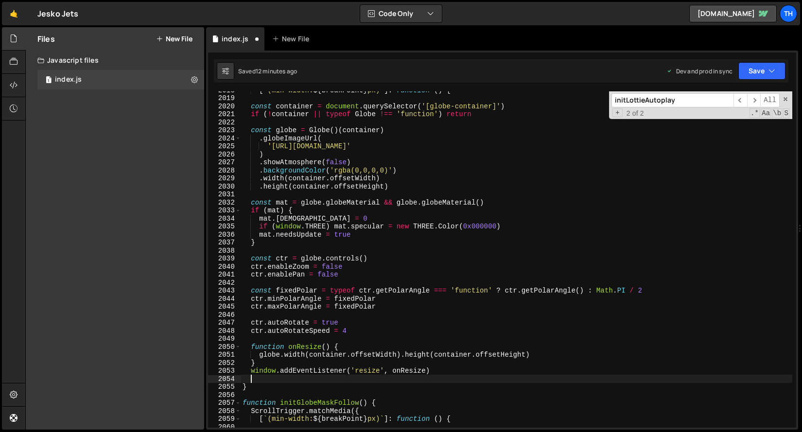
paste textarea "});"
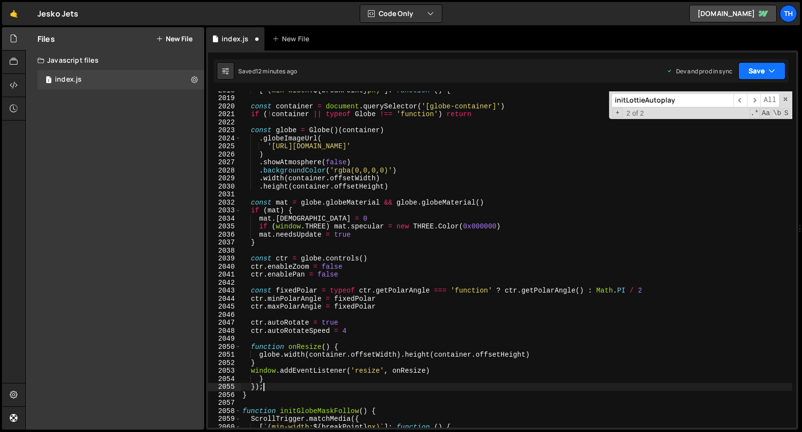
click at [775, 70] on button "Save" at bounding box center [761, 70] width 47 height 17
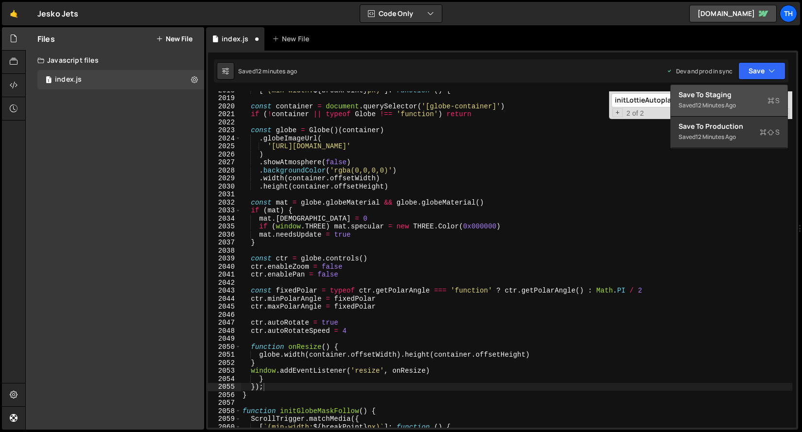
click at [766, 105] on div "Saved 12 minutes ago" at bounding box center [728, 106] width 101 height 12
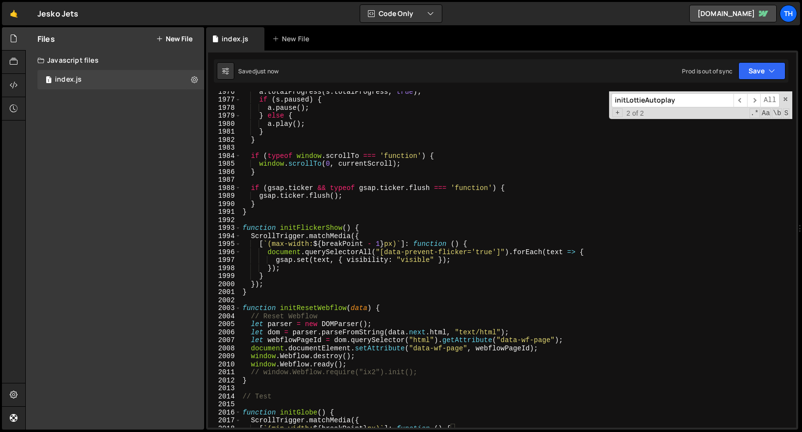
scroll to position [15126, 0]
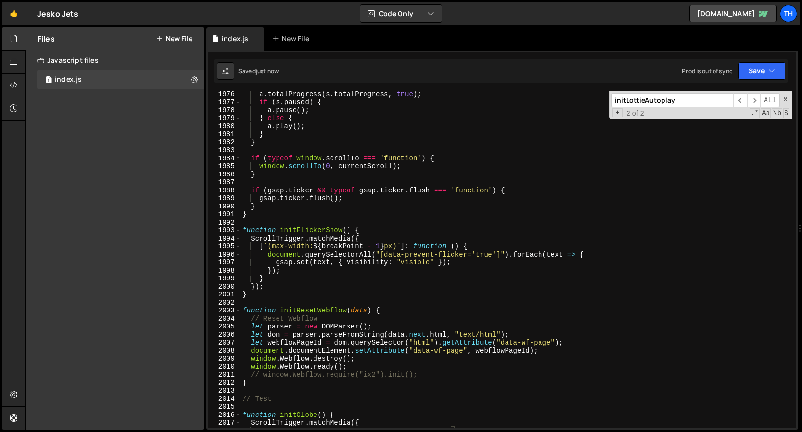
click at [772, 59] on div "Saved just now Prod is out of sync Upgrade to Edit Save Save to Staging S Saved…" at bounding box center [501, 70] width 574 height 23
click at [769, 71] on icon "button" at bounding box center [771, 71] width 7 height 10
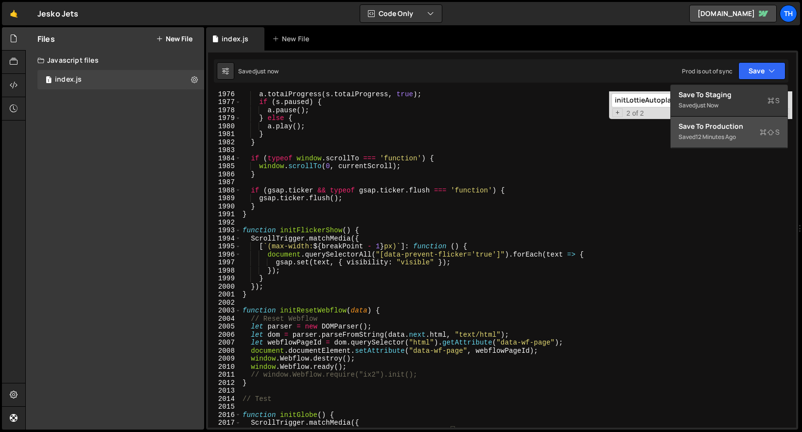
click at [760, 134] on icon at bounding box center [762, 132] width 7 height 10
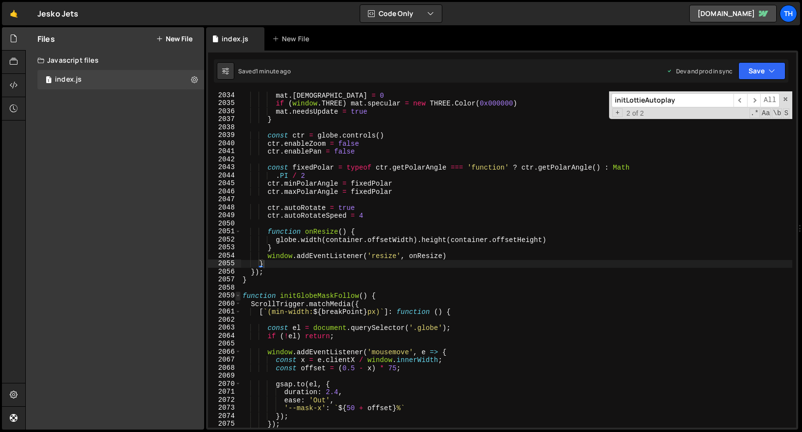
click at [238, 294] on span at bounding box center [237, 296] width 5 height 8
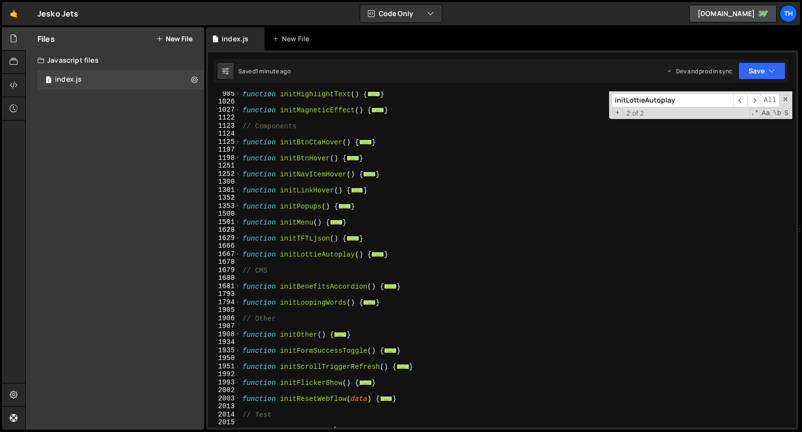
scroll to position [379, 0]
click at [238, 287] on span at bounding box center [237, 286] width 5 height 8
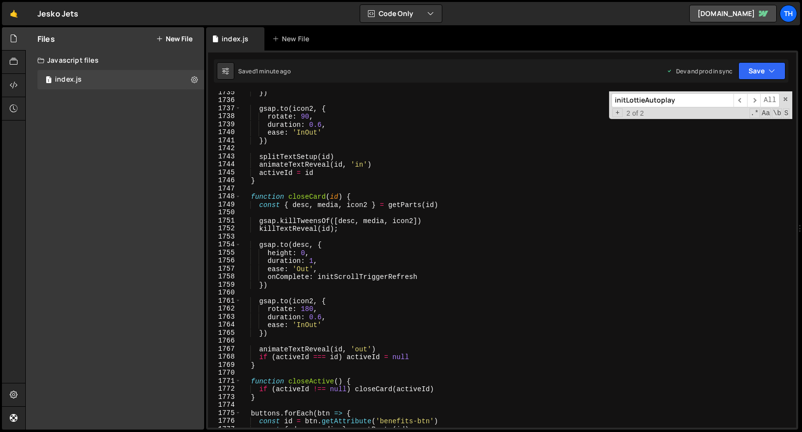
scroll to position [1003, 0]
click at [337, 277] on div "}) gsap . to ( icon2 , { rotate : 90 , duration : 0.6 , ease : 'InOut' }) split…" at bounding box center [516, 266] width 551 height 352
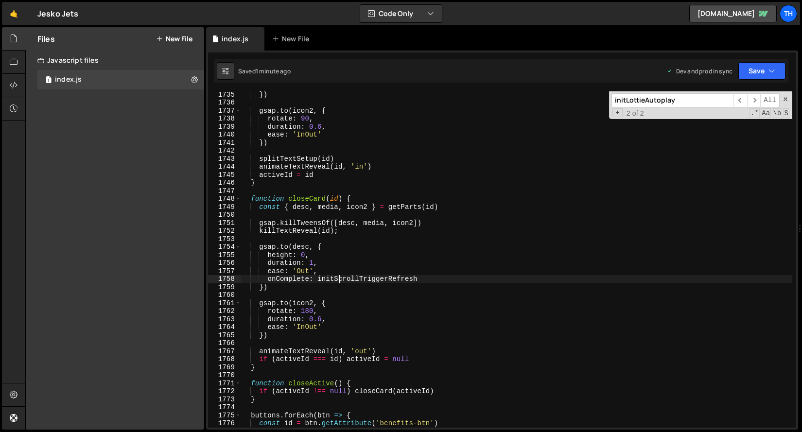
click at [337, 277] on div "}) gsap . to ( icon2 , { rotate : 90 , duration : 0.6 , ease : 'InOut' }) split…" at bounding box center [516, 266] width 551 height 352
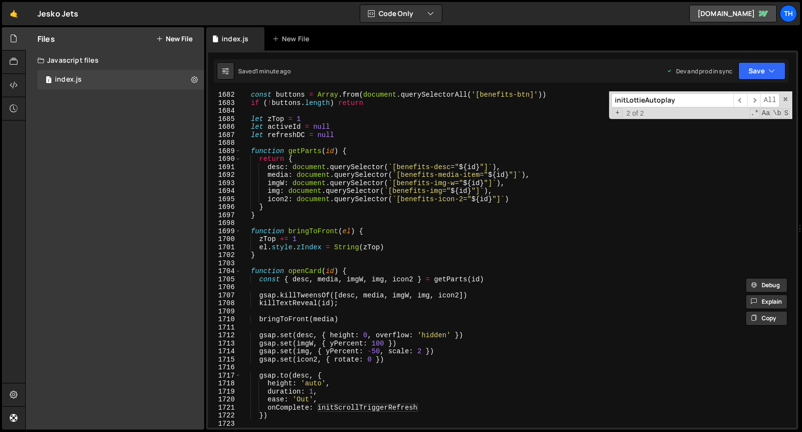
scroll to position [582, 0]
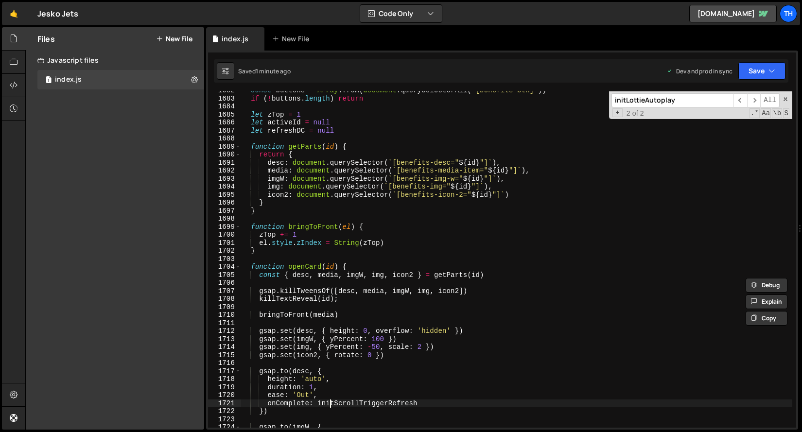
click at [332, 402] on div "const buttons = Array . from ( document . querySelectorAll ( '[benefits-btn]' )…" at bounding box center [516, 262] width 551 height 352
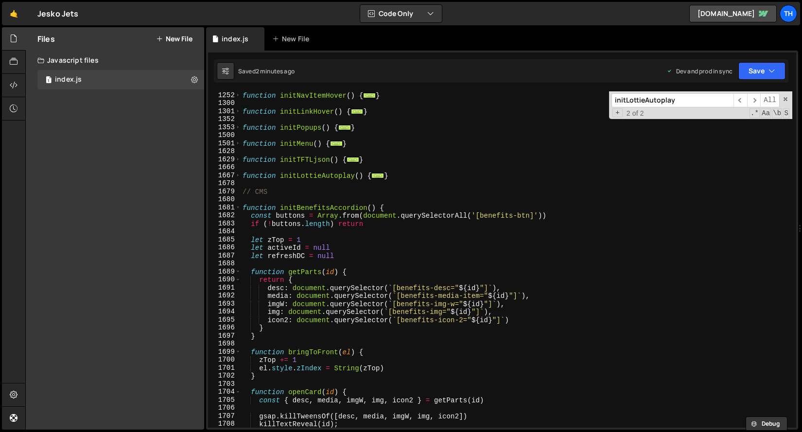
scroll to position [459, 0]
click at [241, 207] on div "1681" at bounding box center [224, 206] width 33 height 8
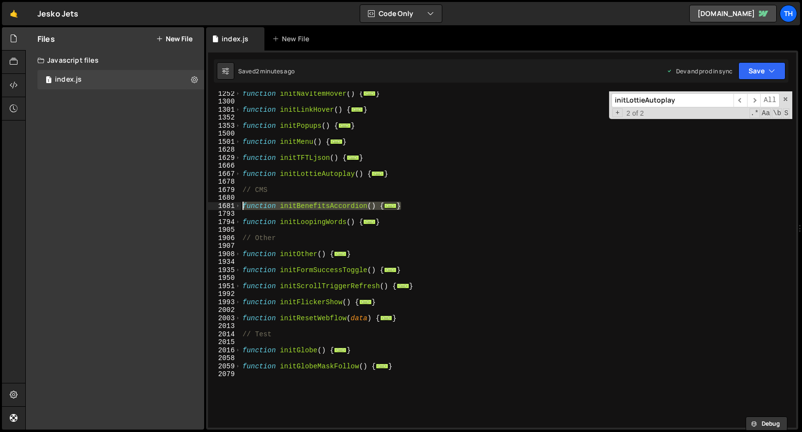
drag, startPoint x: 406, startPoint y: 206, endPoint x: 167, endPoint y: 206, distance: 239.1
click at [167, 206] on div "Files New File Javascript files 1 index.js 0 CSS files Copy share link Edit Fil…" at bounding box center [413, 228] width 776 height 403
type textarea "function initBenefitsAccordion() { const buttons = Array.from(document.querySel…"
click at [240, 200] on div "1680" at bounding box center [224, 198] width 33 height 8
click at [248, 181] on div "function initNavItemHover ( ) { ... } function initLinkHover ( ) { ... } functi…" at bounding box center [516, 265] width 551 height 352
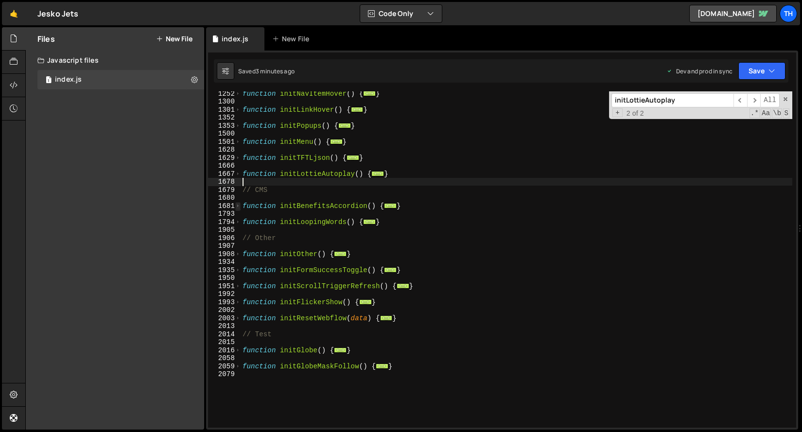
click at [238, 207] on span at bounding box center [237, 206] width 5 height 8
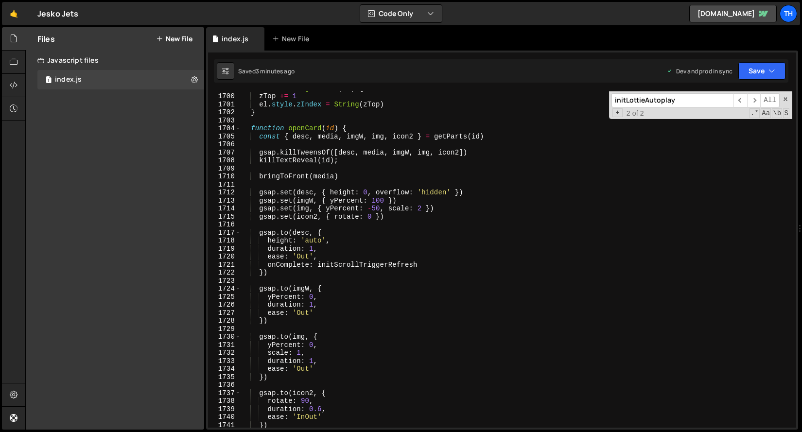
scroll to position [819, 0]
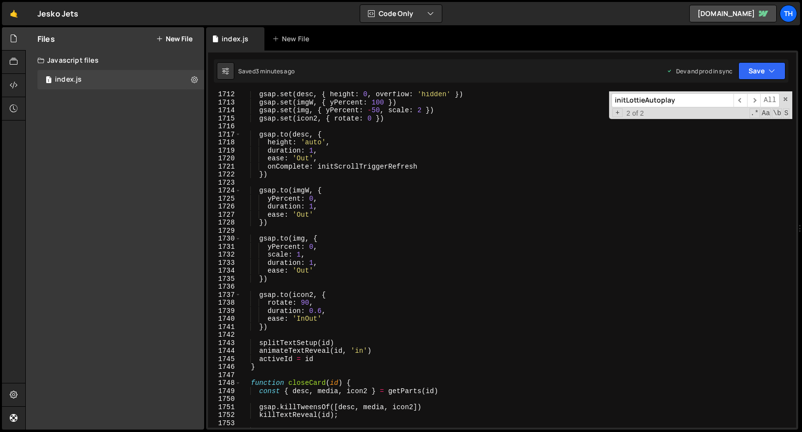
click at [267, 167] on div "gsap . set ( desc , { height : 0 , overflow : 'hidden' }) gsap . set ( imgW , {…" at bounding box center [516, 266] width 551 height 352
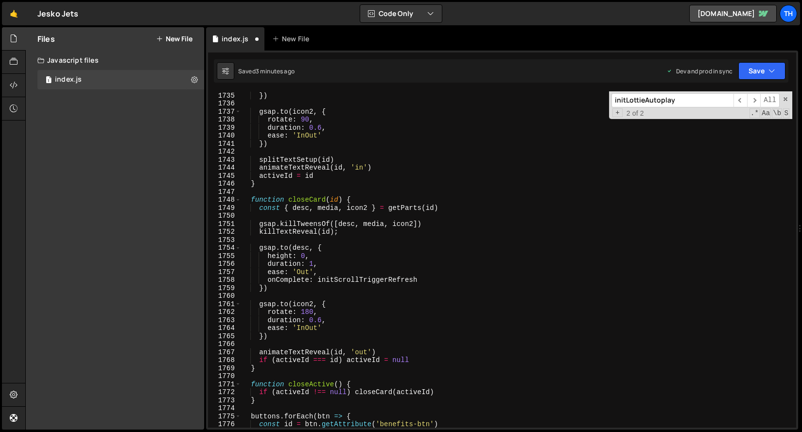
scroll to position [1021, 0]
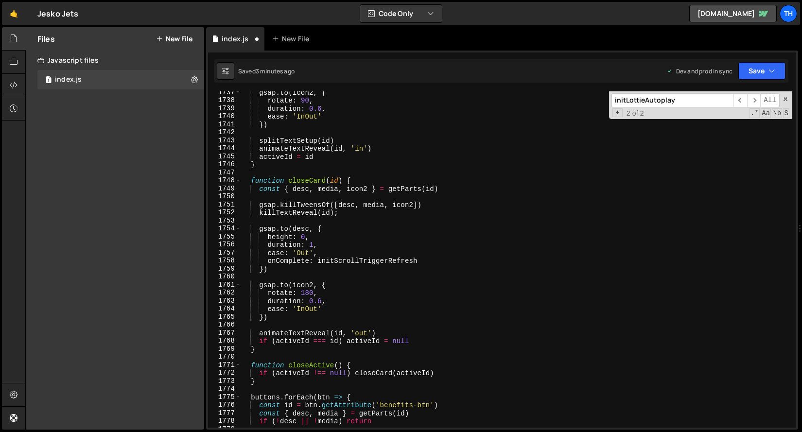
click at [268, 263] on div "gsap . to ( icon2 , { rotate : 90 , duration : 0.6 , ease : 'InOut' }) splitTex…" at bounding box center [516, 264] width 551 height 352
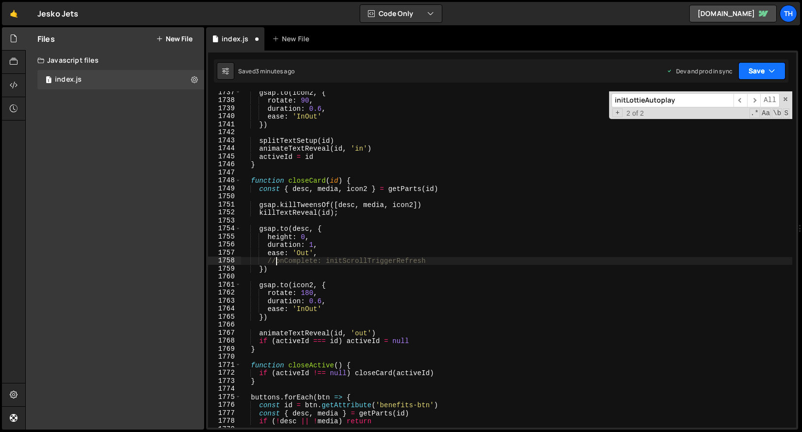
type textarea "//onComplete: initScrollTriggerRefresh"
click at [778, 75] on button "Save" at bounding box center [761, 70] width 47 height 17
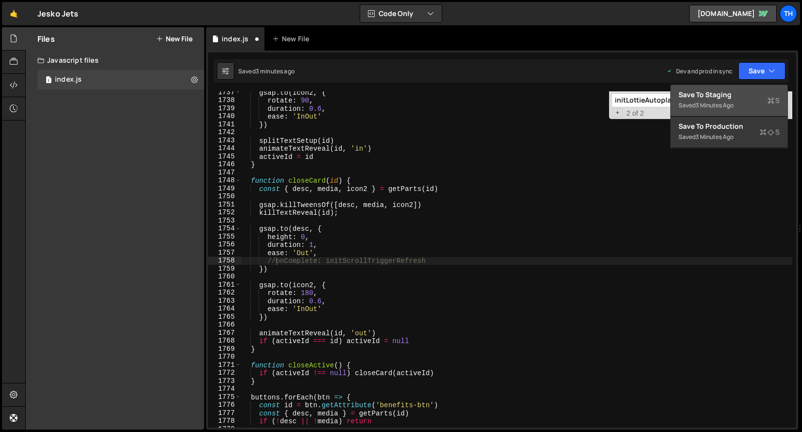
click at [760, 96] on div "Save to Staging S" at bounding box center [728, 95] width 101 height 10
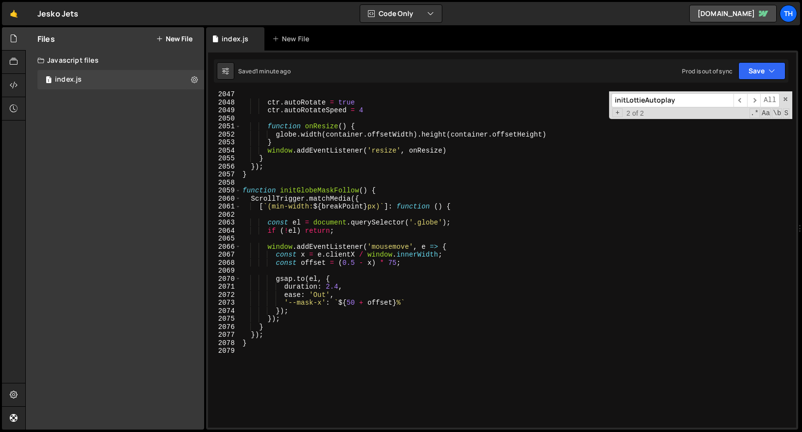
scroll to position [0, 0]
click at [301, 212] on div "ctr . autoRotate = true ctr . autoRotateSpeed = 4 function onResize ( ) { globe…" at bounding box center [516, 266] width 551 height 352
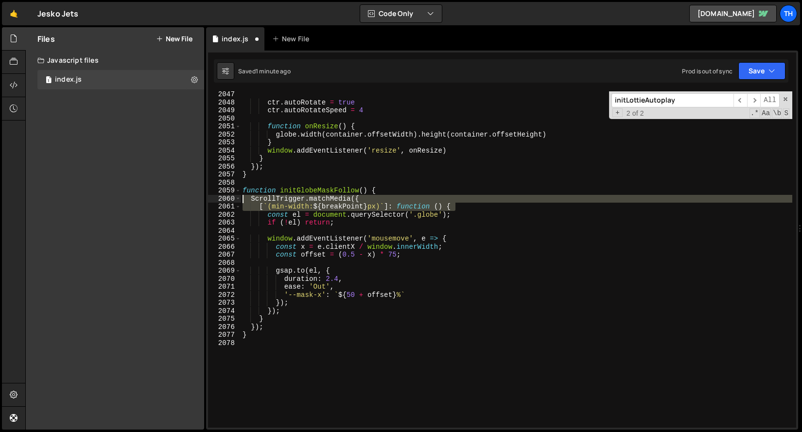
drag, startPoint x: 465, startPoint y: 207, endPoint x: 218, endPoint y: 198, distance: 247.5
click at [218, 198] on div "[`(min-width: ${breakPoint}px)`]: function () { 2047 2048 2049 2050 2051 2052 2…" at bounding box center [502, 259] width 588 height 336
type textarea "ScrollTrigger.matchMedia({ [`(min-width: ${breakPoint}px)`]: function () {"
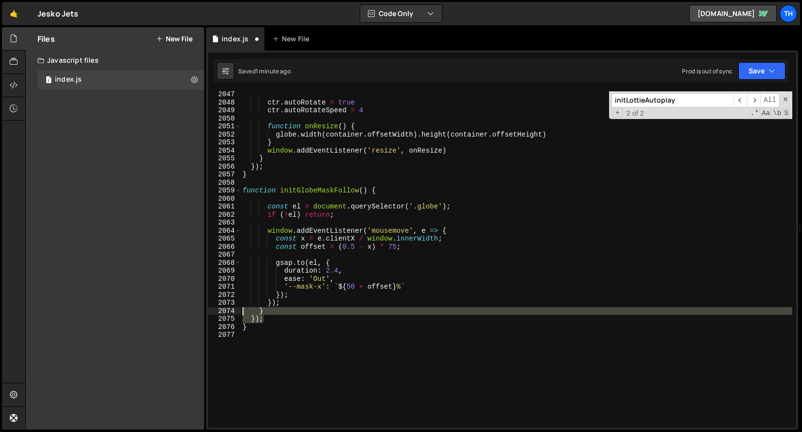
drag, startPoint x: 278, startPoint y: 319, endPoint x: 233, endPoint y: 312, distance: 46.2
click at [233, 312] on div "2047 2048 2049 2050 2051 2052 2053 2054 2055 2056 2057 2058 2059 2060 2061 2062…" at bounding box center [502, 259] width 588 height 336
type textarea "} });"
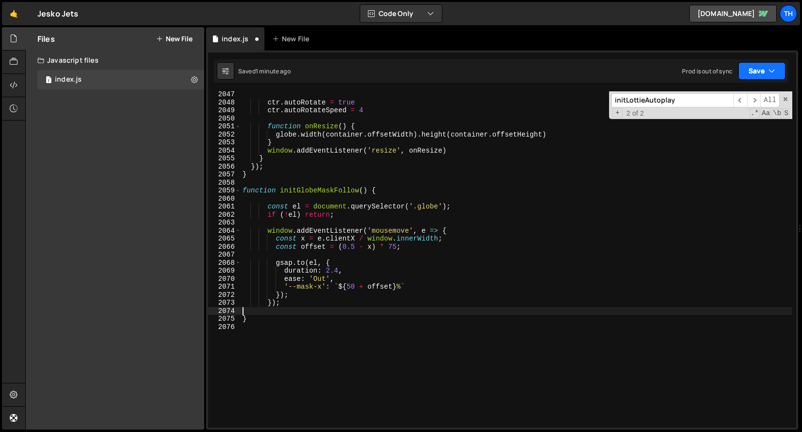
click at [762, 70] on button "Save" at bounding box center [761, 70] width 47 height 17
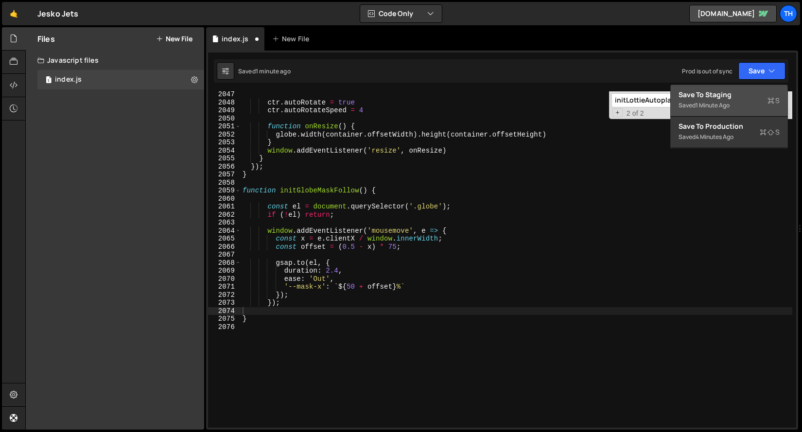
click at [736, 94] on div "Save to Staging S" at bounding box center [728, 95] width 101 height 10
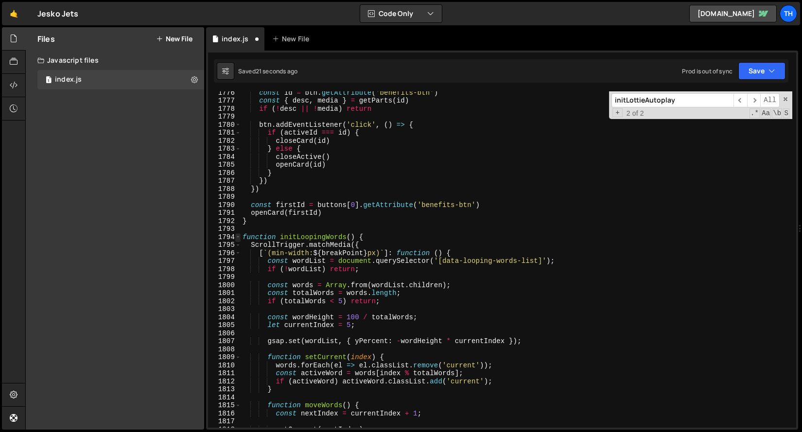
type textarea "ScrollTrigger.matchMedia({ [`(min-width: ${breakPoint}px)`]: function () {"
click at [238, 238] on span at bounding box center [237, 237] width 5 height 8
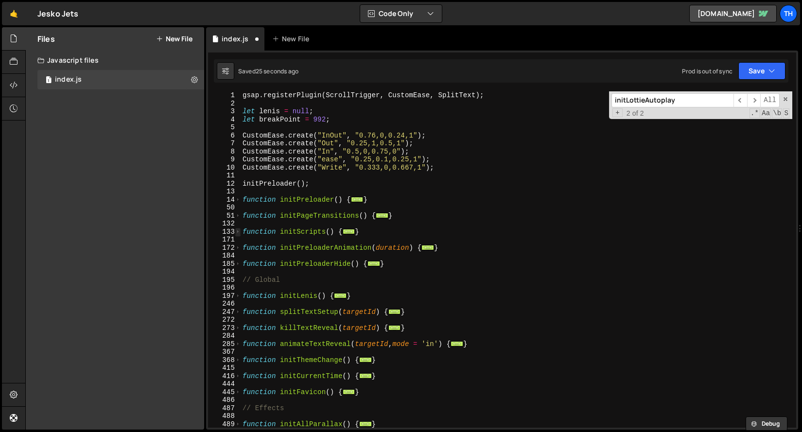
click at [236, 232] on span at bounding box center [237, 232] width 5 height 8
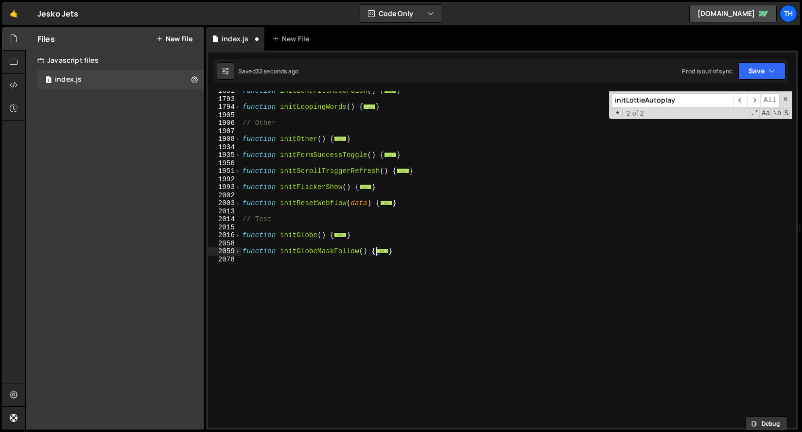
scroll to position [870, 0]
click at [240, 236] on span at bounding box center [237, 235] width 5 height 8
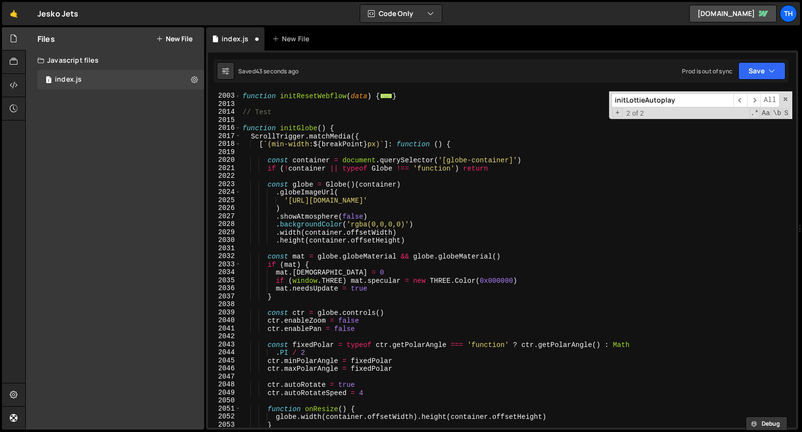
scroll to position [977, 0]
click at [291, 155] on div "function initResetWebflow ( data ) { ... } // Test function initGlobe ( ) { Scr…" at bounding box center [516, 260] width 551 height 352
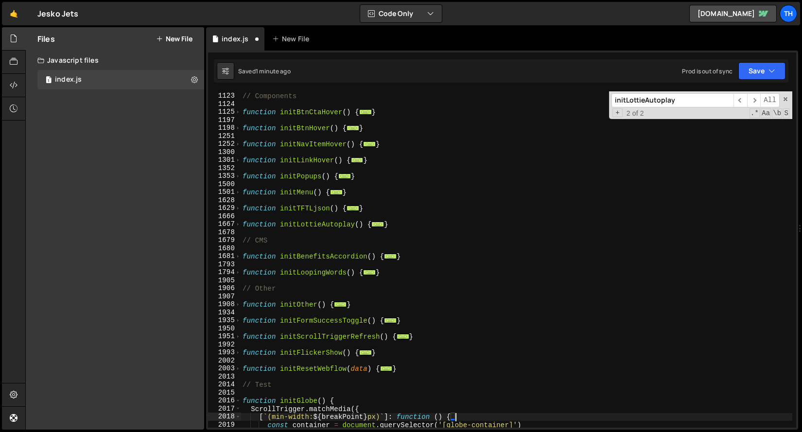
scroll to position [705, 0]
click at [238, 258] on span at bounding box center [237, 256] width 5 height 8
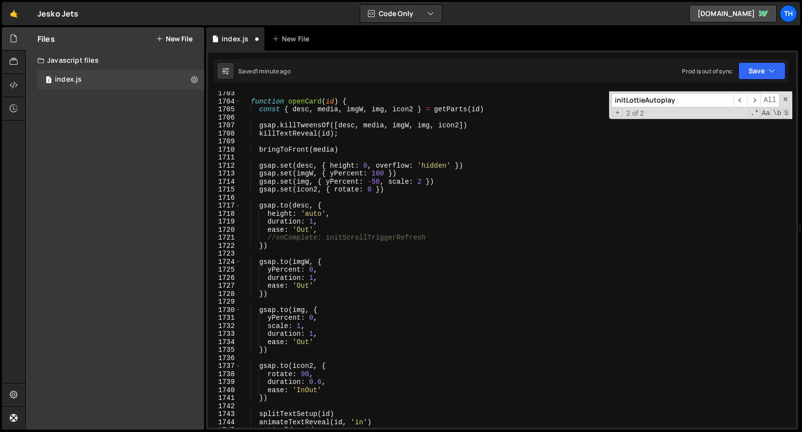
scroll to position [1057, 0]
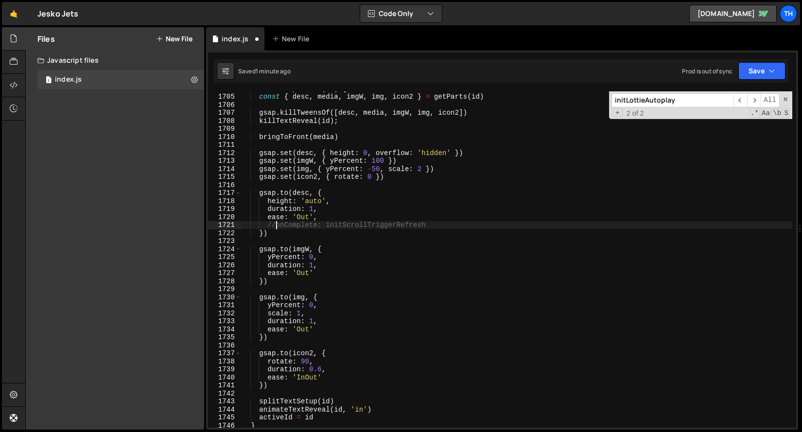
click at [277, 226] on div "function openCard ( id ) { const { desc , media , imgW , img , icon2 } = getPar…" at bounding box center [516, 261] width 551 height 352
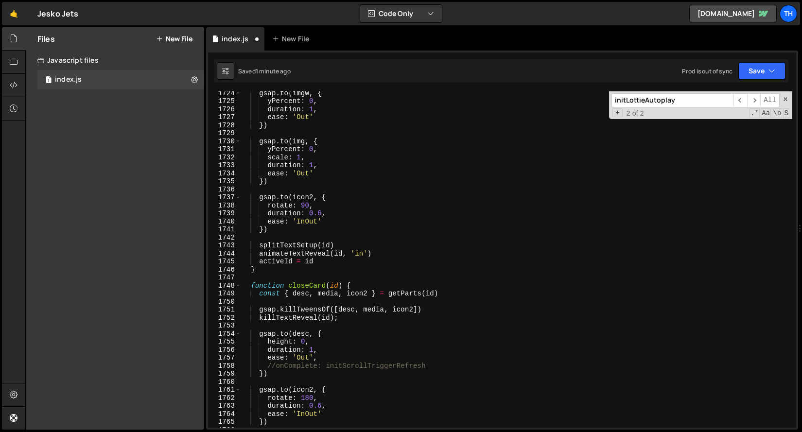
scroll to position [1215, 0]
click at [277, 363] on div "gsap . to ( imgW , { yPercent : 0 , duration : 1 , ease : 'Out' }) gsap . to ( …" at bounding box center [516, 263] width 551 height 352
click at [758, 68] on button "Save" at bounding box center [761, 70] width 47 height 17
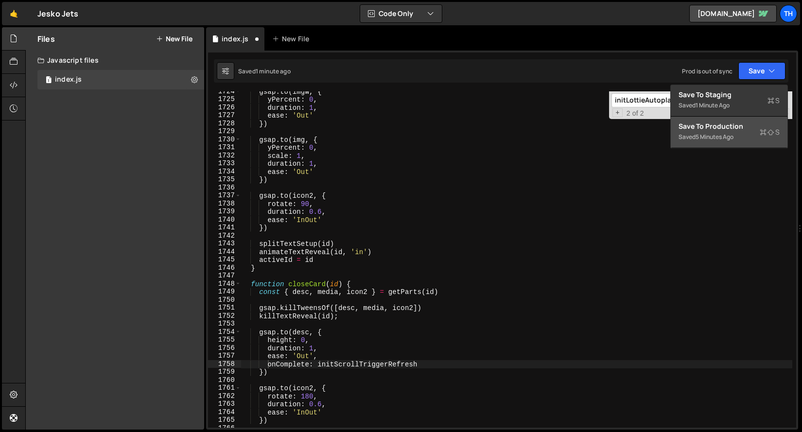
click at [725, 139] on div "5 minutes ago" at bounding box center [714, 137] width 38 height 8
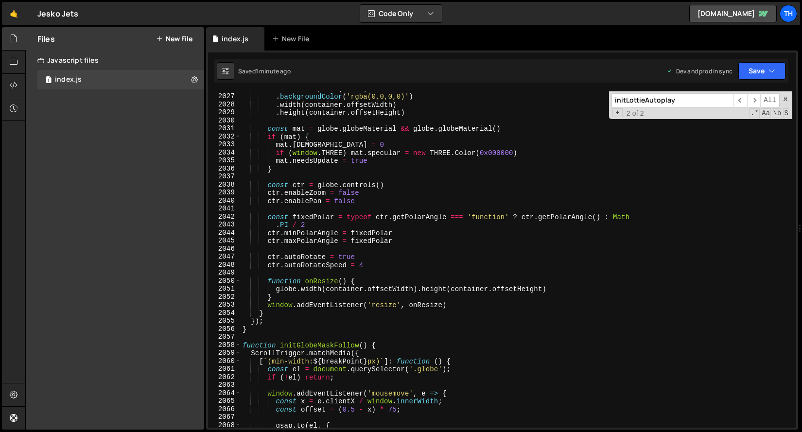
scroll to position [15585, 0]
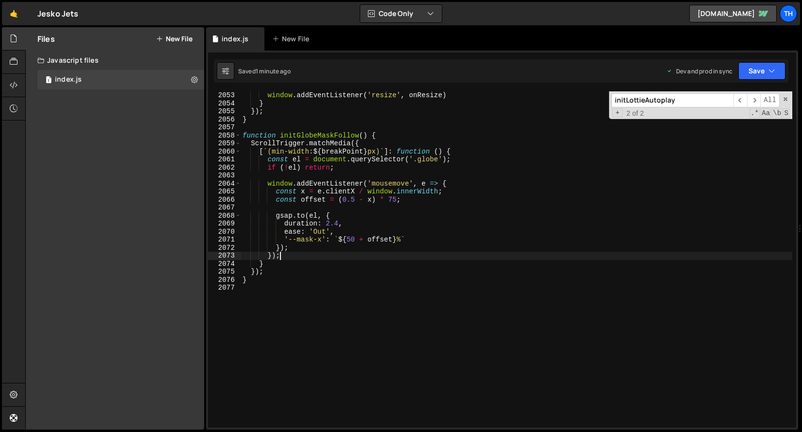
click at [288, 259] on div "window . addEventListener ( 'resize' , onResize ) } }) ; } function initGlobeMa…" at bounding box center [516, 267] width 551 height 352
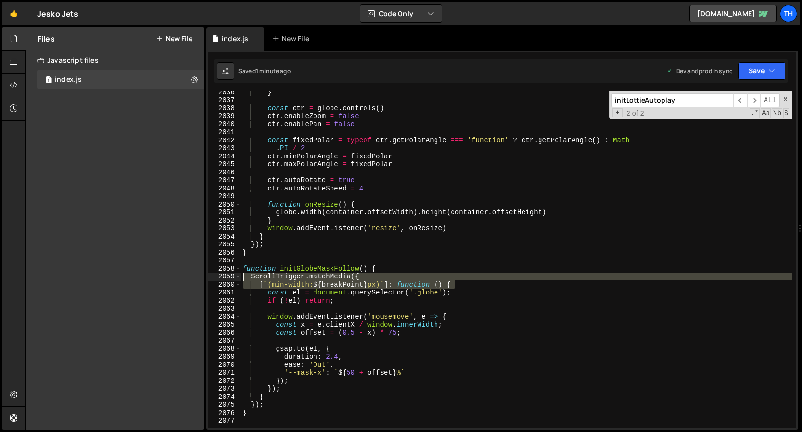
drag, startPoint x: 480, startPoint y: 284, endPoint x: 207, endPoint y: 277, distance: 272.7
click at [207, 277] on div "1 Type cmd + s to save your Javascript file. הההההההההההההההההההההההההההההההההה…" at bounding box center [502, 240] width 592 height 379
type textarea "ScrollTrigger.matchMedia({ [`(min-width: ${breakPoint}px)`]: function () {"
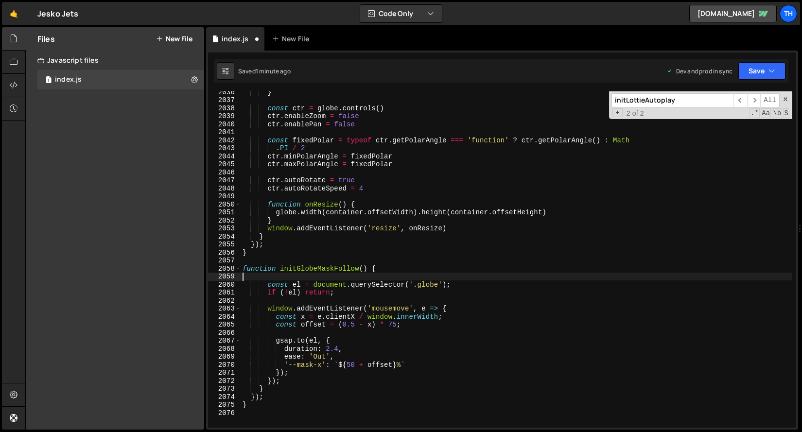
type textarea "ScrollTrigger.matchMedia({ [`(min-width: ${breakPoint}px)`]: function () {"
drag, startPoint x: 272, startPoint y: 397, endPoint x: 242, endPoint y: 395, distance: 29.7
click at [246, 395] on div "} const ctr = globe . controls ( ) ctr . enableZoom = false ctr . enablePan = f…" at bounding box center [516, 264] width 551 height 352
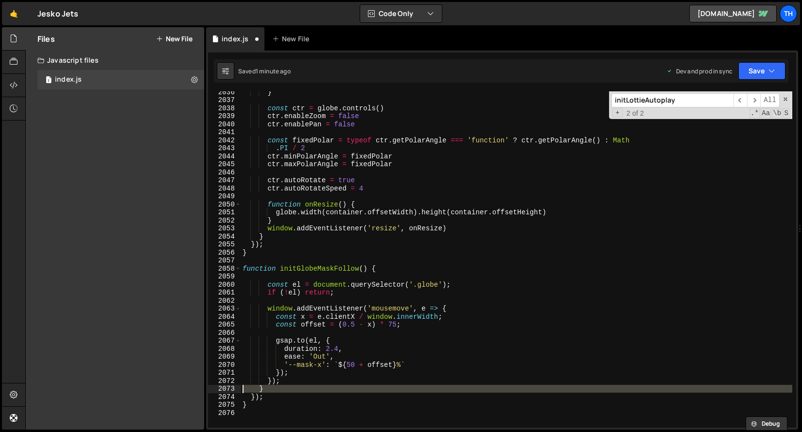
click at [214, 387] on div "2073" at bounding box center [224, 389] width 33 height 8
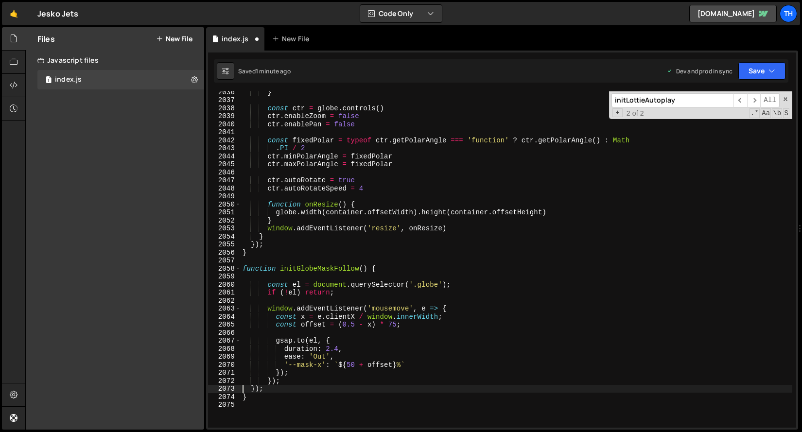
type textarea "} });"
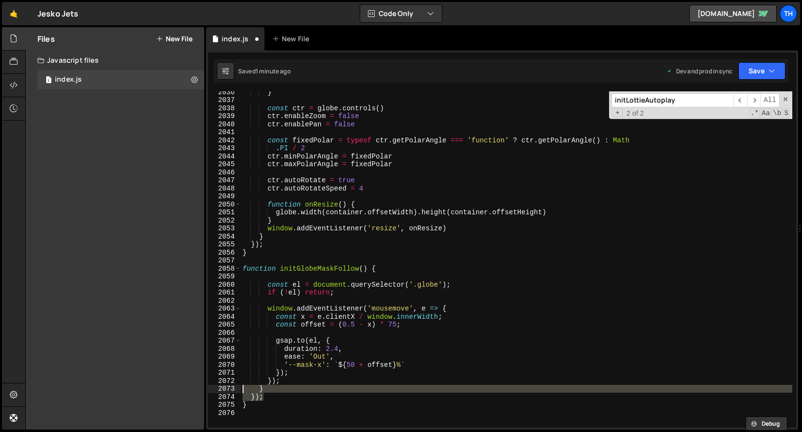
drag, startPoint x: 272, startPoint y: 398, endPoint x: 205, endPoint y: 386, distance: 68.7
click at [205, 386] on div "Files New File Javascript files 1 index.js 0 CSS files Copy share link Edit Fil…" at bounding box center [413, 228] width 776 height 403
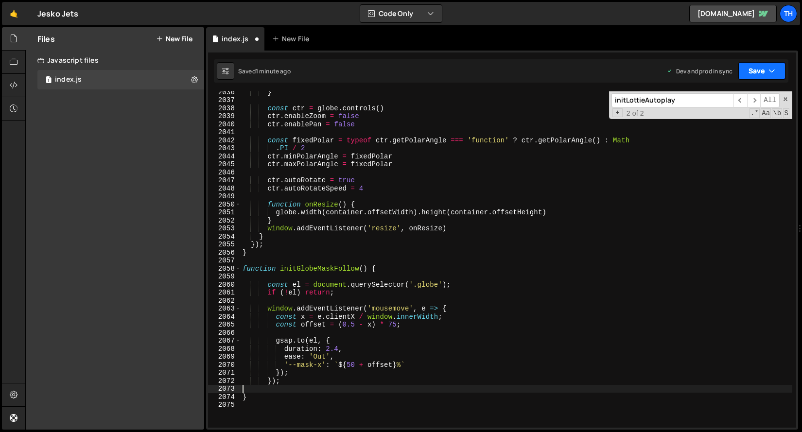
click at [768, 66] on button "Save" at bounding box center [761, 70] width 47 height 17
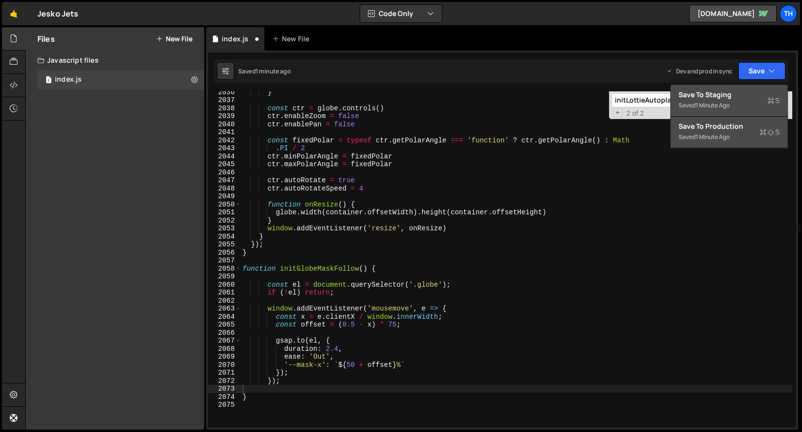
click at [741, 103] on div "Saved 1 minute ago" at bounding box center [728, 106] width 101 height 12
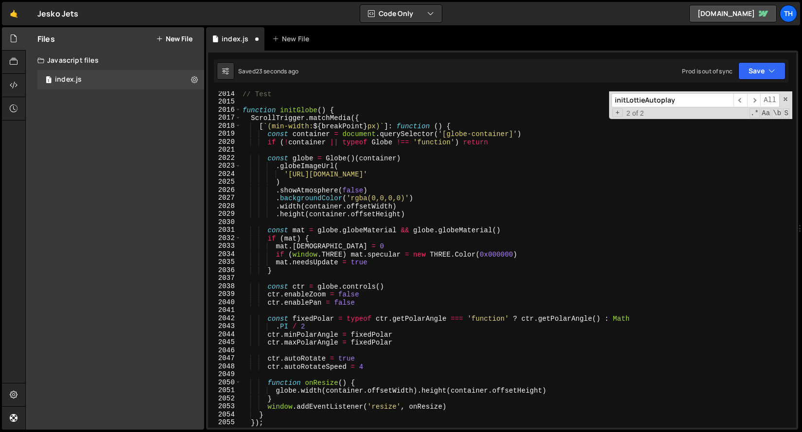
scroll to position [15326, 0]
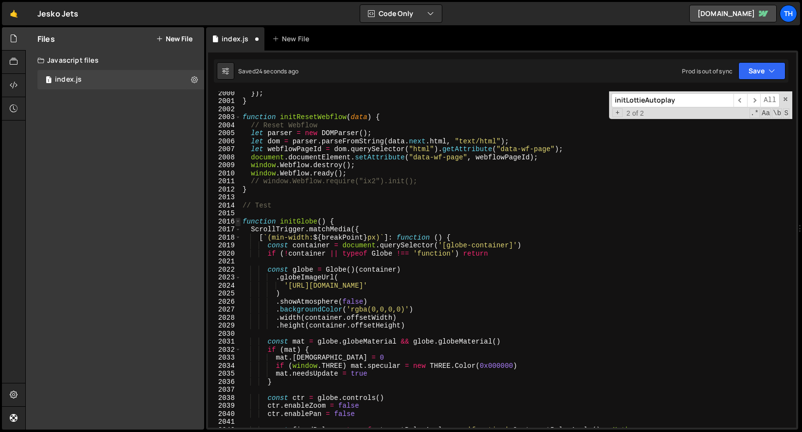
click at [239, 223] on span at bounding box center [237, 222] width 5 height 8
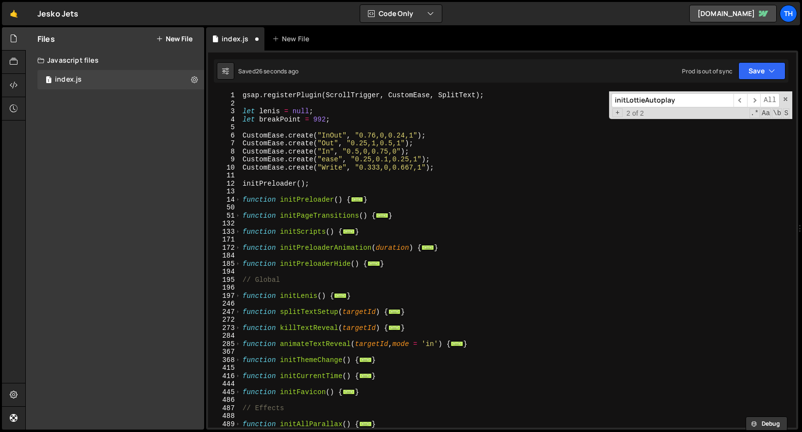
scroll to position [0, 0]
click at [785, 100] on span at bounding box center [785, 99] width 7 height 7
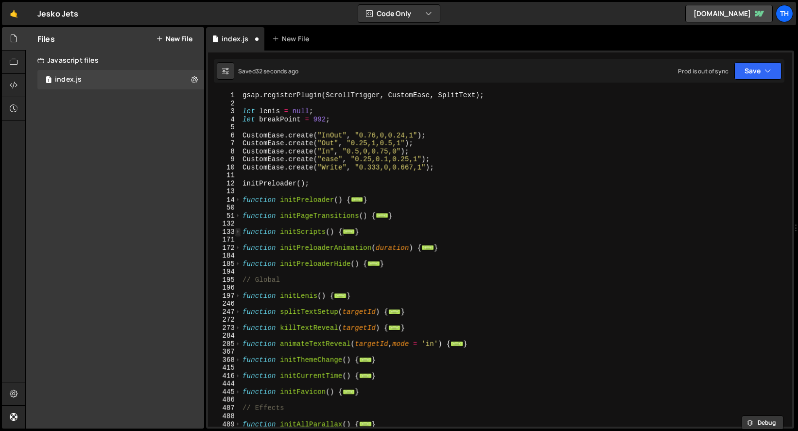
click at [240, 233] on span at bounding box center [237, 232] width 5 height 8
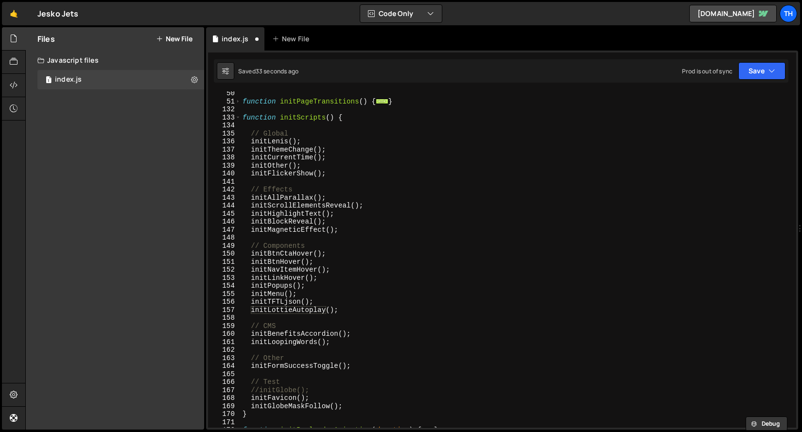
scroll to position [185, 0]
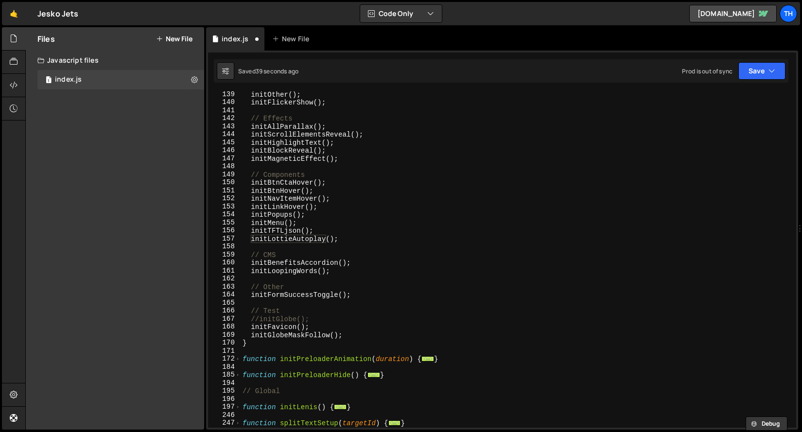
click at [271, 335] on div "initOther ( ) ; initFlickerShow ( ) ; // Effects initAllParallax ( ) ; initScro…" at bounding box center [516, 266] width 551 height 352
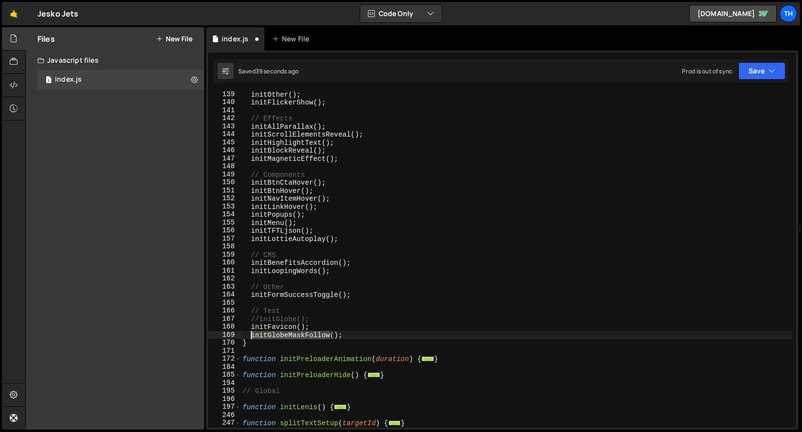
click at [271, 335] on div "initOther ( ) ; initFlickerShow ( ) ; // Effects initAllParallax ( ) ; initScro…" at bounding box center [516, 266] width 551 height 352
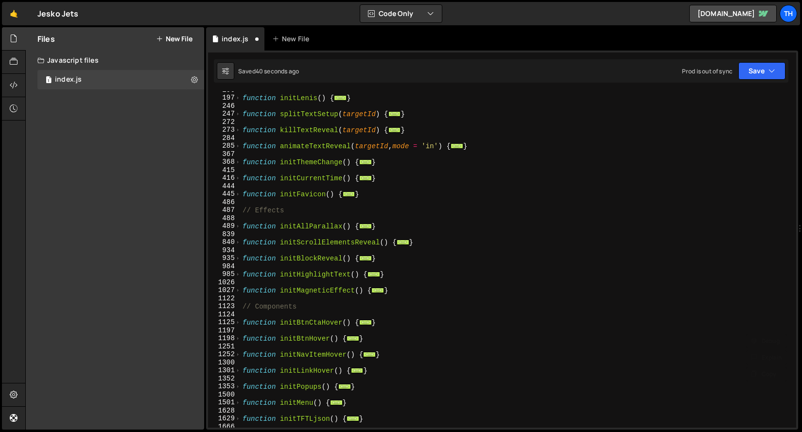
scroll to position [870, 0]
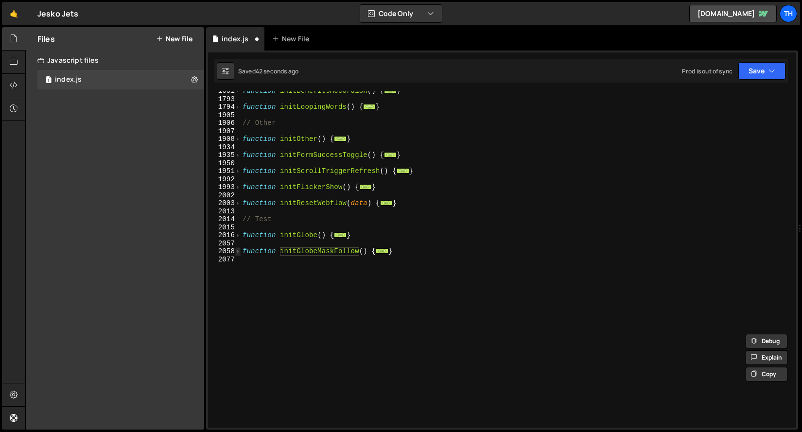
click at [239, 250] on span at bounding box center [237, 251] width 5 height 8
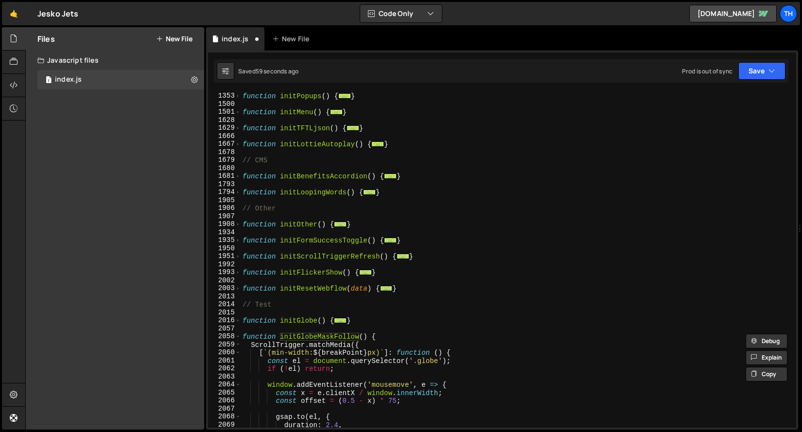
scroll to position [755, 0]
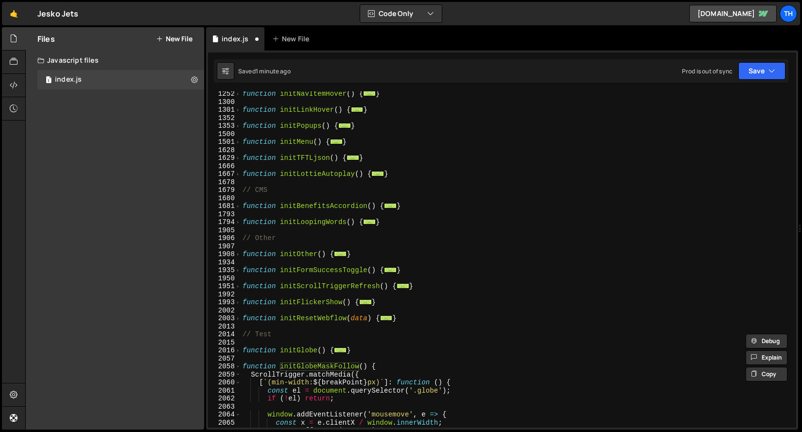
click at [241, 127] on div "1353" at bounding box center [224, 126] width 33 height 8
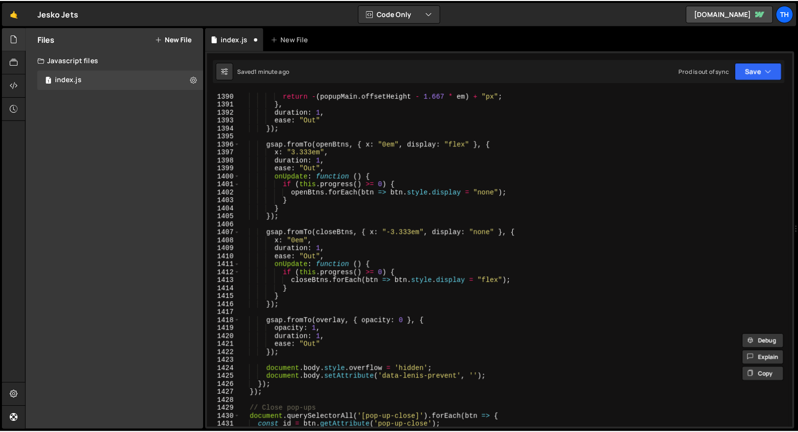
scroll to position [1082, 0]
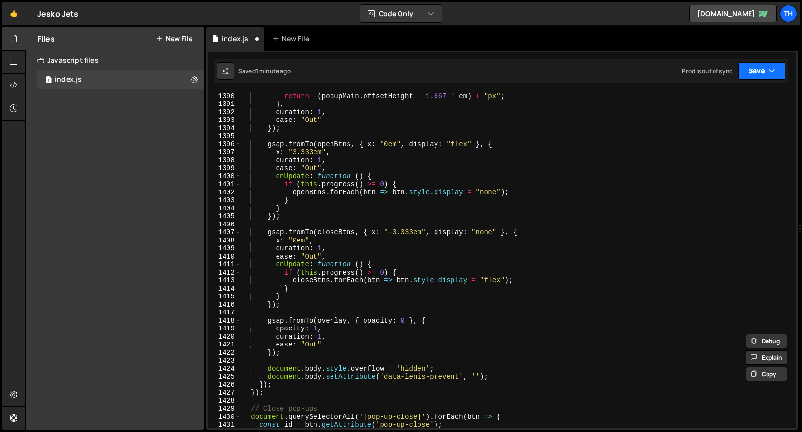
drag, startPoint x: 745, startPoint y: 75, endPoint x: 745, endPoint y: 85, distance: 9.7
click at [745, 75] on button "Save" at bounding box center [761, 70] width 47 height 17
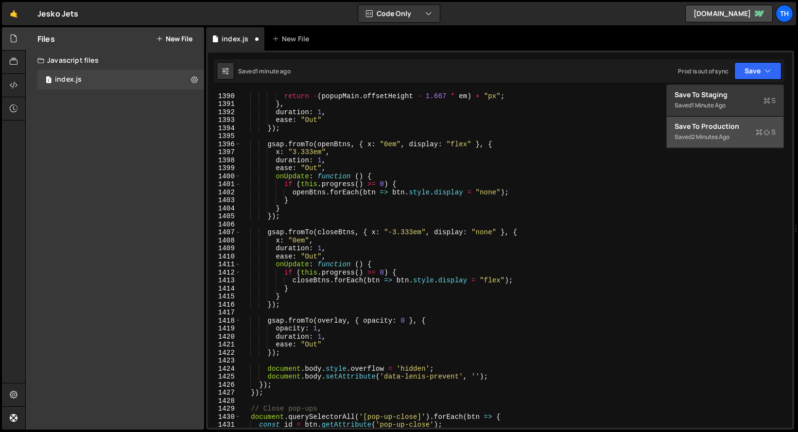
click at [734, 130] on div "Save to Production S" at bounding box center [724, 126] width 101 height 10
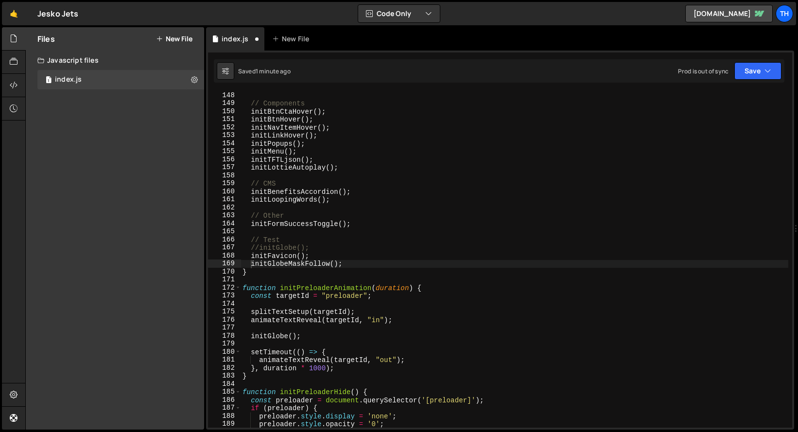
scroll to position [1127, 0]
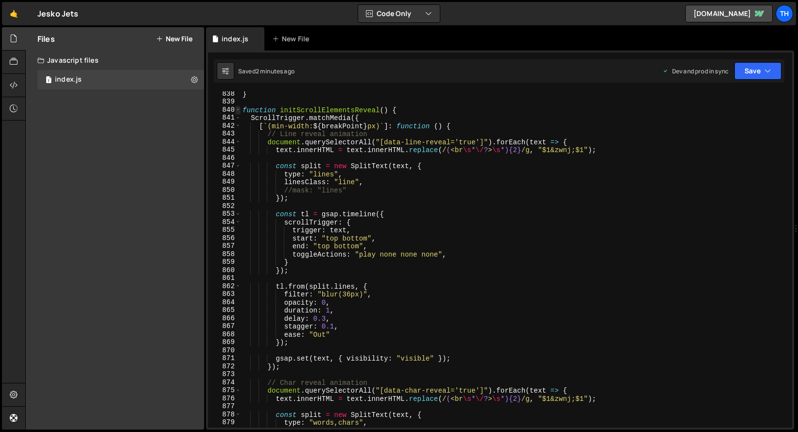
click at [239, 109] on span at bounding box center [237, 110] width 5 height 8
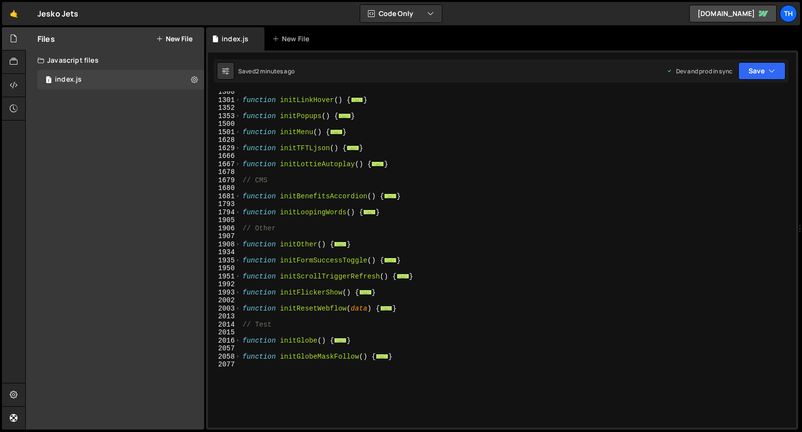
scroll to position [468, 0]
click at [237, 114] on span at bounding box center [237, 116] width 5 height 8
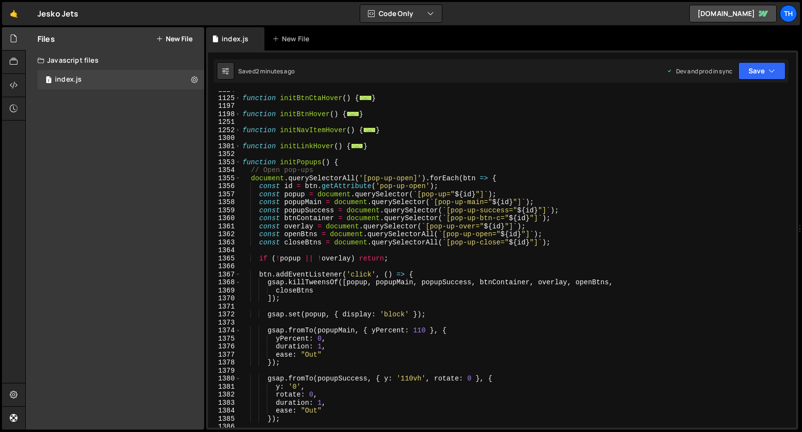
scroll to position [407, 0]
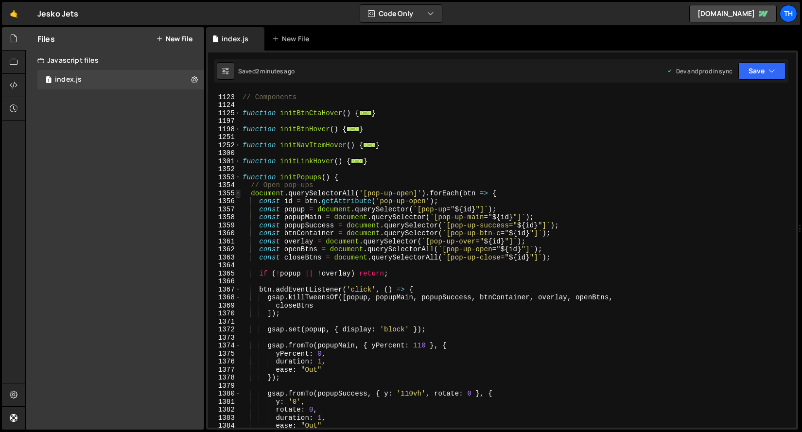
click at [236, 195] on span at bounding box center [237, 193] width 5 height 8
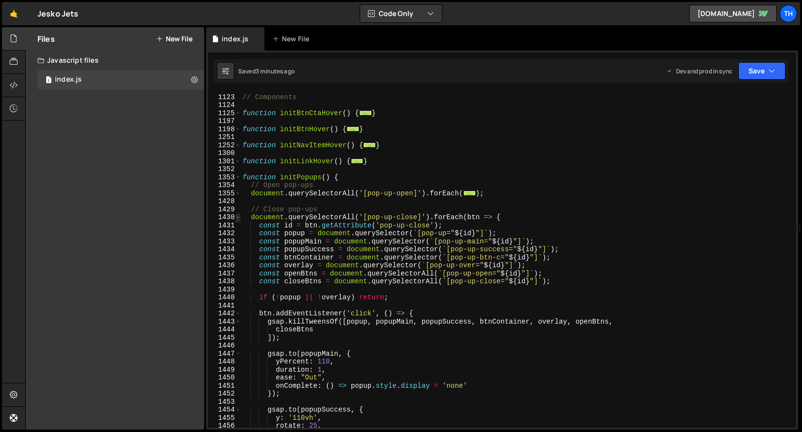
click at [240, 217] on span at bounding box center [237, 217] width 5 height 8
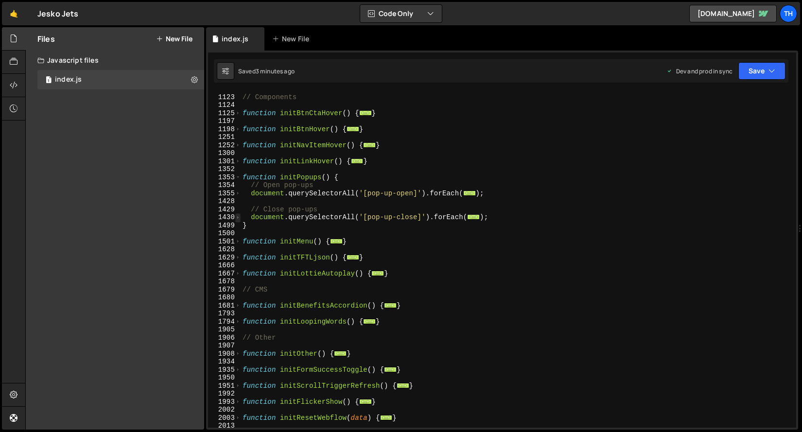
click at [240, 217] on span at bounding box center [237, 217] width 5 height 8
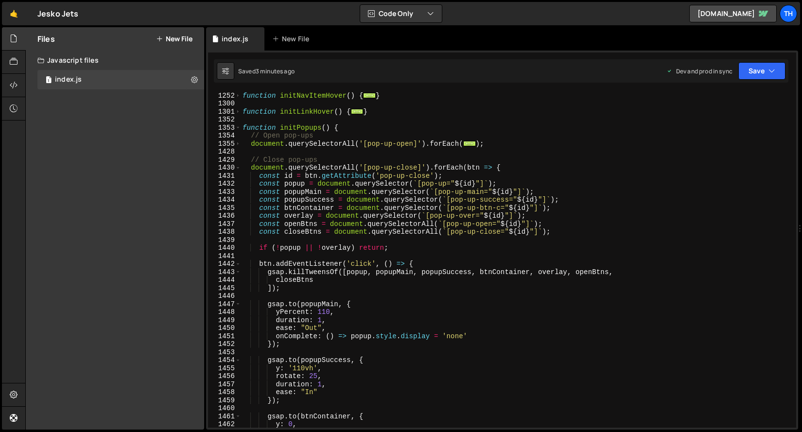
scroll to position [442, 0]
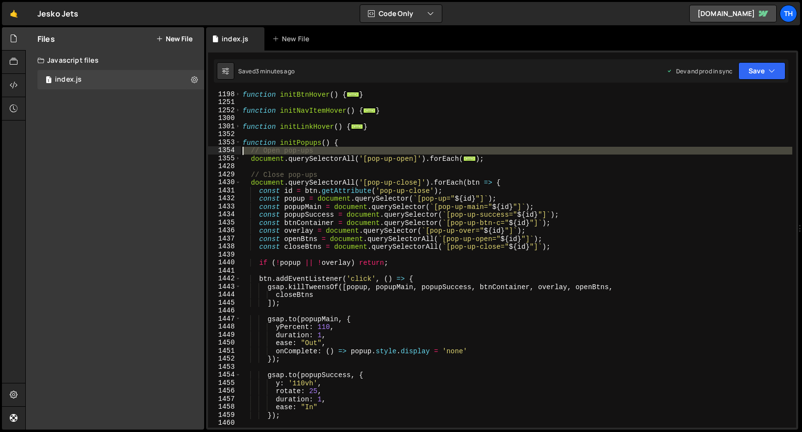
click at [232, 155] on div "1355" at bounding box center [224, 159] width 33 height 8
click at [235, 157] on div "1355" at bounding box center [224, 159] width 33 height 8
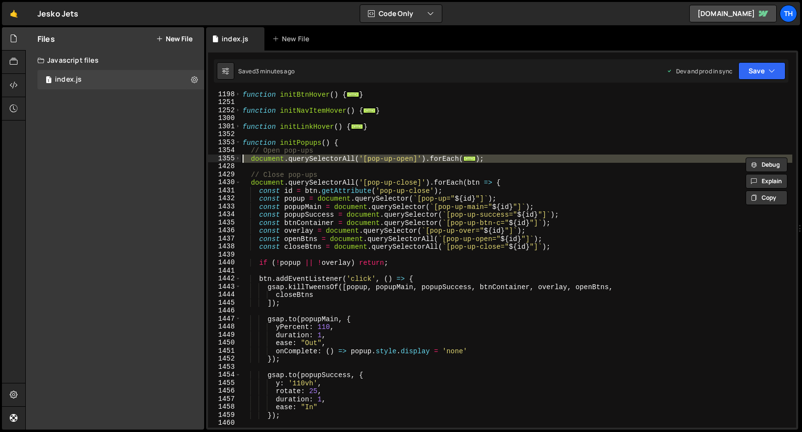
click at [254, 138] on div "function initBtnHover ( ) { ... } function initNavItemHover ( ) { ... } functio…" at bounding box center [516, 266] width 551 height 352
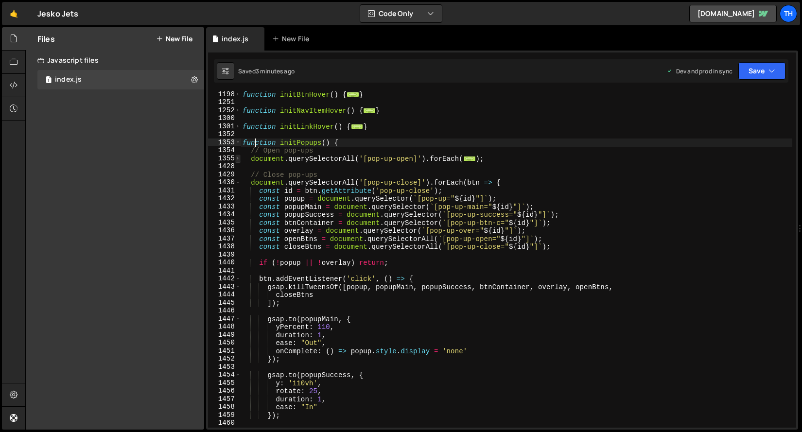
click at [239, 159] on span at bounding box center [237, 159] width 5 height 8
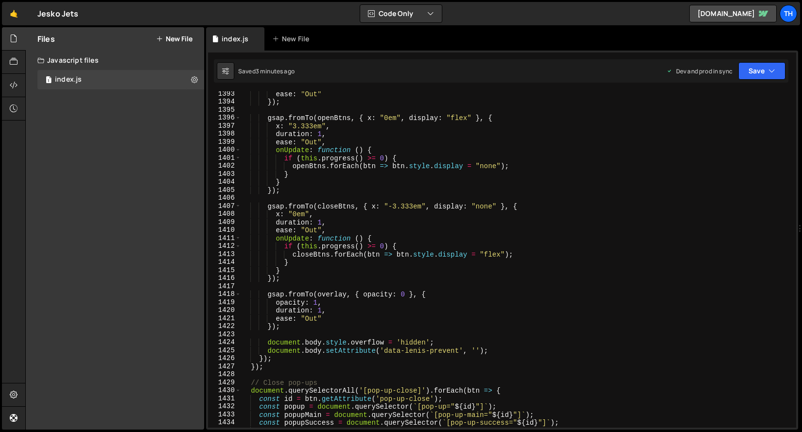
scroll to position [901, 0]
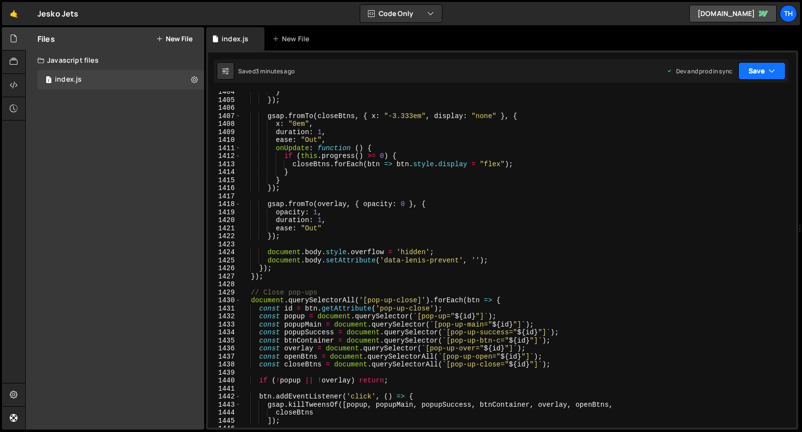
click at [775, 74] on icon "button" at bounding box center [771, 71] width 7 height 10
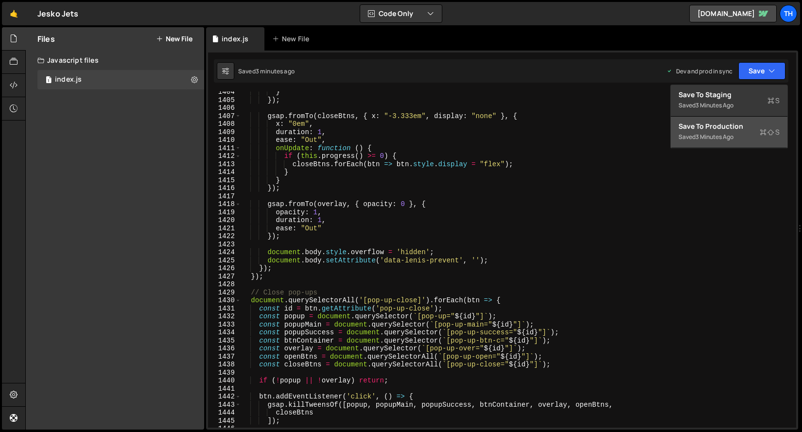
click at [741, 125] on div "Save to Production S" at bounding box center [728, 126] width 101 height 10
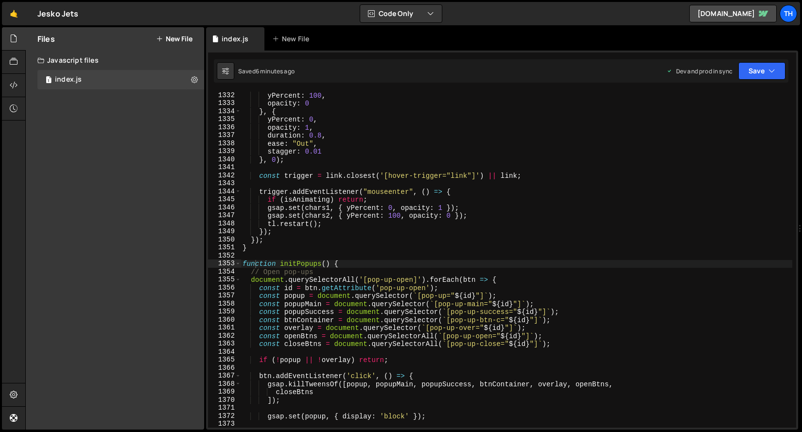
click at [234, 258] on div "1352" at bounding box center [224, 256] width 33 height 8
click at [235, 262] on span at bounding box center [237, 263] width 5 height 8
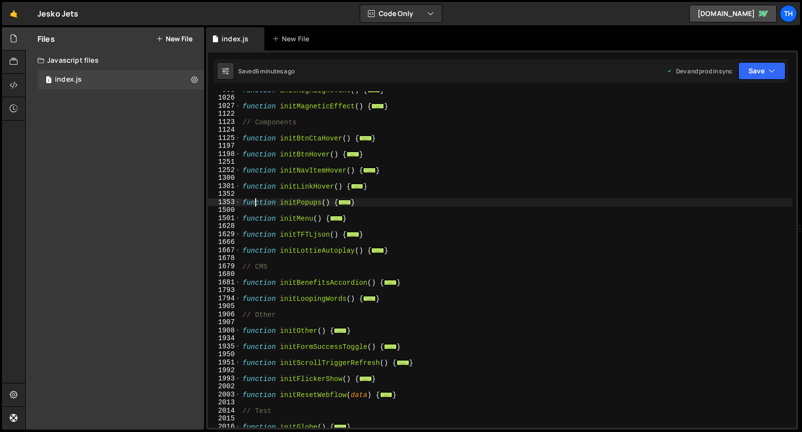
scroll to position [0, 0]
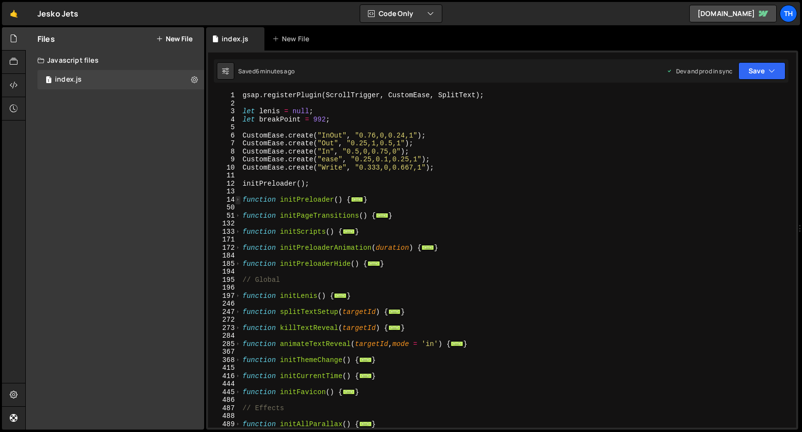
click at [238, 196] on span at bounding box center [237, 200] width 5 height 8
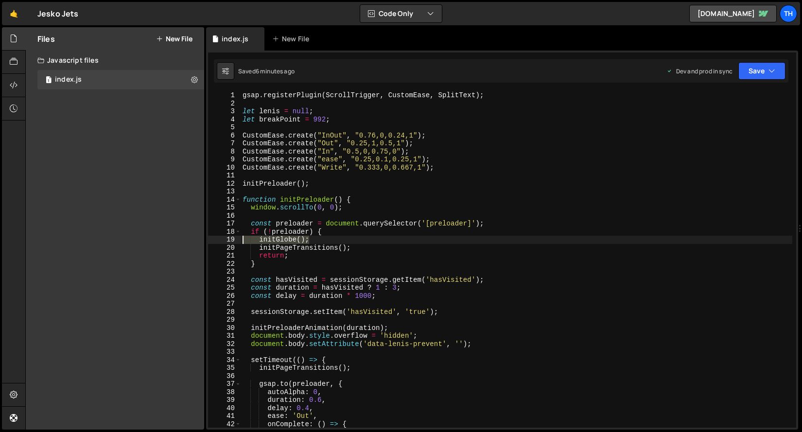
drag, startPoint x: 322, startPoint y: 236, endPoint x: 206, endPoint y: 239, distance: 116.2
click at [206, 239] on div "Files New File Javascript files 1 index.js 0 CSS files Copy share link Edit Fil…" at bounding box center [413, 228] width 776 height 403
type textarea "initGlobe();"
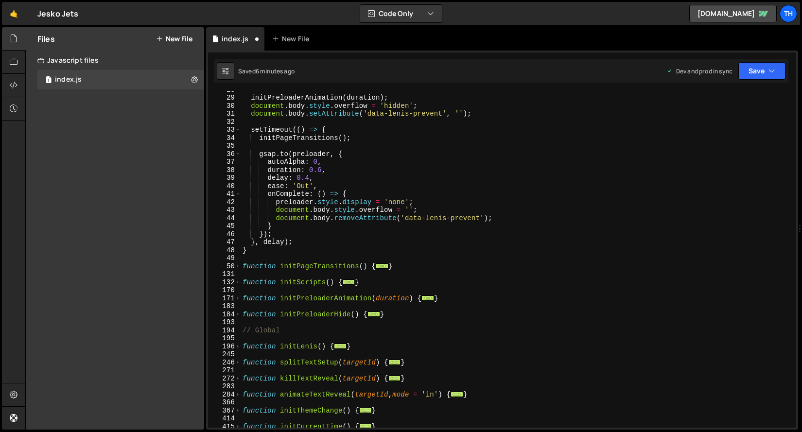
scroll to position [252, 0]
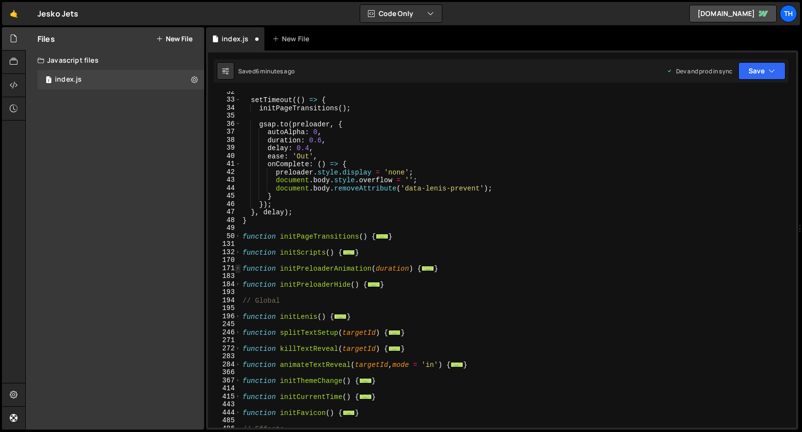
click at [238, 270] on span at bounding box center [237, 268] width 5 height 8
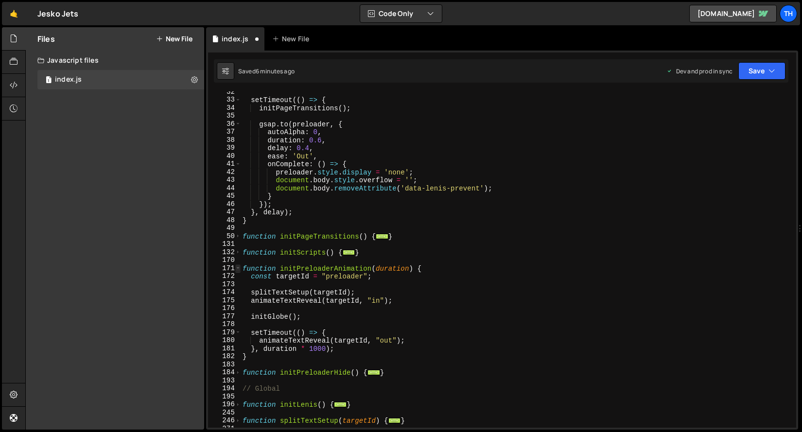
scroll to position [345, 0]
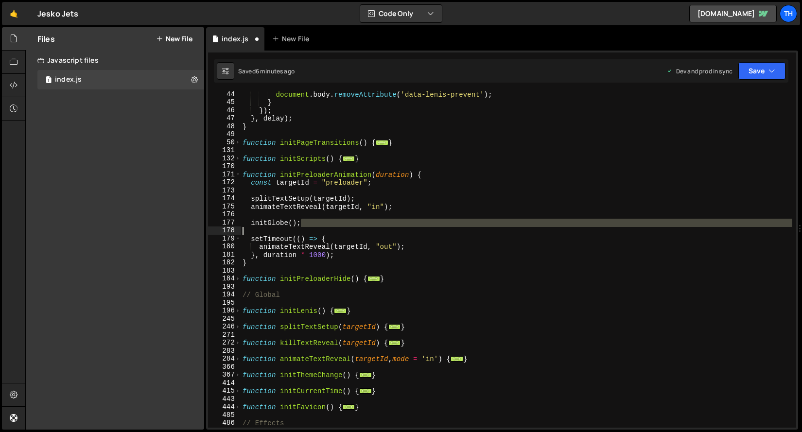
drag, startPoint x: 322, startPoint y: 222, endPoint x: 211, endPoint y: 222, distance: 110.8
click at [218, 228] on div "if (!preloader) { 44 45 46 47 48 49 50 131 132 170 171 172 173 174 175 176 177 …" at bounding box center [502, 259] width 588 height 336
type textarea "initGlobe();"
click at [211, 222] on div "177" at bounding box center [224, 223] width 33 height 8
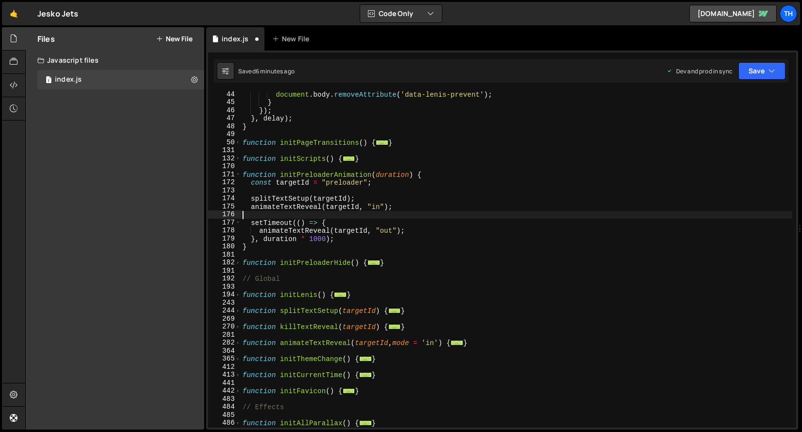
click at [239, 162] on div "170" at bounding box center [224, 166] width 33 height 8
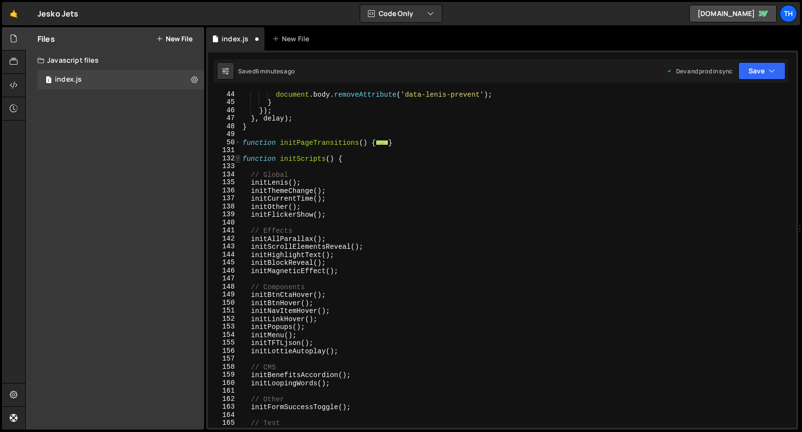
click at [239, 159] on span at bounding box center [237, 159] width 5 height 8
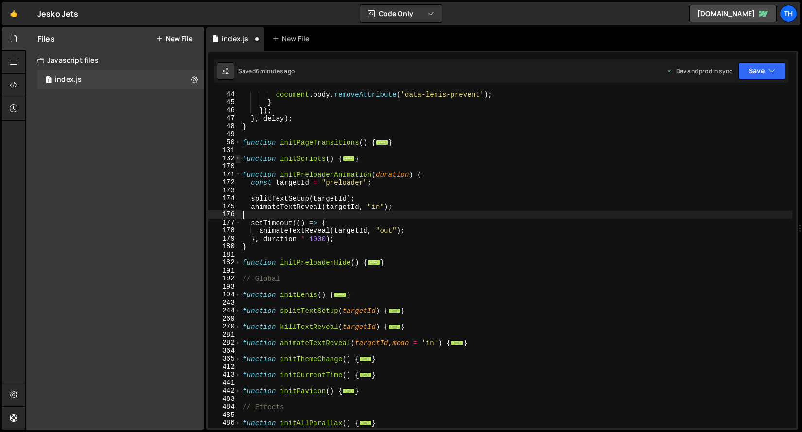
click at [239, 159] on span at bounding box center [237, 159] width 5 height 8
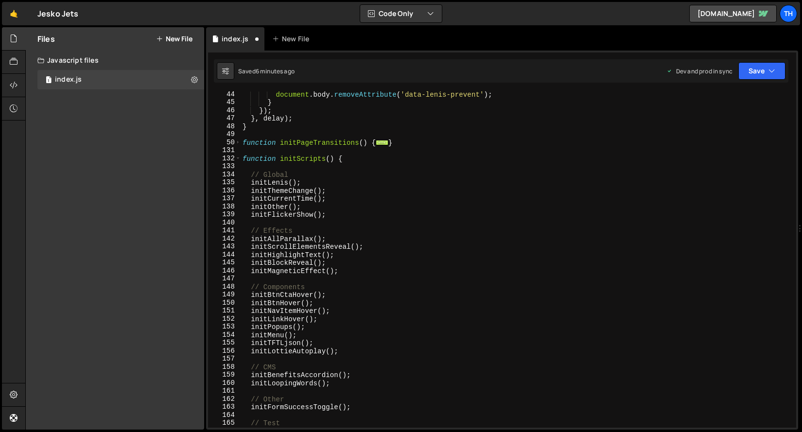
scroll to position [403, 0]
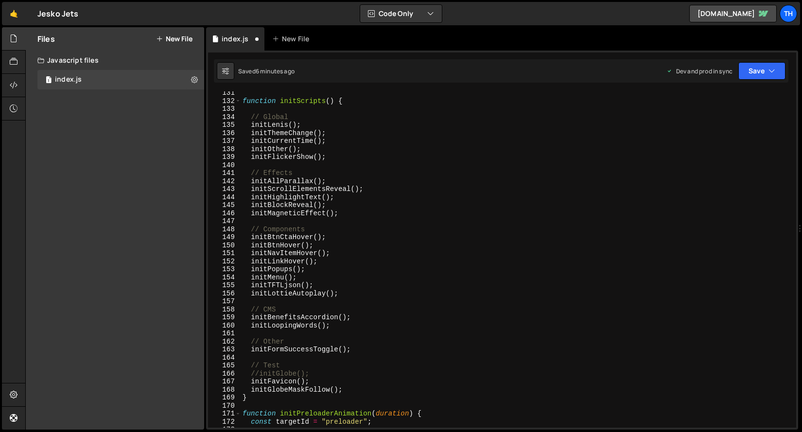
click at [257, 369] on div "function initScripts ( ) { // Global initLenis ( ) ; initThemeChange ( ) ; init…" at bounding box center [516, 265] width 551 height 352
click at [258, 376] on div "function initScripts ( ) { // Global initLenis ( ) ; initThemeChange ( ) ; init…" at bounding box center [516, 265] width 551 height 352
click at [765, 74] on button "Save" at bounding box center [761, 70] width 47 height 17
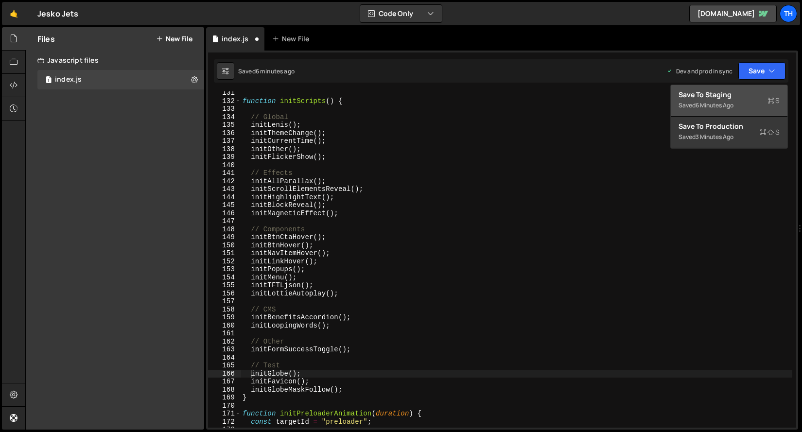
click at [758, 90] on div "Save to Staging S" at bounding box center [728, 95] width 101 height 10
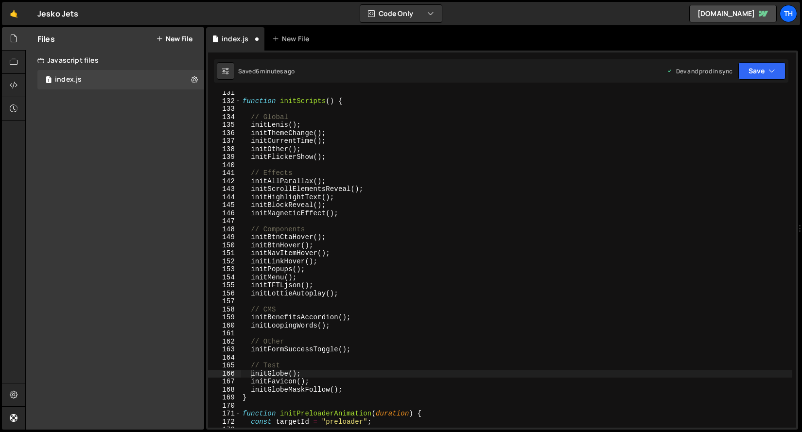
scroll to position [1000, 0]
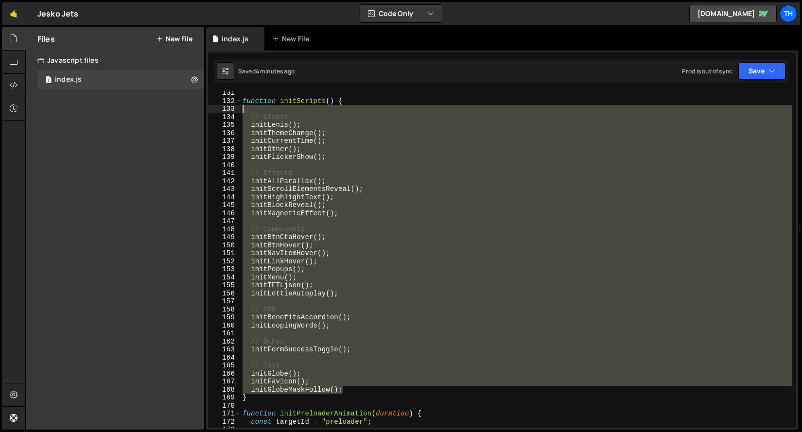
drag, startPoint x: 381, startPoint y: 392, endPoint x: 120, endPoint y: 107, distance: 386.2
click at [120, 107] on div "Files New File Javascript files 1 index.js 0 CSS files Copy share link Edit Fil…" at bounding box center [413, 228] width 776 height 403
click at [314, 138] on div "function initScripts ( ) { // Global initLenis ( ) ; initThemeChange ( ) ; init…" at bounding box center [516, 259] width 551 height 336
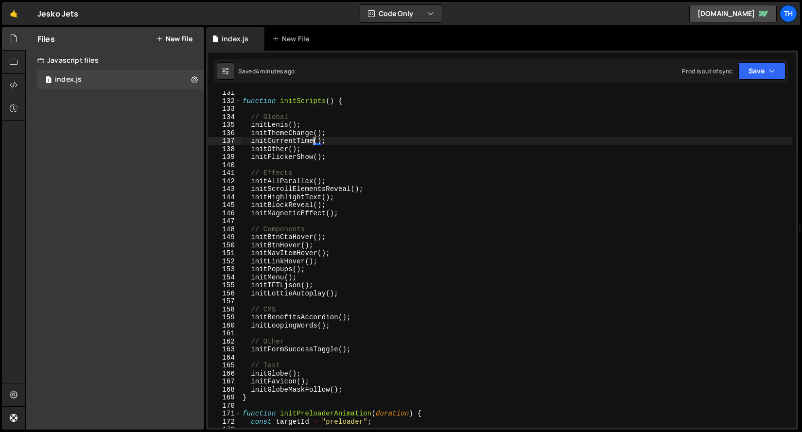
type textarea "}"
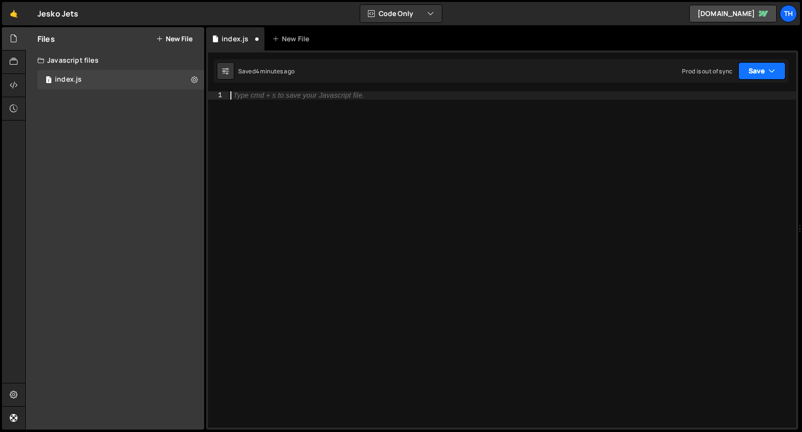
click at [744, 73] on button "Save" at bounding box center [761, 70] width 47 height 17
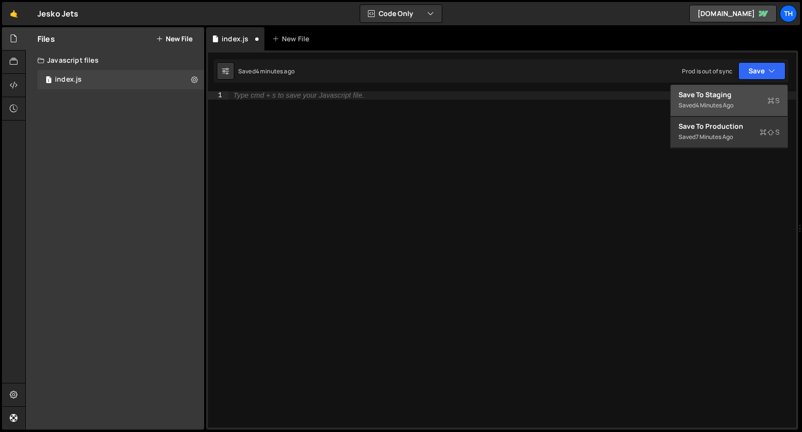
click at [738, 101] on div "Saved 4 minutes ago" at bounding box center [728, 106] width 101 height 12
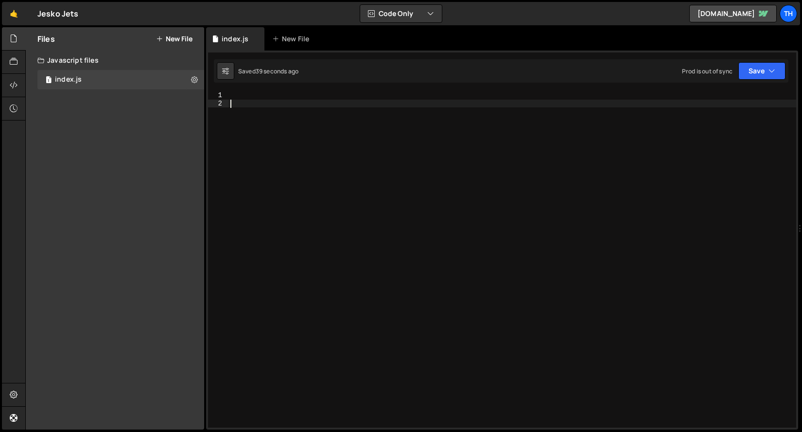
click at [340, 277] on div at bounding box center [512, 267] width 568 height 352
click at [337, 276] on div at bounding box center [512, 267] width 568 height 352
type textarea "}"
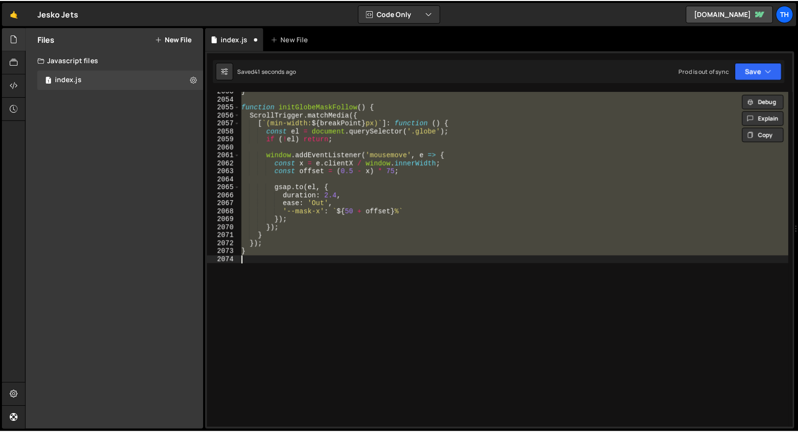
scroll to position [15585, 0]
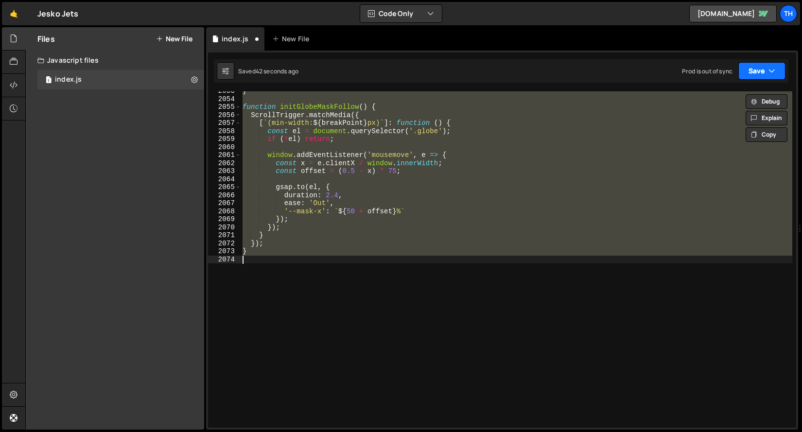
click at [761, 72] on button "Save" at bounding box center [761, 70] width 47 height 17
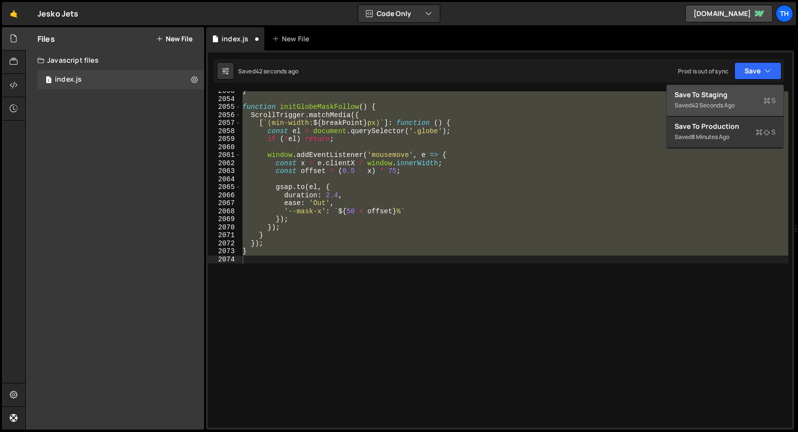
click at [755, 95] on div "Save to Staging S" at bounding box center [724, 95] width 101 height 10
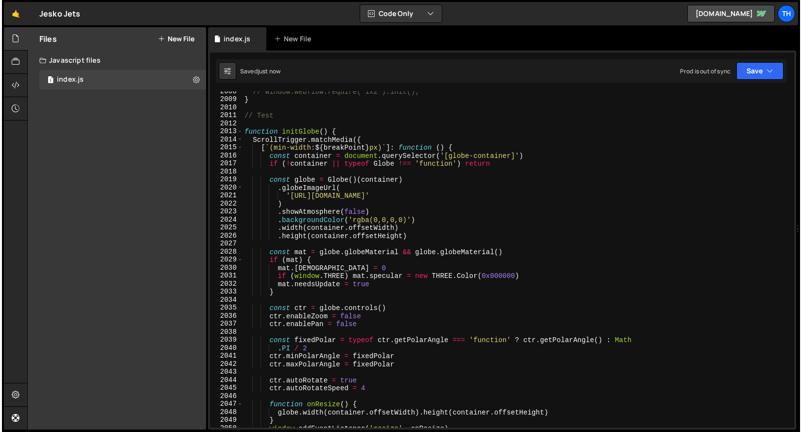
scroll to position [15325, 0]
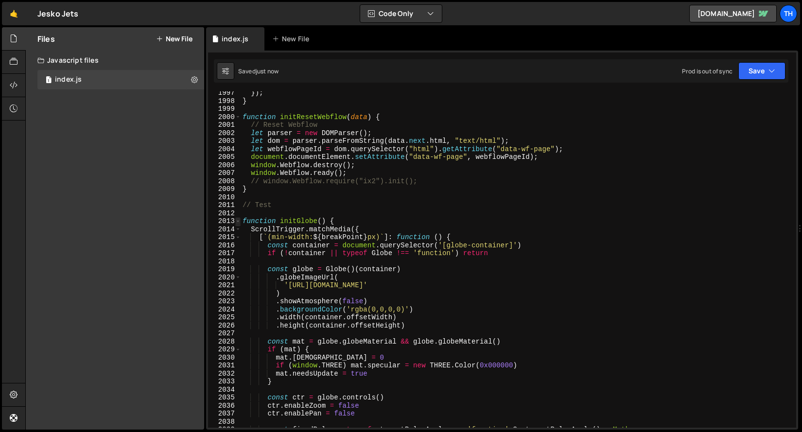
click at [240, 222] on span at bounding box center [237, 221] width 5 height 8
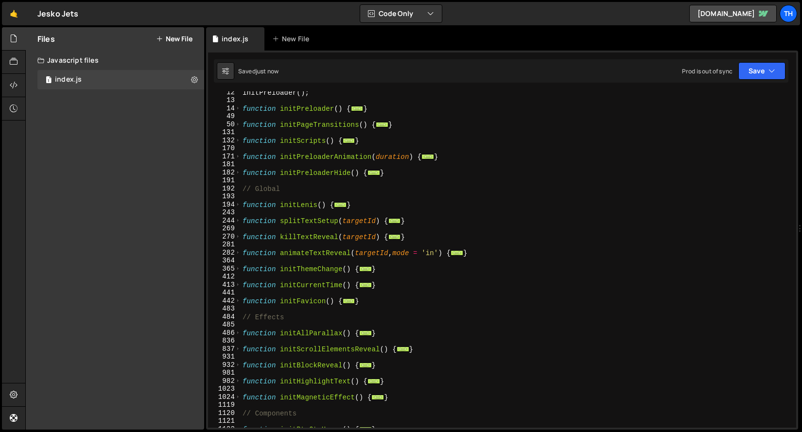
scroll to position [91, 0]
click at [769, 77] on button "Save" at bounding box center [761, 70] width 47 height 17
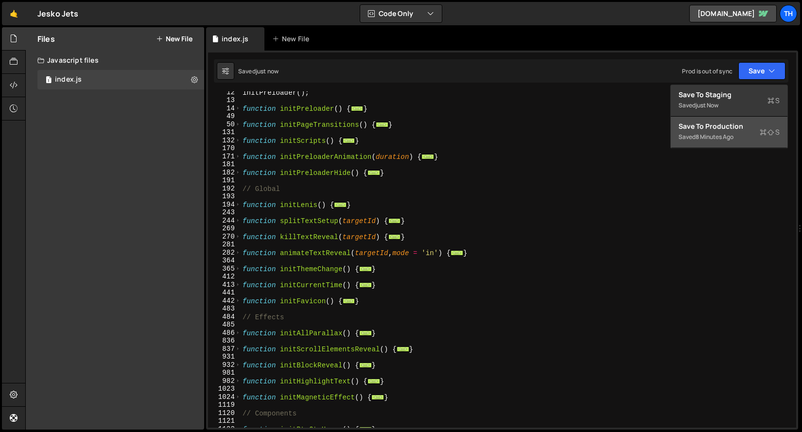
click at [736, 126] on div "Save to Production S" at bounding box center [728, 126] width 101 height 10
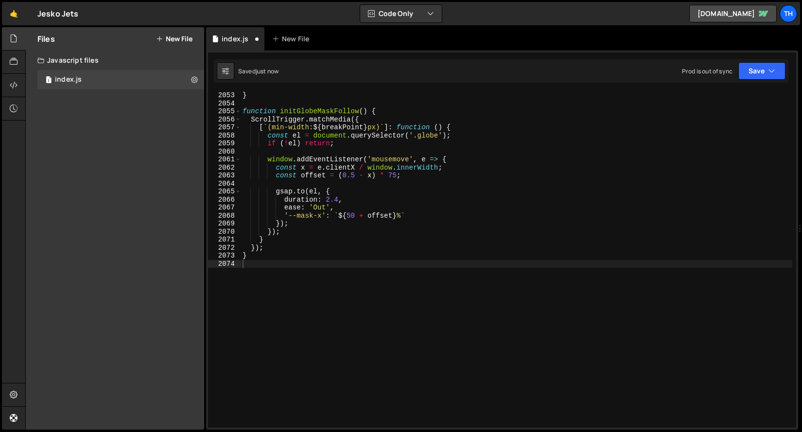
scroll to position [15585, 0]
